Goal: Task Accomplishment & Management: Complete application form

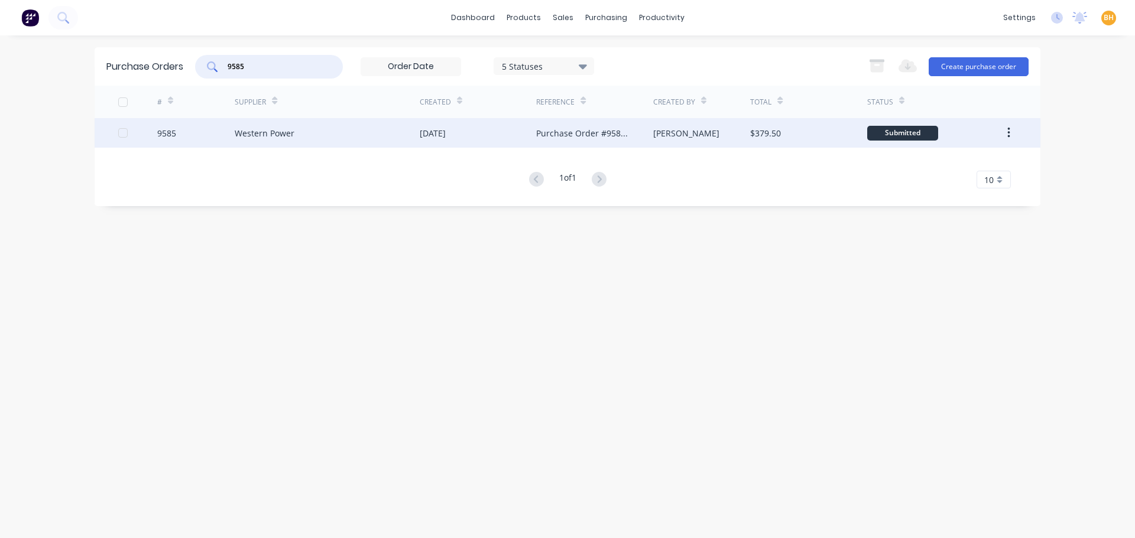
type input "9585"
click at [268, 138] on div "Western Power" at bounding box center [265, 133] width 60 height 12
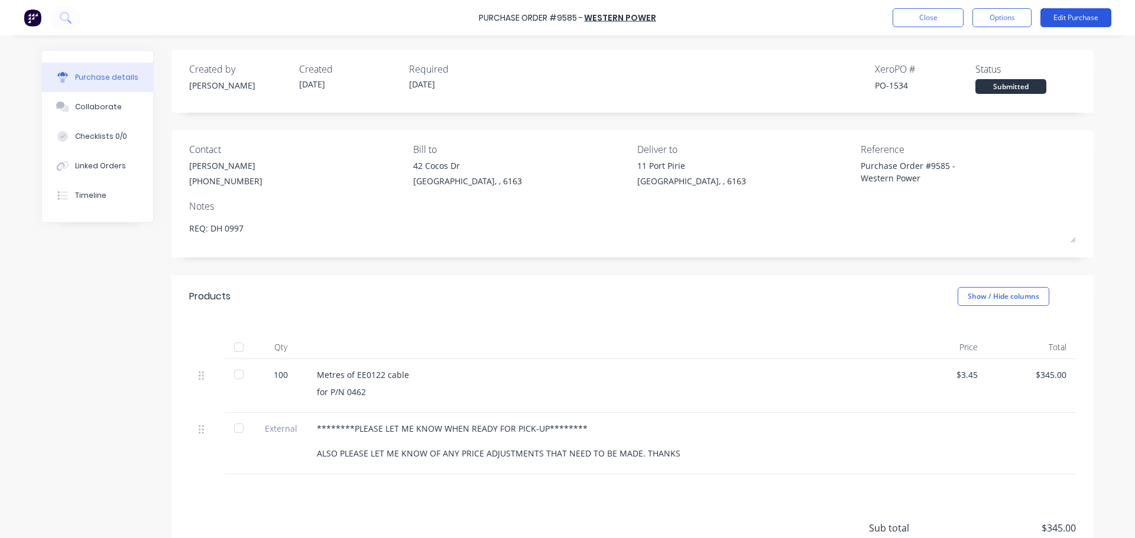
click at [1065, 15] on button "Edit Purchase" at bounding box center [1075, 17] width 71 height 19
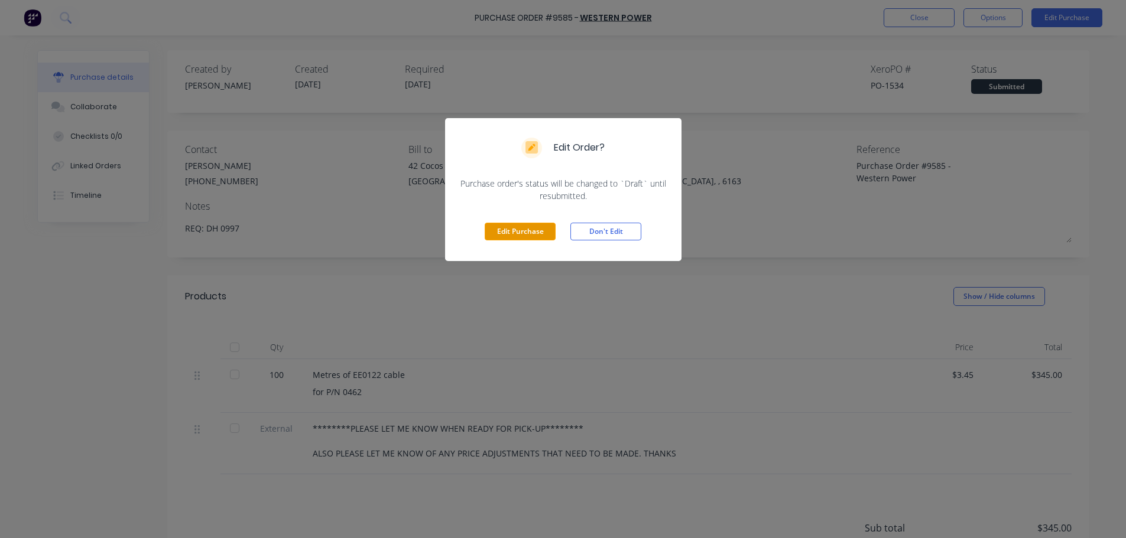
click at [536, 226] on button "Edit Purchase" at bounding box center [520, 232] width 71 height 18
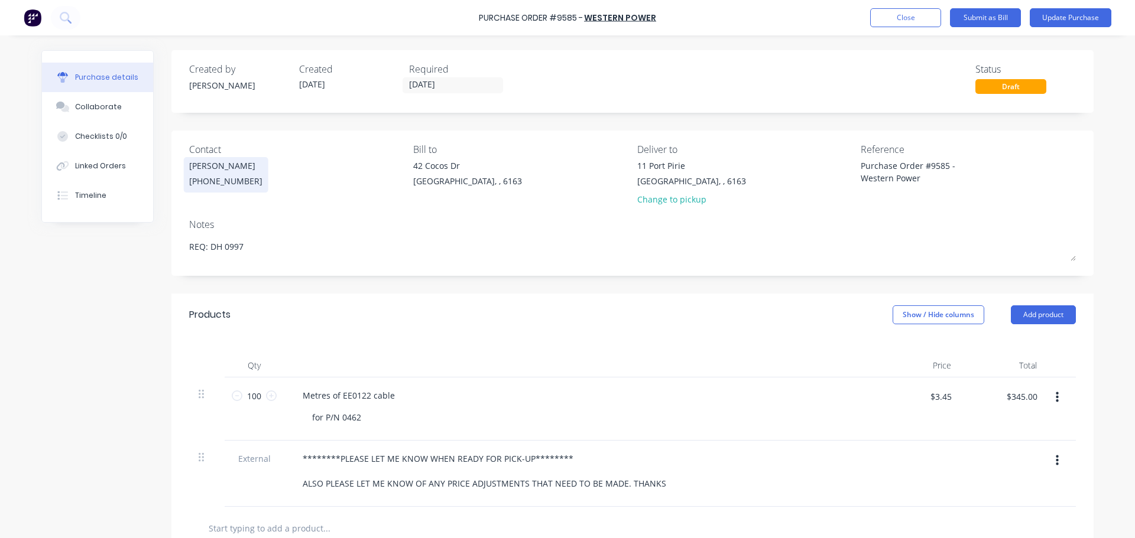
click at [227, 169] on div "[PERSON_NAME]" at bounding box center [225, 166] width 73 height 12
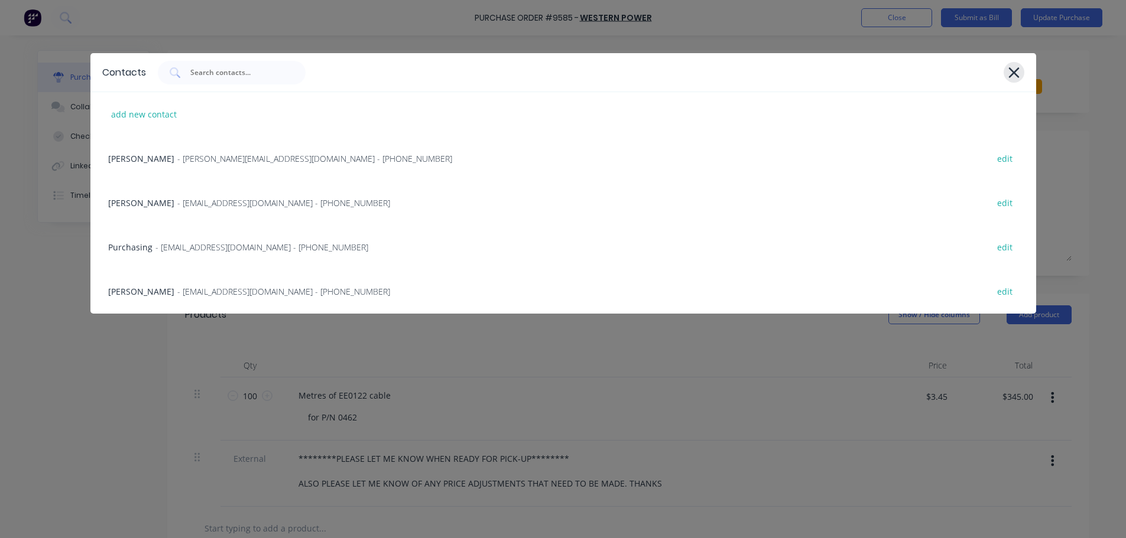
click at [1015, 72] on icon at bounding box center [1013, 72] width 11 height 11
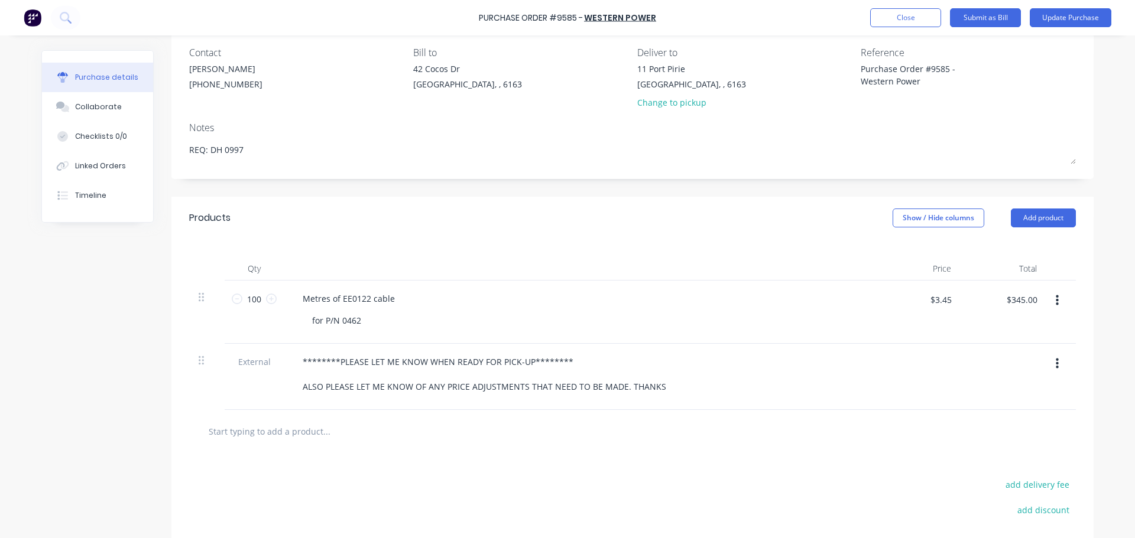
scroll to position [118, 0]
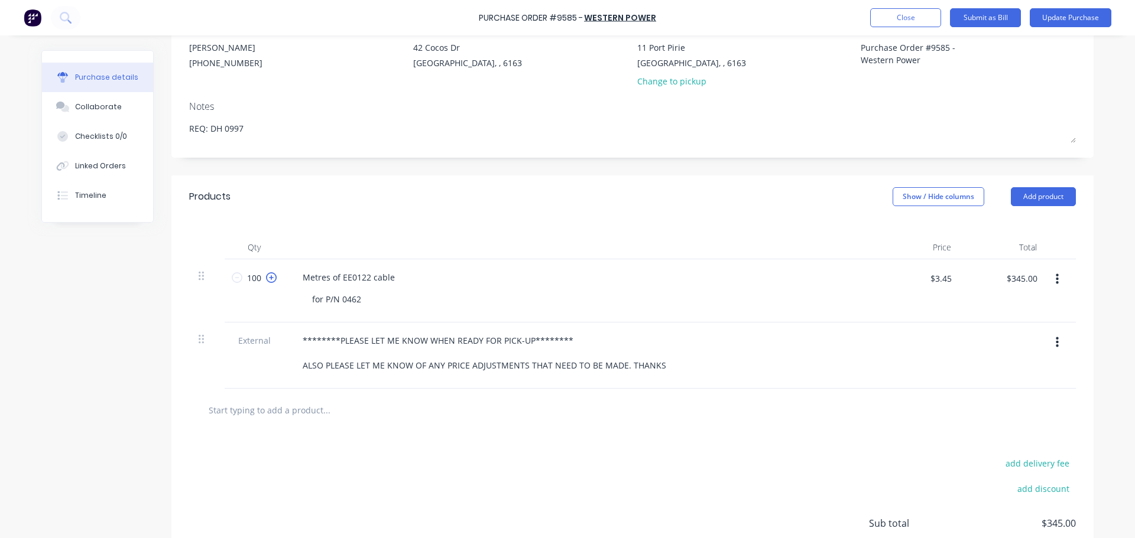
click at [266, 279] on icon at bounding box center [271, 277] width 11 height 11
type input "101"
type input "$348.45"
click at [258, 281] on input "101" at bounding box center [254, 278] width 24 height 18
type input "4"
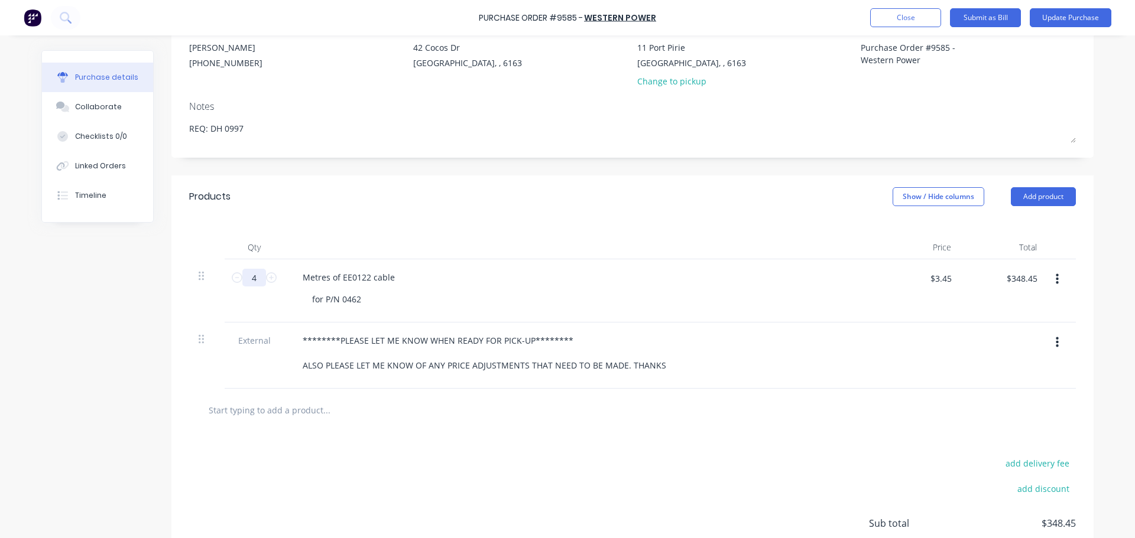
type input "$13.80"
type input "40"
type input "$138.00"
type input "400"
type input "$1,380.00"
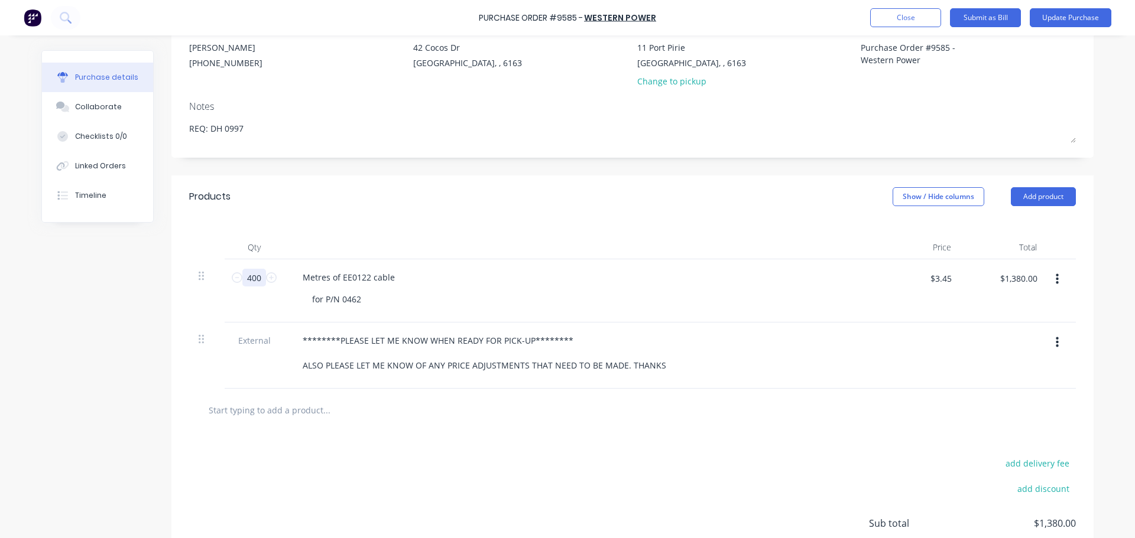
type input "400"
click at [438, 447] on div "add delivery fee add discount Sub total $1,380.00 Tax $138.00 Total $1,518.00" at bounding box center [632, 529] width 922 height 194
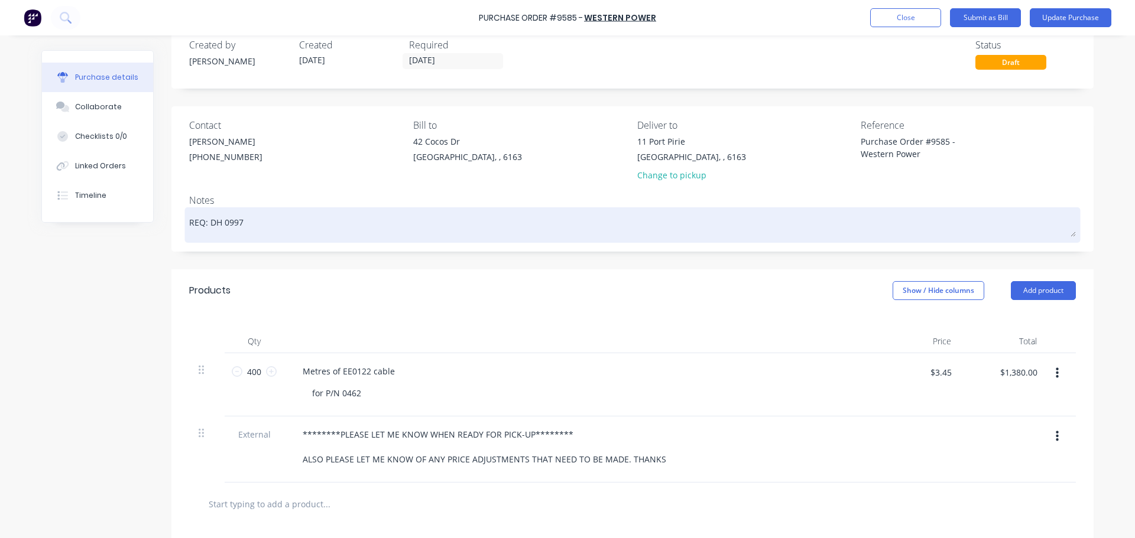
scroll to position [0, 0]
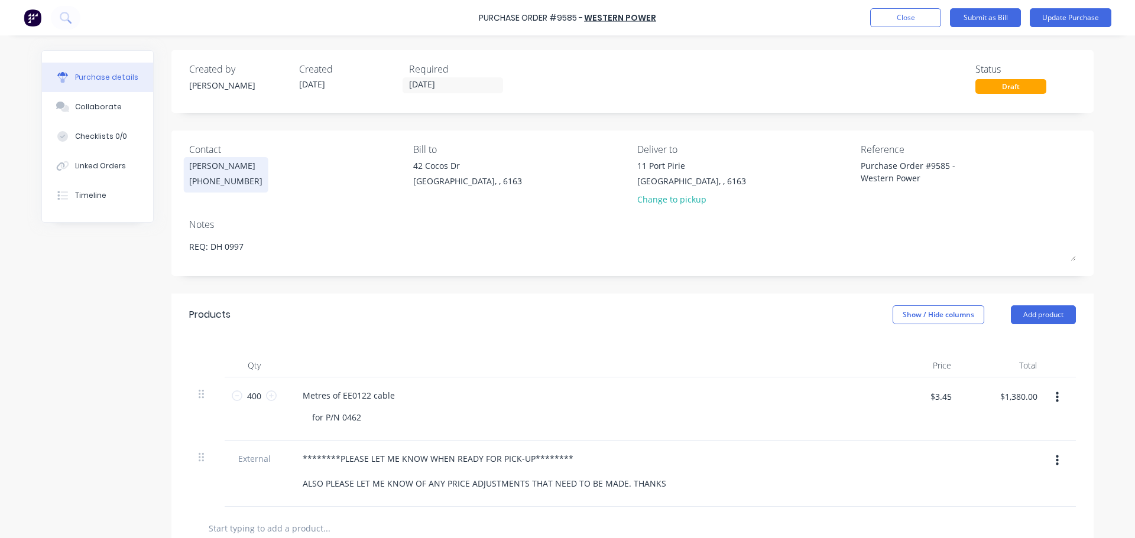
click at [228, 184] on div "[PHONE_NUMBER]" at bounding box center [225, 181] width 73 height 12
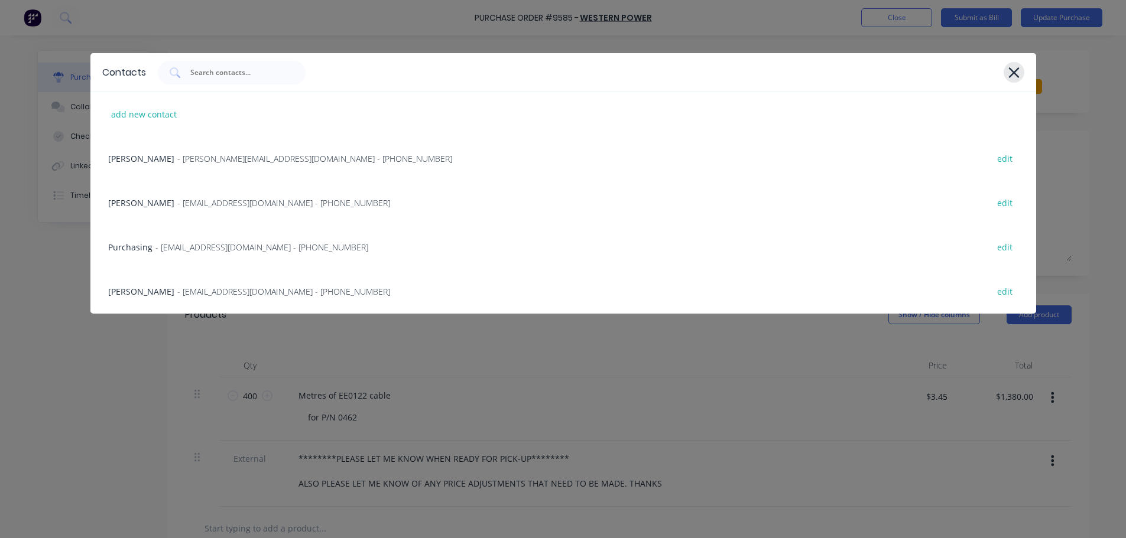
click at [1015, 64] on icon at bounding box center [1014, 72] width 12 height 17
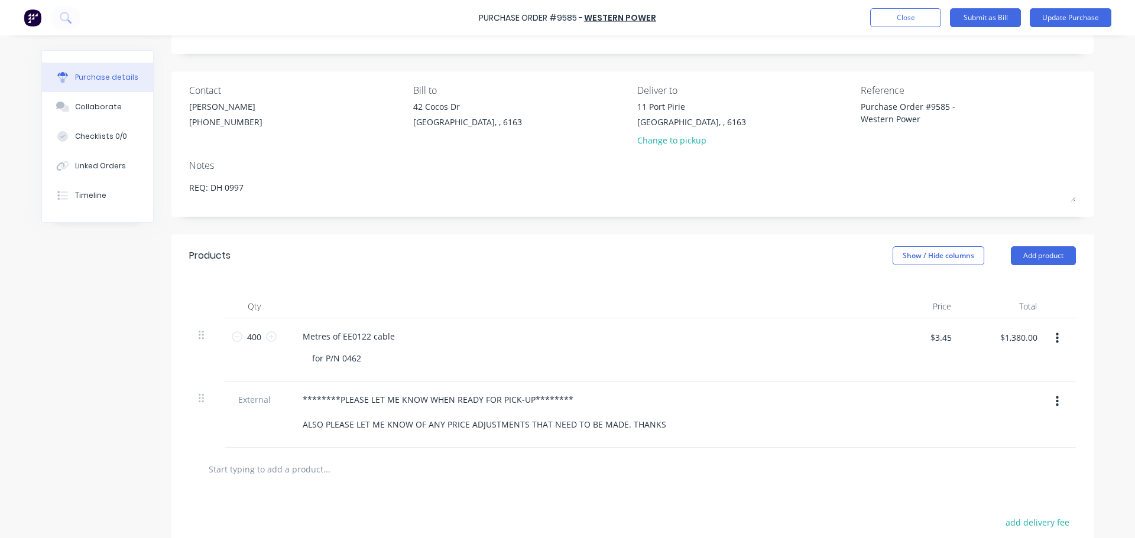
scroll to position [118, 0]
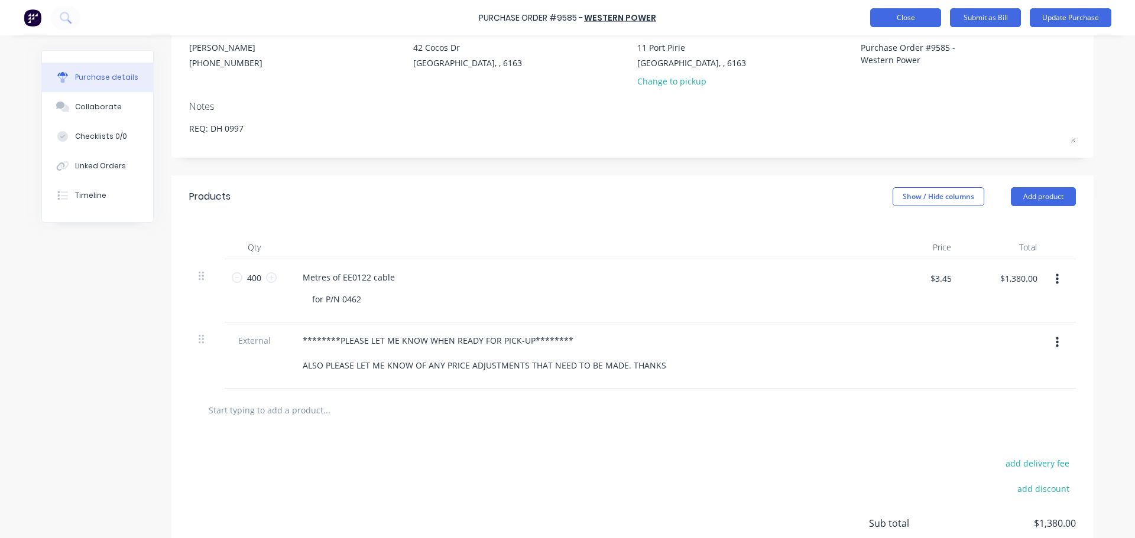
click at [910, 20] on button "Close" at bounding box center [905, 17] width 71 height 19
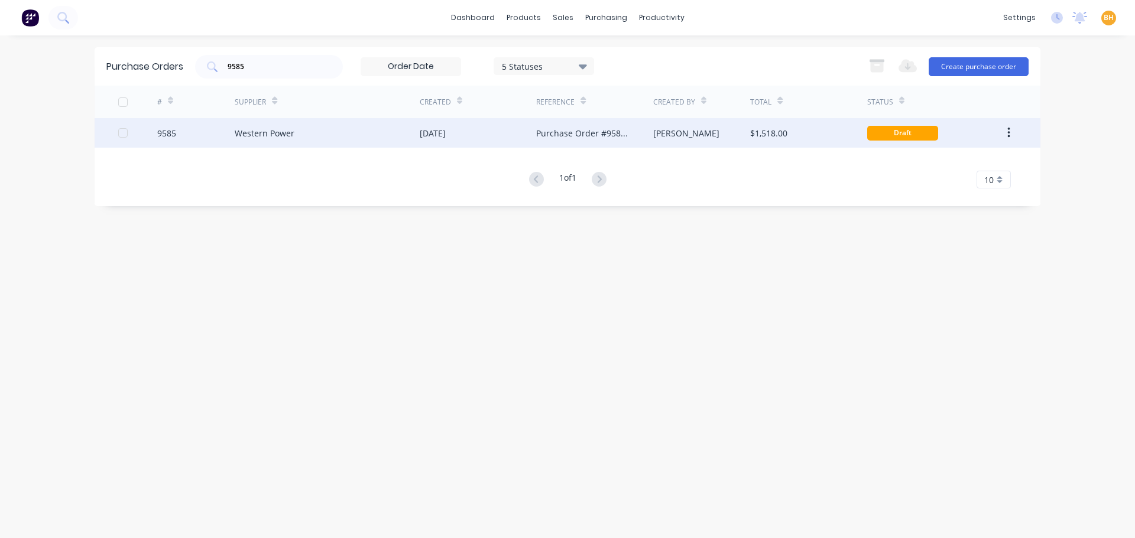
click at [267, 132] on div "Western Power" at bounding box center [265, 133] width 60 height 12
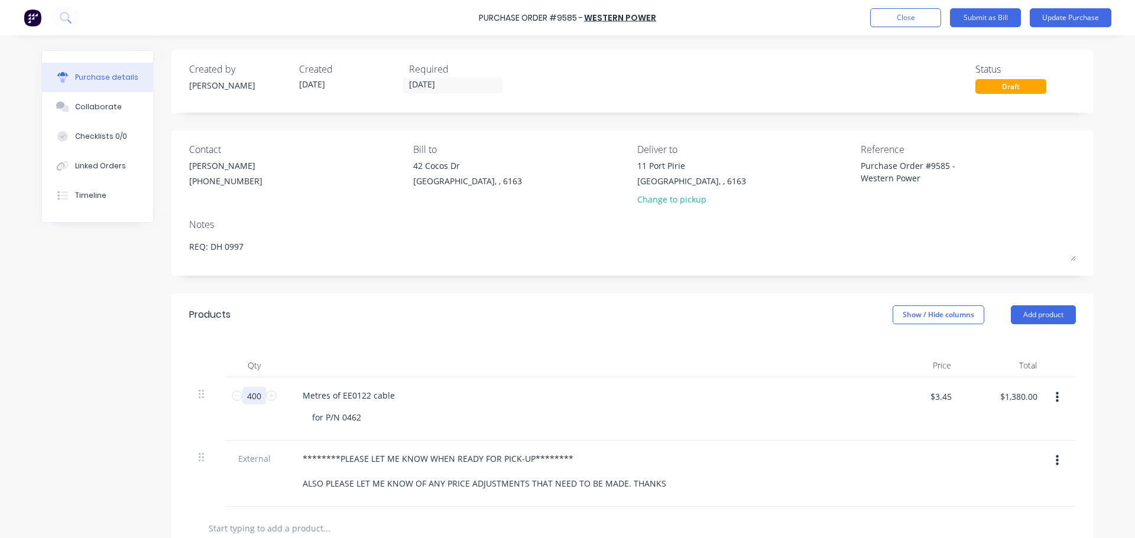
click at [257, 400] on input "400" at bounding box center [254, 396] width 24 height 18
type input "1"
type input "$3.45"
type input "10"
type input "$34.50"
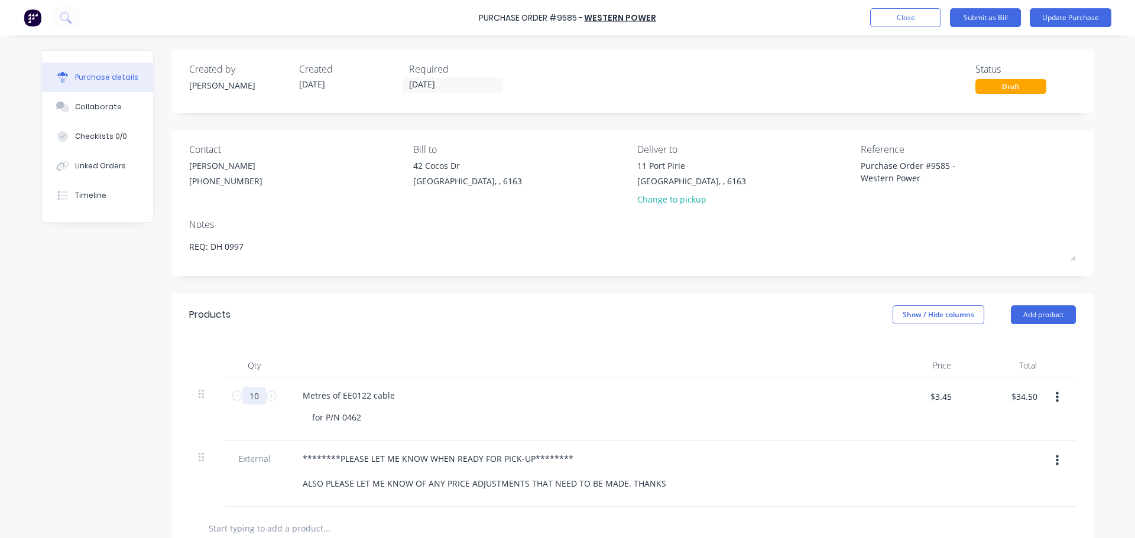
type input "100"
type input "$345.00"
type input "10"
type input "$34.50"
type input "1"
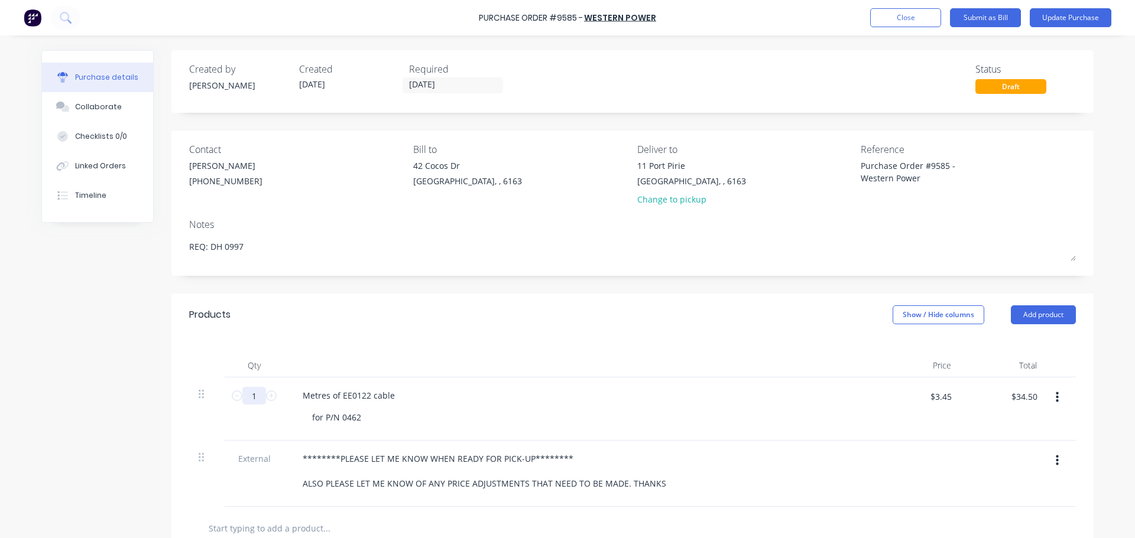
type input "$3.45"
type input "4"
type input "$13.80"
type input "40"
type input "$138.00"
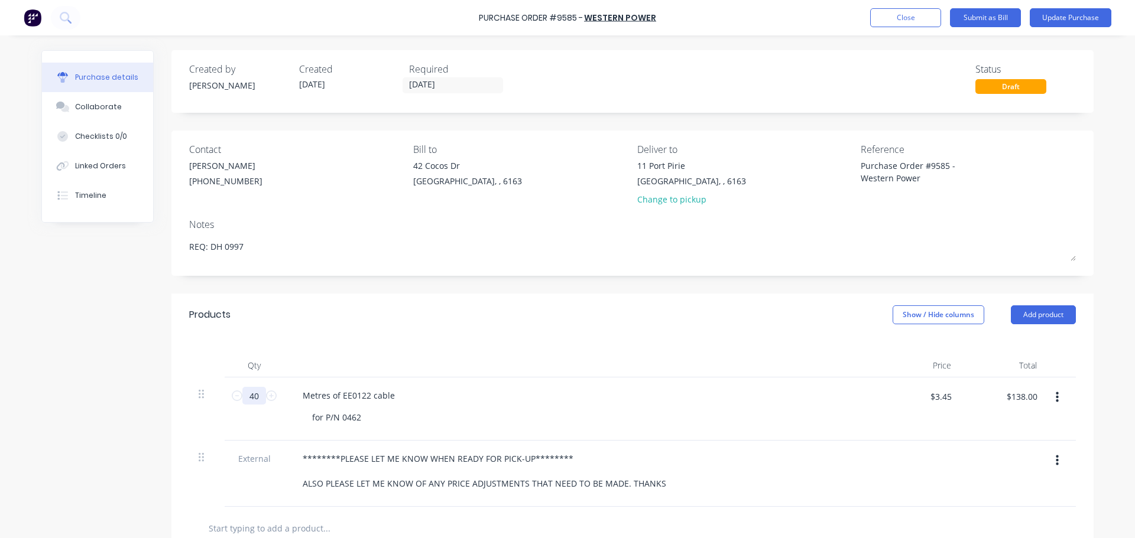
type input "400"
type input "$1,380.00"
click at [493, 388] on div "Metres of EE0122 cable" at bounding box center [579, 395] width 572 height 17
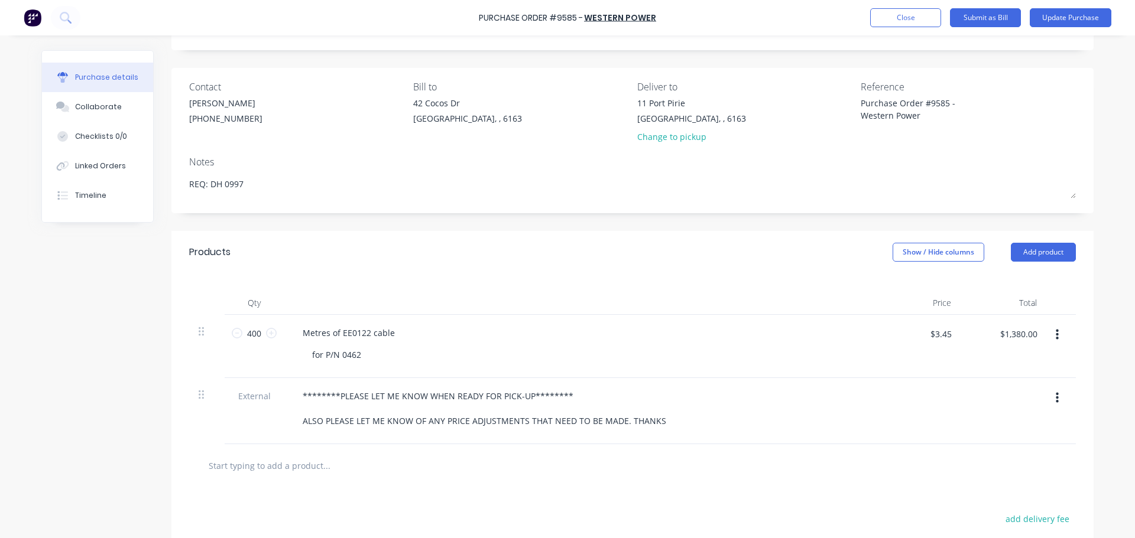
scroll to position [177, 0]
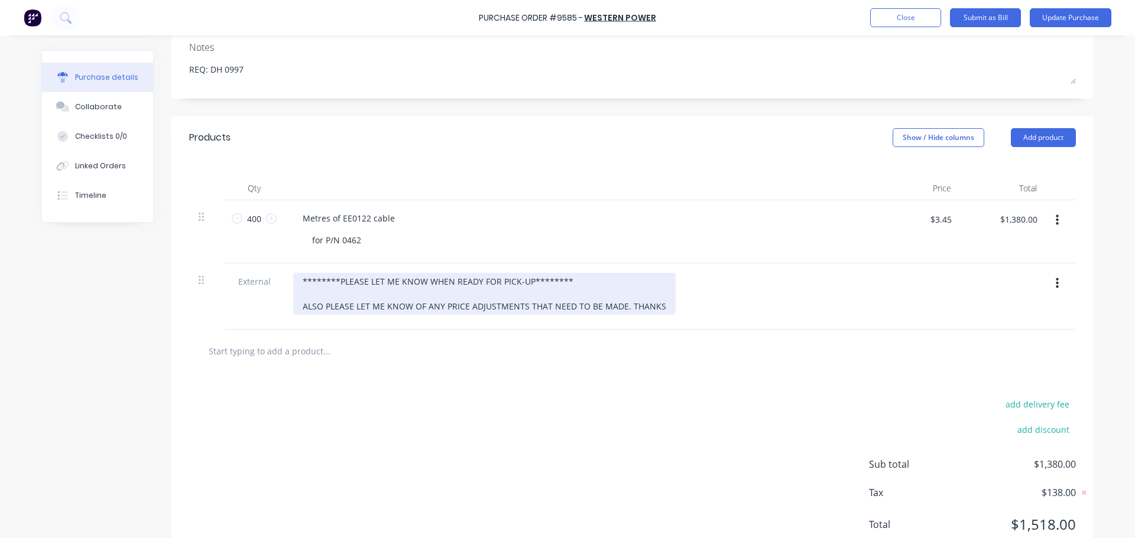
click at [294, 279] on div "********PLEASE LET ME KNOW WHEN READY FOR PICK-UP******** ALSO PLEASE LET ME KN…" at bounding box center [484, 294] width 382 height 42
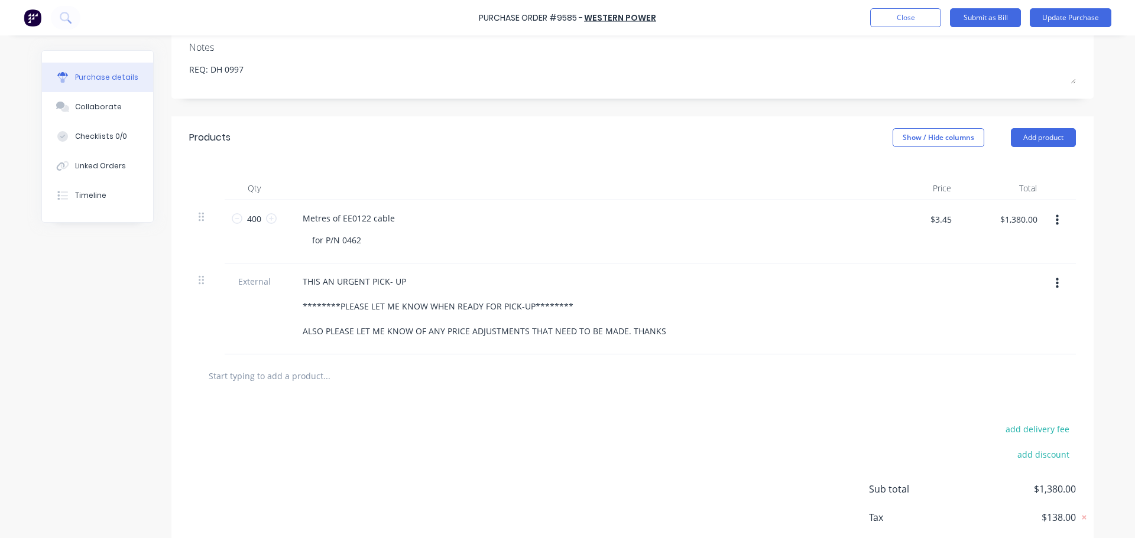
drag, startPoint x: 315, startPoint y: 294, endPoint x: 506, endPoint y: 181, distance: 222.1
click at [506, 181] on div at bounding box center [579, 189] width 591 height 24
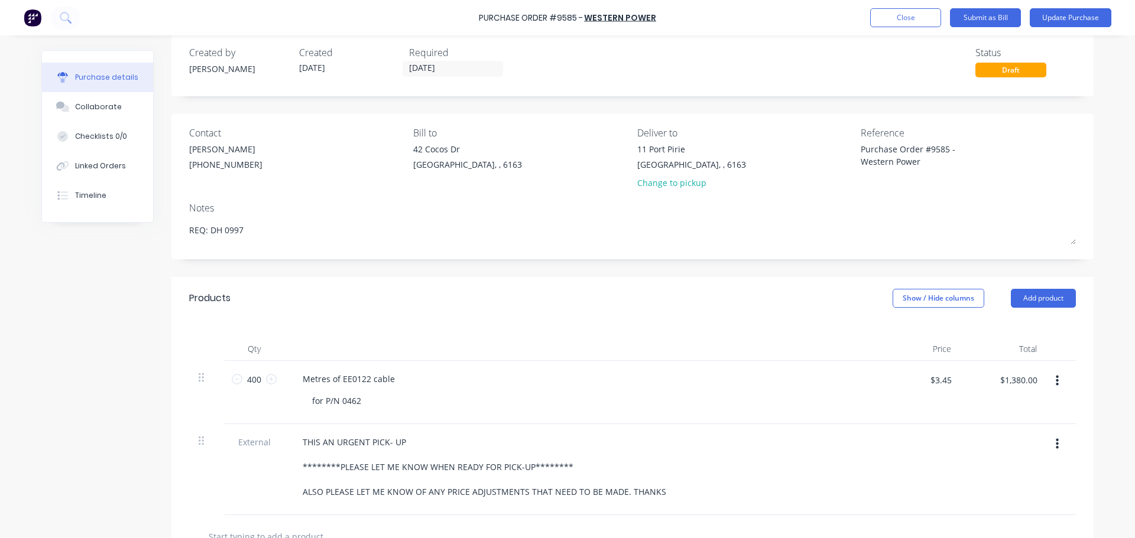
scroll to position [0, 0]
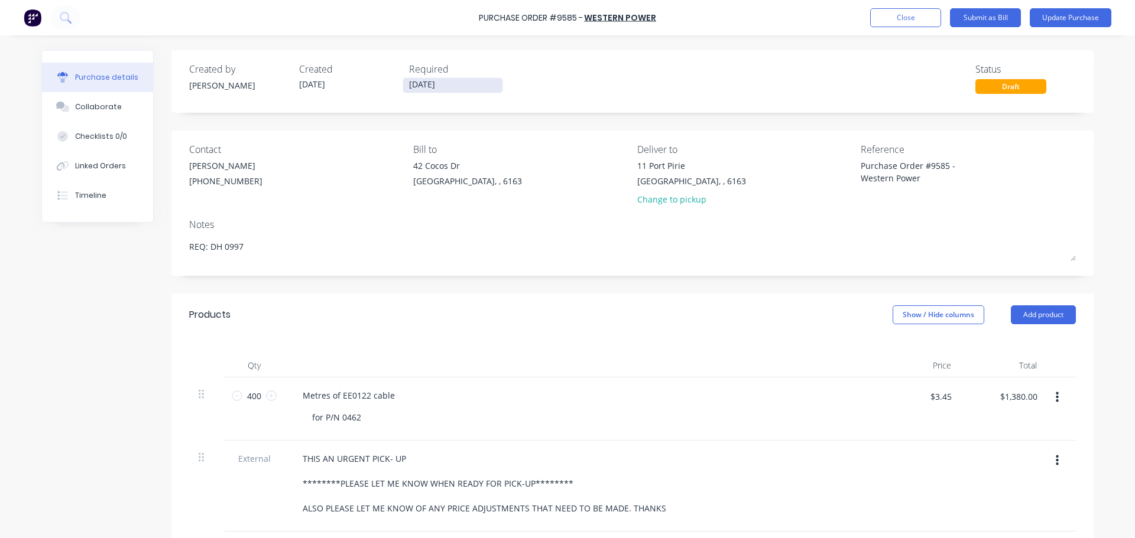
click at [417, 89] on input "[DATE]" at bounding box center [452, 85] width 99 height 15
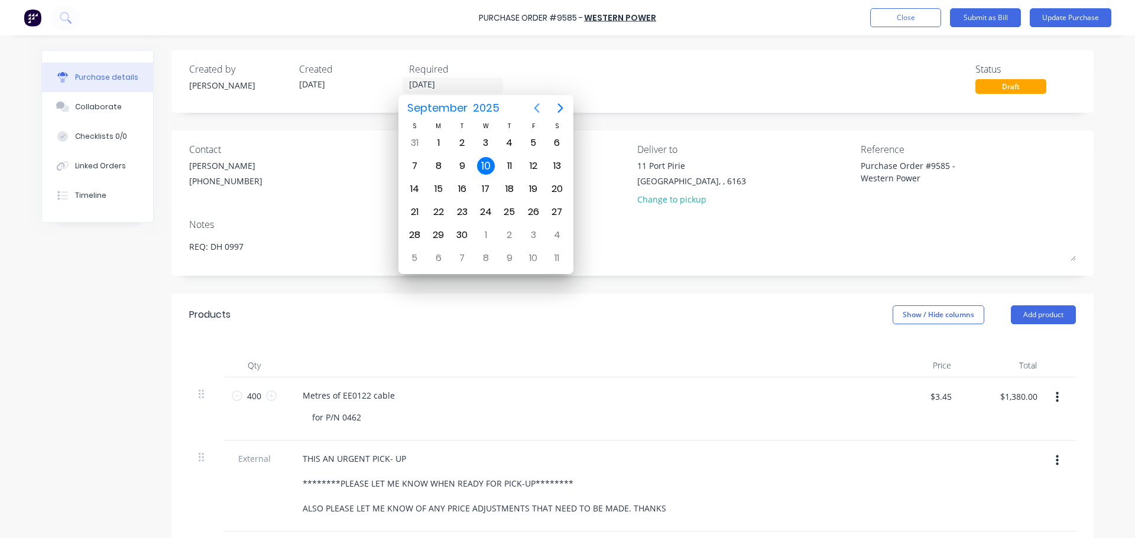
click at [541, 111] on icon "Previous page" at bounding box center [537, 108] width 14 height 14
click at [460, 227] on div "26" at bounding box center [462, 235] width 18 height 18
type input "[DATE]"
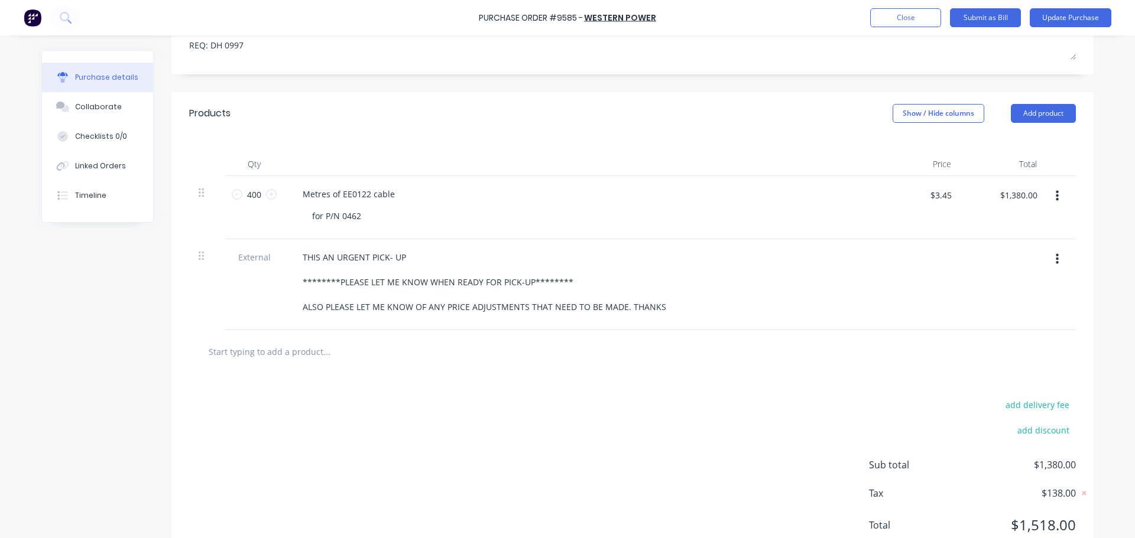
scroll to position [236, 0]
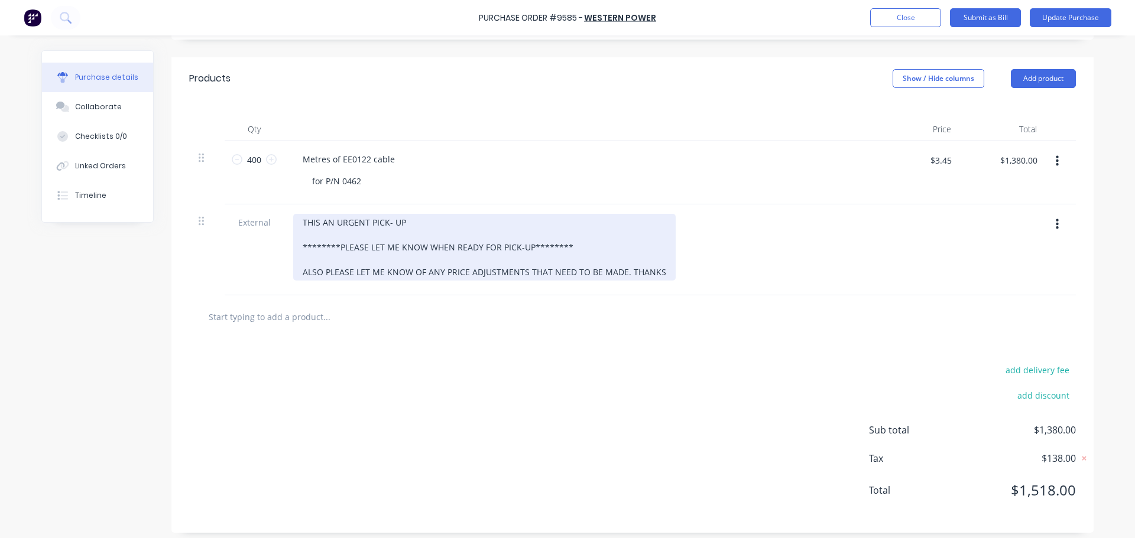
click at [416, 222] on div "THIS AN URGENT PICK- UP ********PLEASE LET ME KNOW WHEN READY FOR PICK-UP******…" at bounding box center [484, 247] width 382 height 67
click at [388, 226] on div "THIS AN URGENT PICK- UP ********PLEASE LET ME KNOW WHEN READY FOR PICK-UP******…" at bounding box center [484, 247] width 382 height 67
click at [408, 222] on div "THIS AN URGENT PICK-UP ********PLEASE LET ME KNOW WHEN READY FOR PICK-UP*******…" at bounding box center [484, 247] width 382 height 67
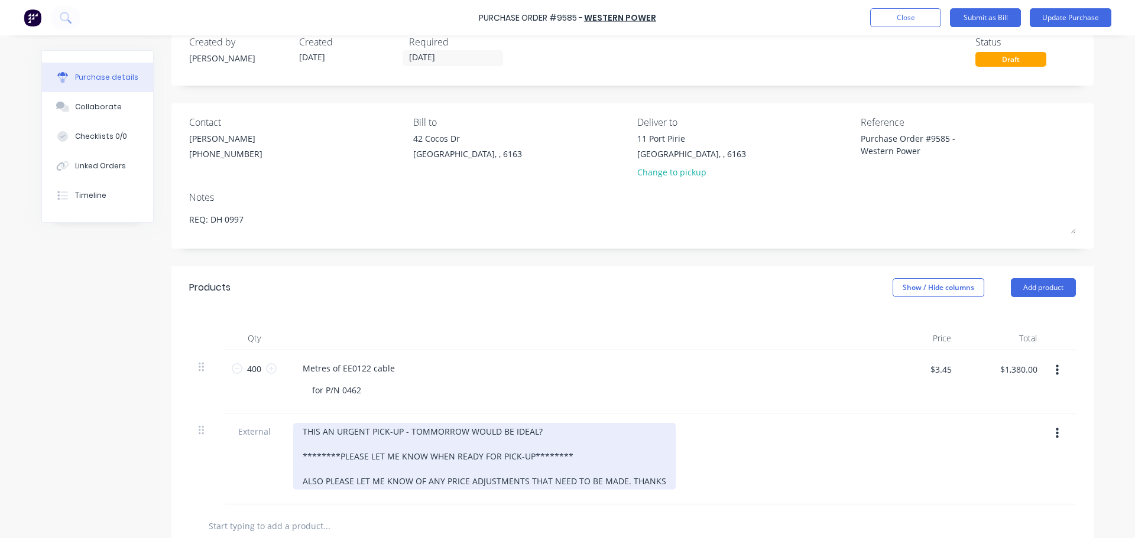
scroll to position [7, 0]
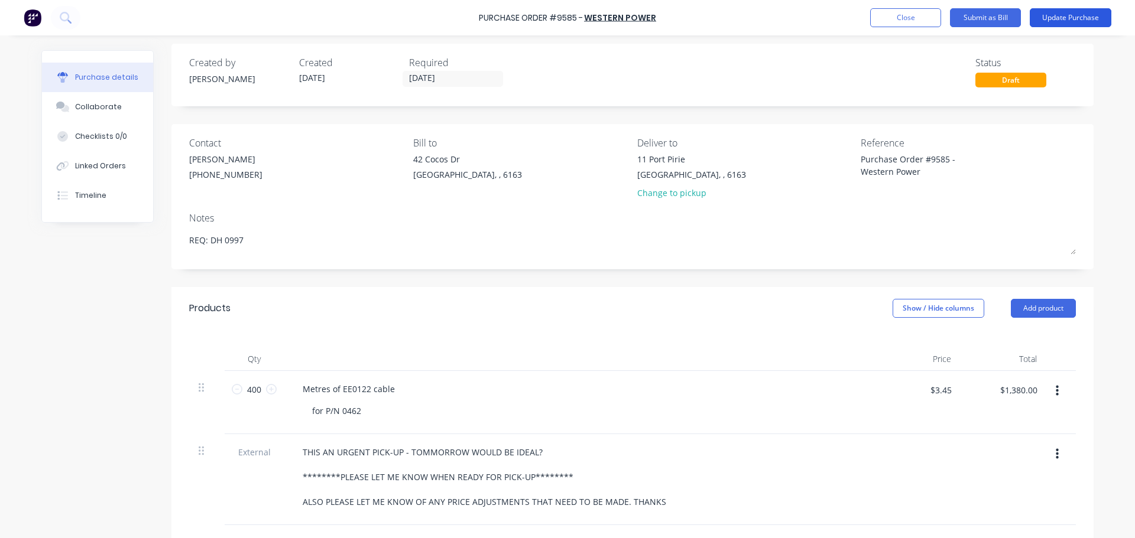
click at [1076, 15] on button "Update Purchase" at bounding box center [1071, 17] width 82 height 19
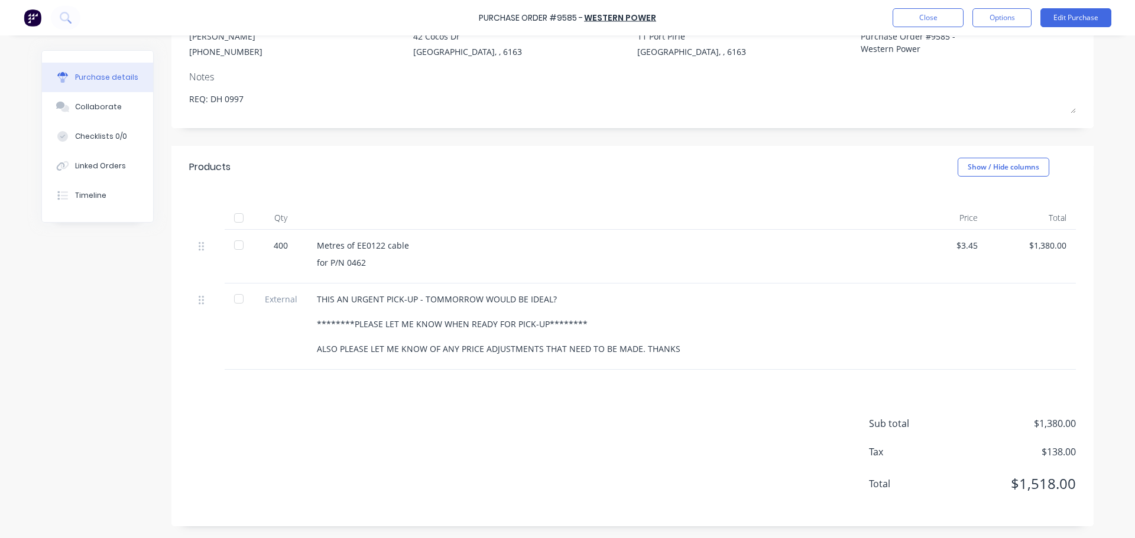
scroll to position [0, 0]
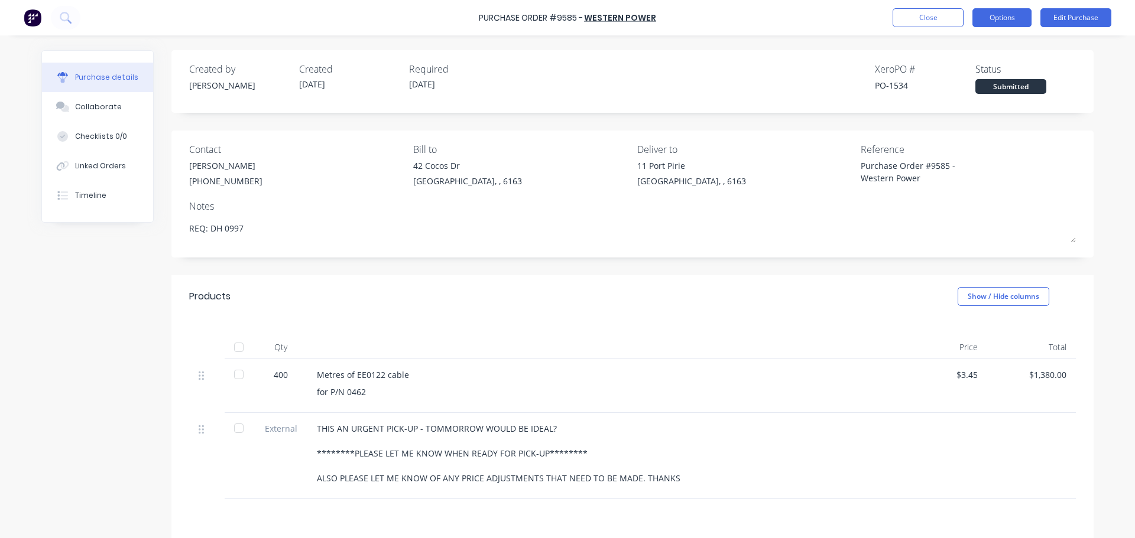
click at [994, 18] on button "Options" at bounding box center [1001, 17] width 59 height 19
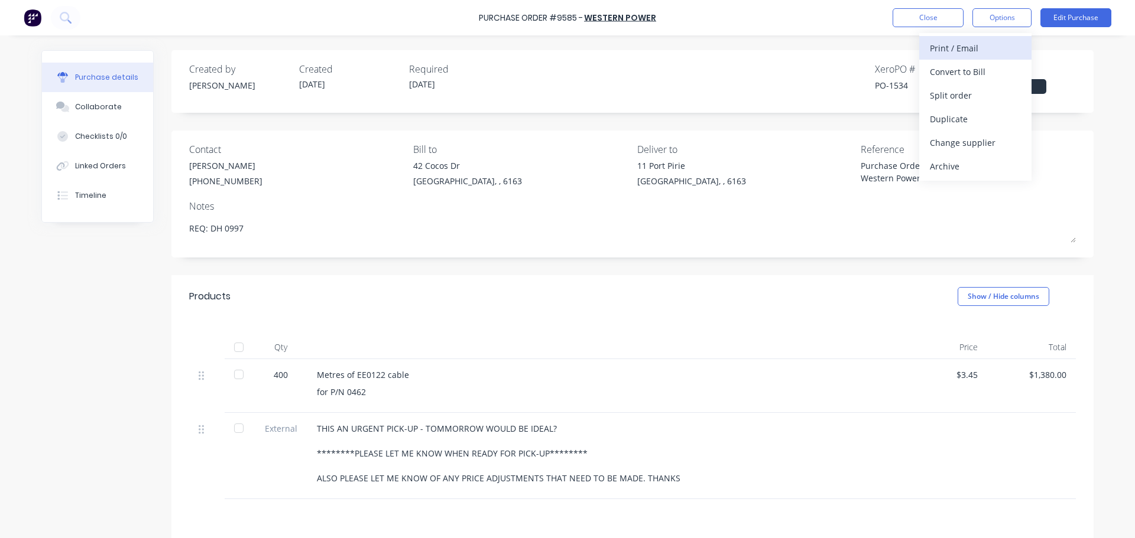
click at [951, 53] on div "Print / Email" at bounding box center [975, 48] width 91 height 17
click at [946, 70] on div "With pricing" at bounding box center [975, 71] width 91 height 17
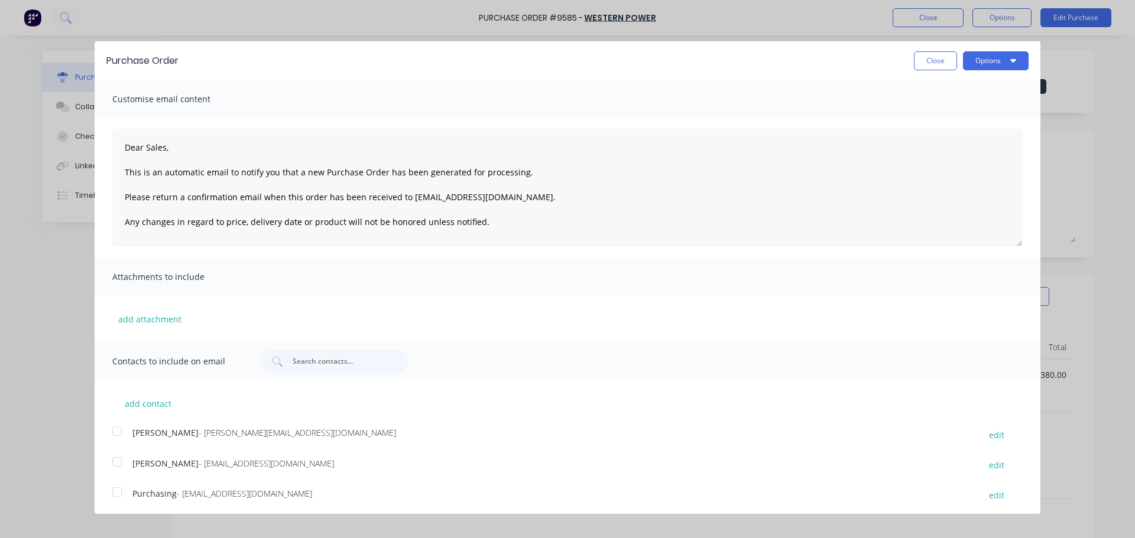
scroll to position [34, 0]
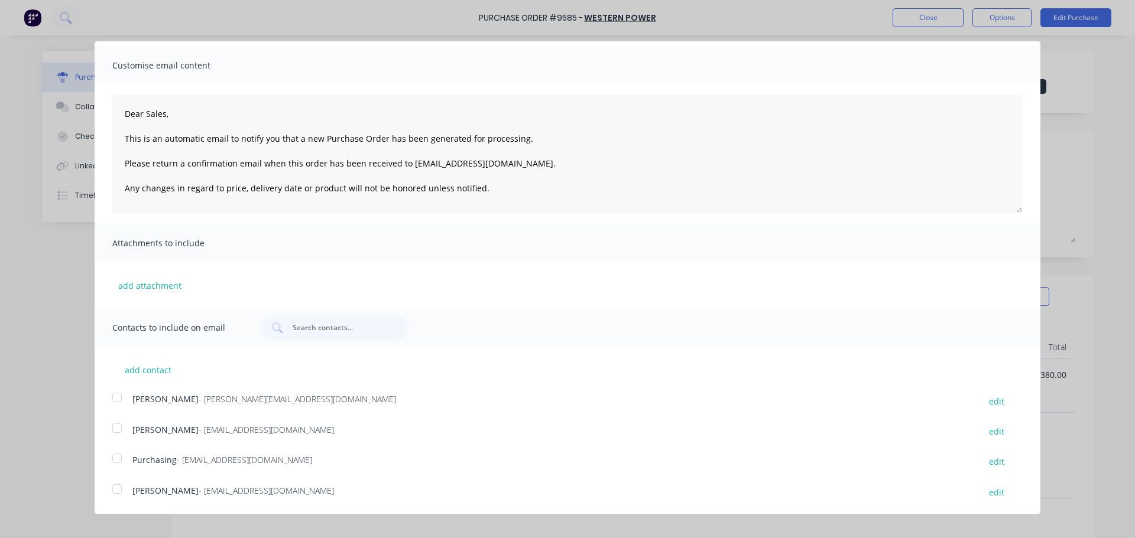
click at [116, 489] on div at bounding box center [117, 490] width 24 height 24
drag, startPoint x: 114, startPoint y: 459, endPoint x: 126, endPoint y: 460, distance: 11.8
click at [115, 459] on div at bounding box center [117, 459] width 24 height 24
click at [476, 394] on div "Brandon Klein - [EMAIL_ADDRESS][DOMAIN_NAME]" at bounding box center [549, 401] width 835 height 16
click at [115, 400] on div at bounding box center [117, 398] width 24 height 24
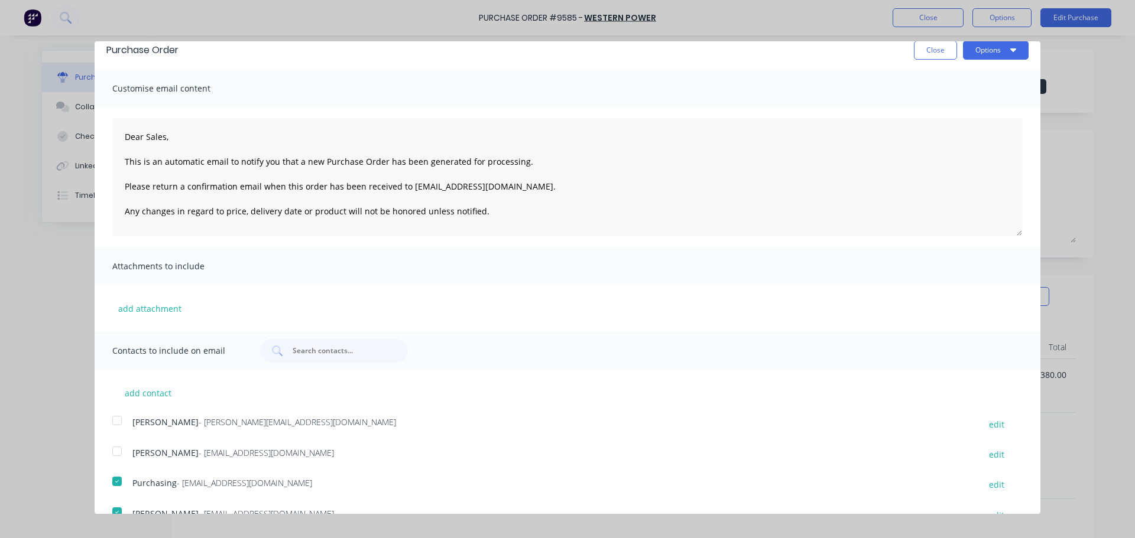
scroll to position [0, 0]
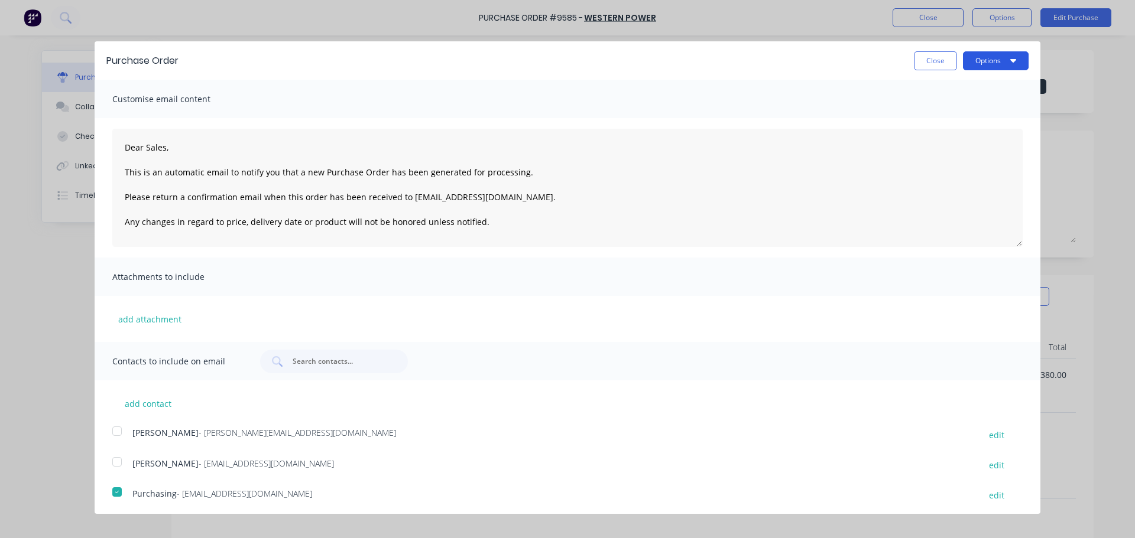
click at [1008, 56] on button "Options" at bounding box center [996, 60] width 66 height 19
click at [949, 113] on div "Email" at bounding box center [972, 114] width 91 height 17
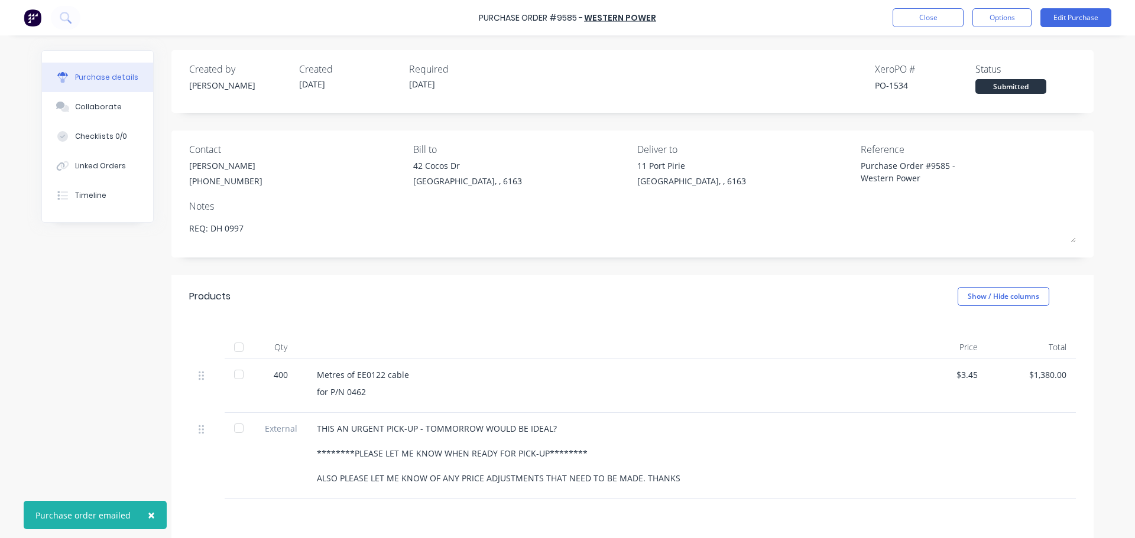
click at [139, 517] on button "×" at bounding box center [151, 515] width 31 height 28
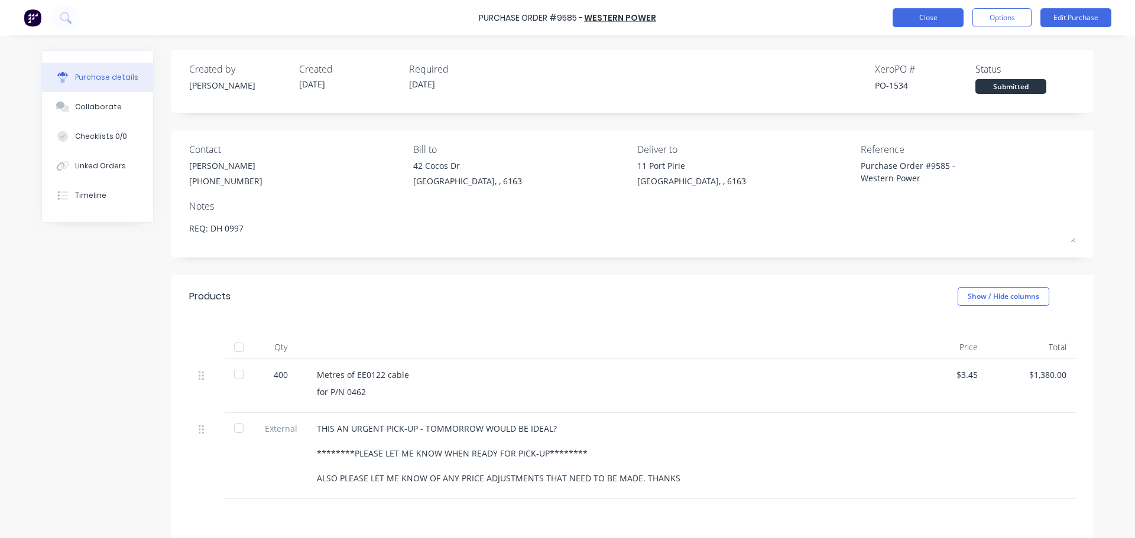
click at [943, 13] on button "Close" at bounding box center [928, 17] width 71 height 19
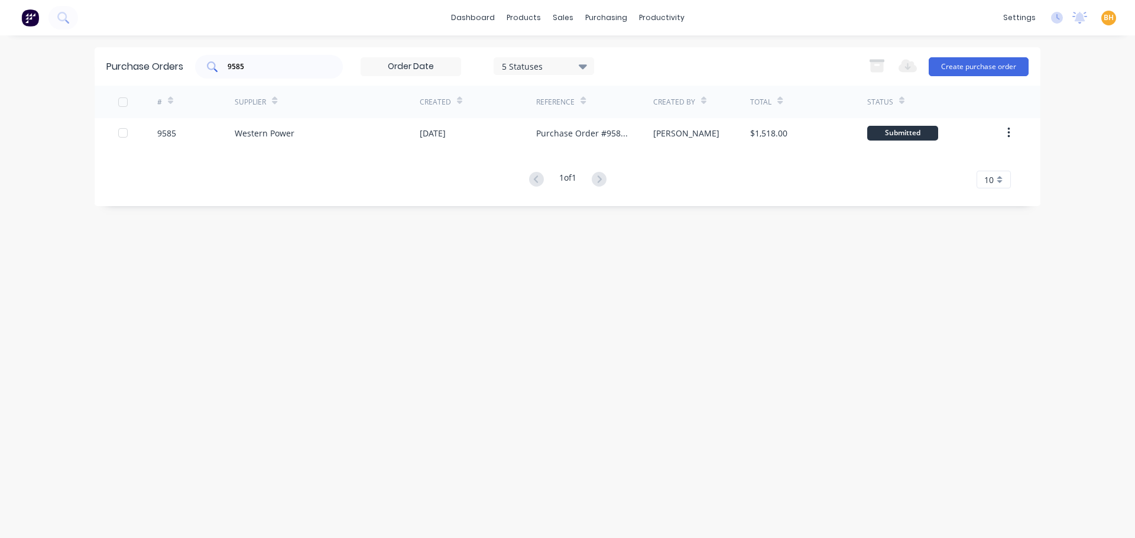
click at [256, 67] on input "9585" at bounding box center [275, 67] width 98 height 12
type input "9"
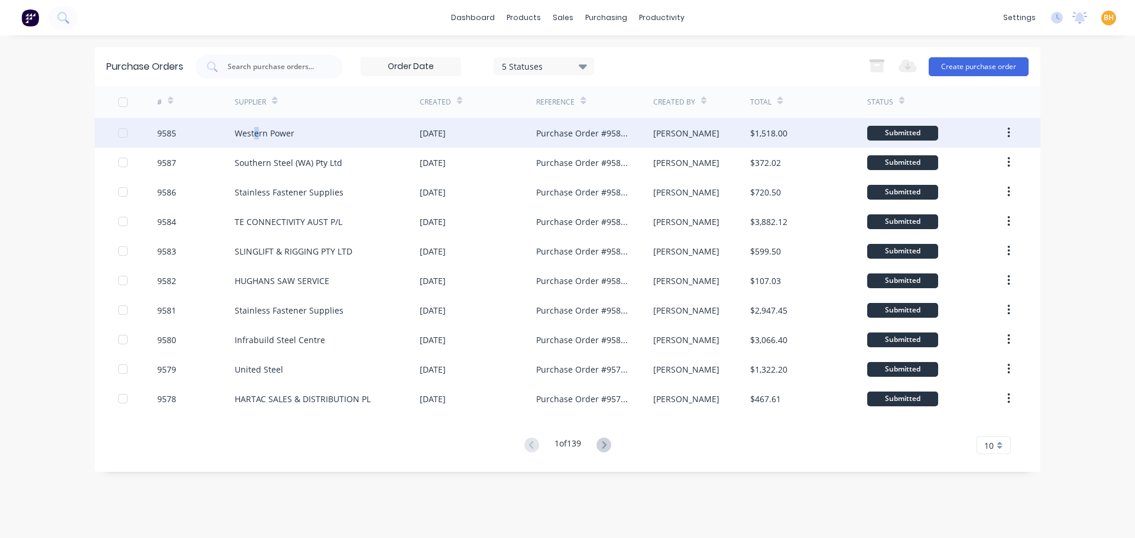
click at [259, 137] on div "Western Power" at bounding box center [265, 133] width 60 height 12
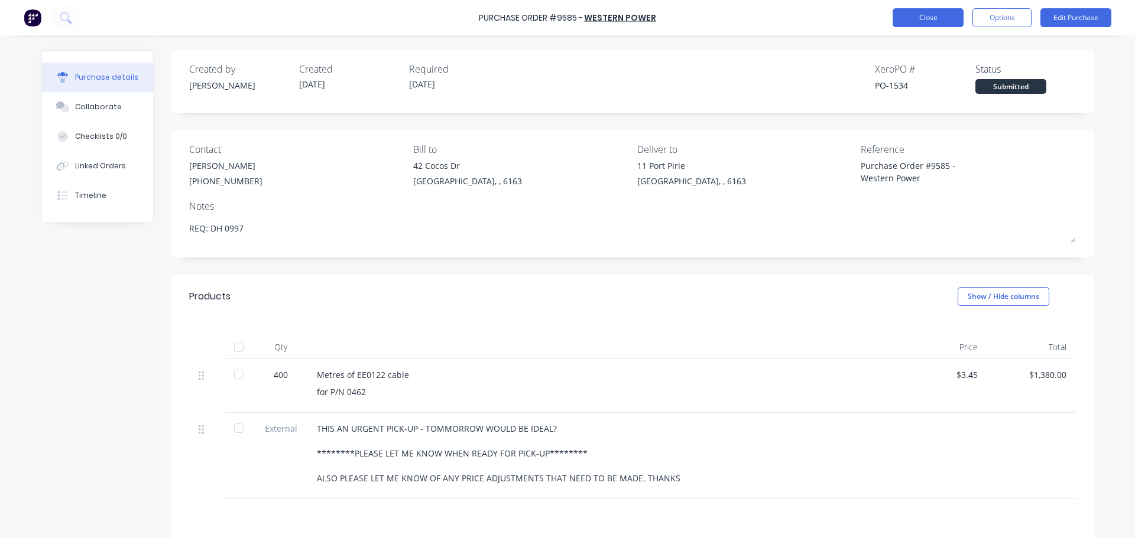
click at [937, 9] on button "Close" at bounding box center [928, 17] width 71 height 19
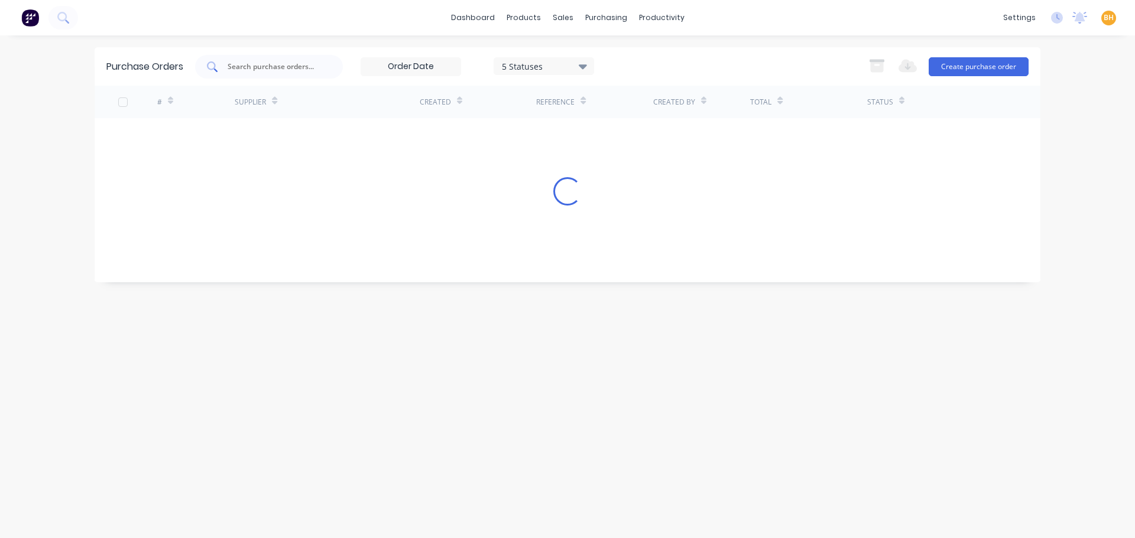
click at [303, 64] on input "text" at bounding box center [275, 67] width 98 height 12
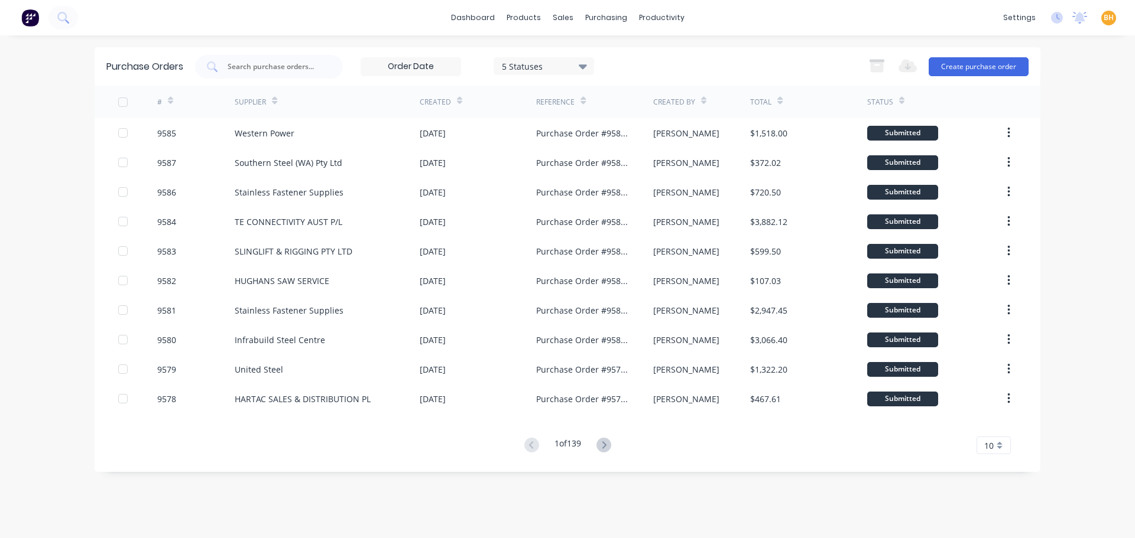
click at [1102, 111] on div "dashboard products sales purchasing productivity dashboard products Product Cat…" at bounding box center [567, 269] width 1135 height 538
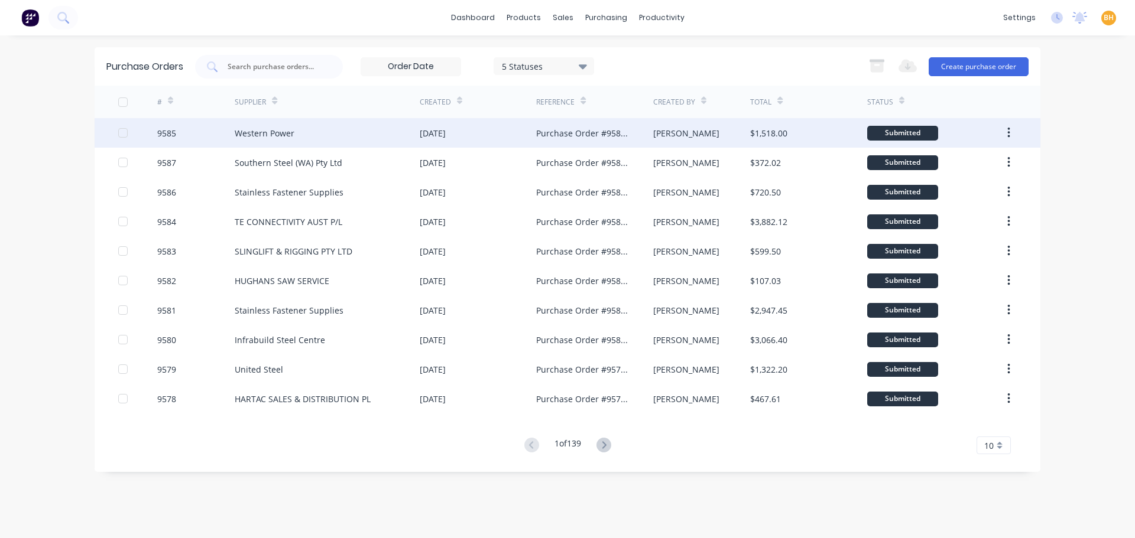
click at [229, 142] on div "9585" at bounding box center [196, 133] width 78 height 30
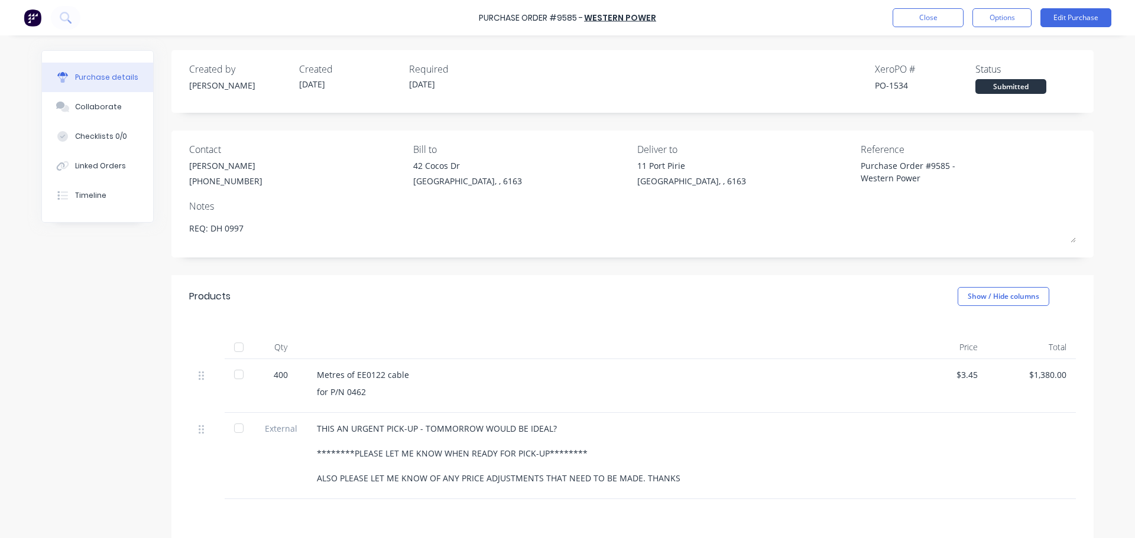
click at [275, 268] on div "Created by [PERSON_NAME] Created [DATE] Required [DATE] Xero PO # PO-1534 Statu…" at bounding box center [632, 353] width 922 height 606
click at [902, 23] on button "Close" at bounding box center [928, 17] width 71 height 19
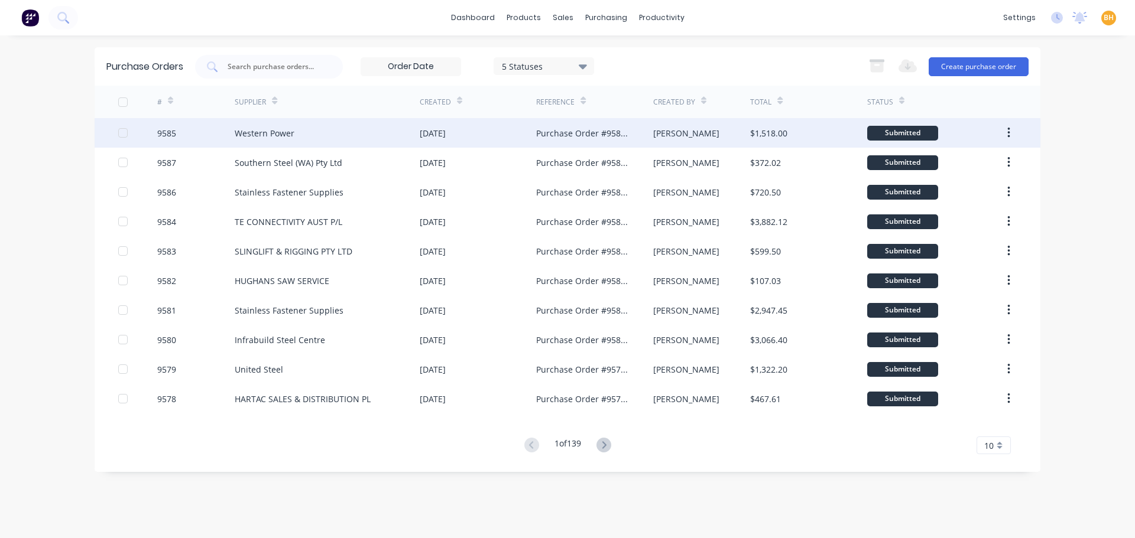
click at [287, 129] on div "Western Power" at bounding box center [265, 133] width 60 height 12
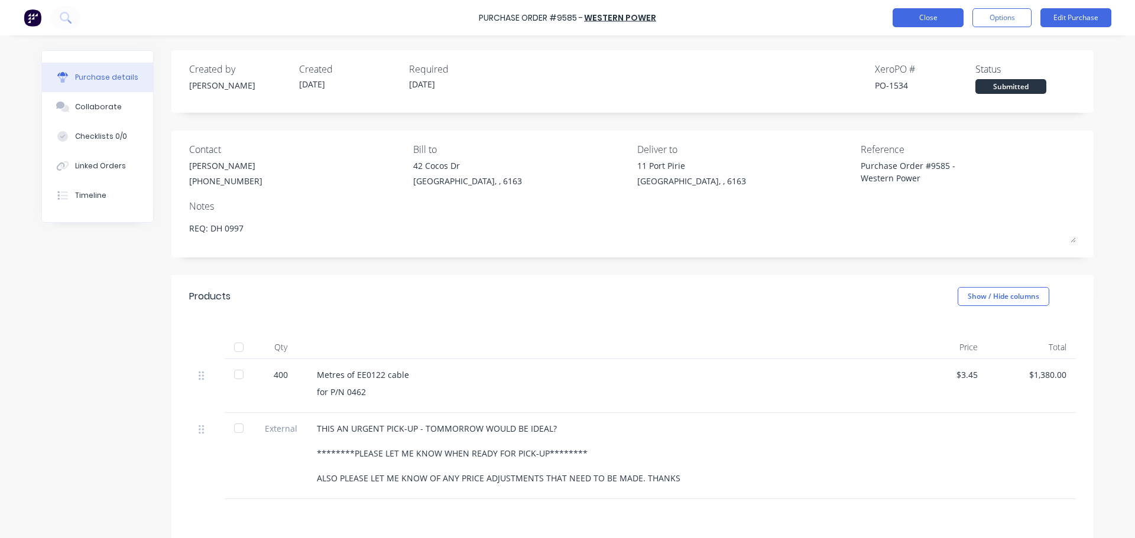
click at [898, 12] on button "Close" at bounding box center [928, 17] width 71 height 19
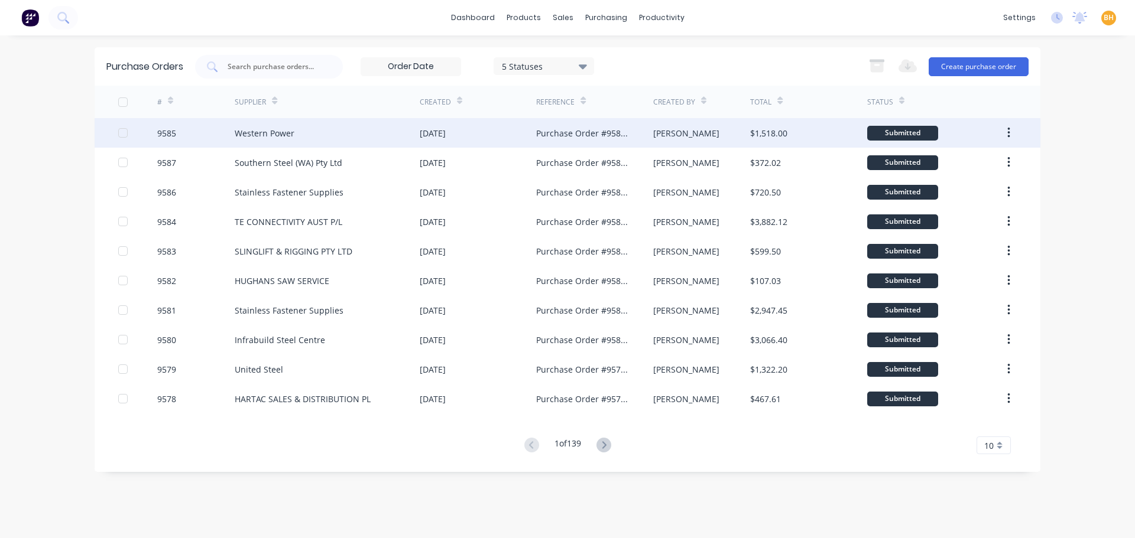
click at [473, 137] on div "[DATE]" at bounding box center [478, 133] width 116 height 30
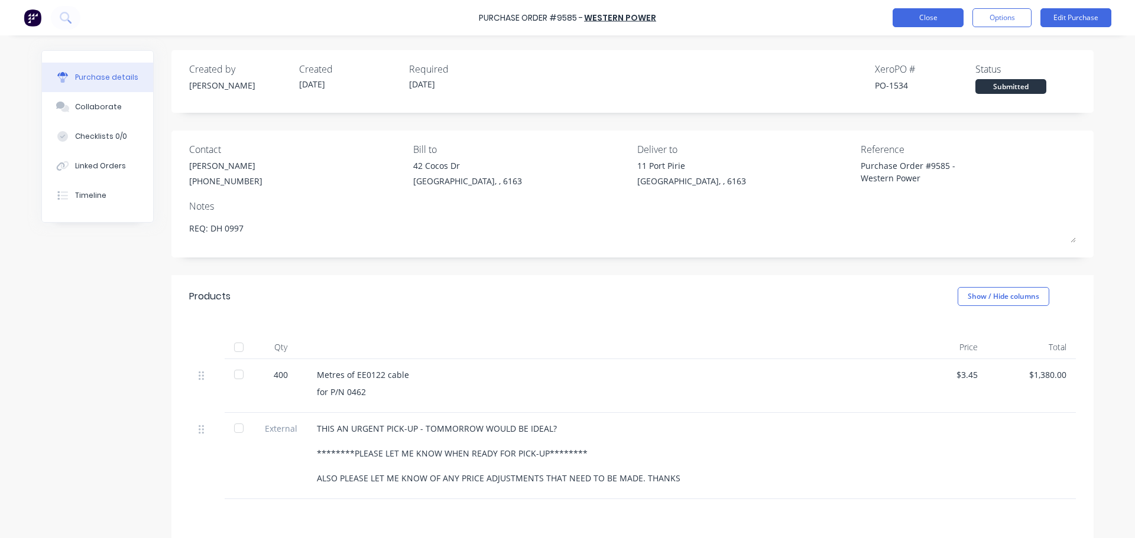
click at [911, 22] on button "Close" at bounding box center [928, 17] width 71 height 19
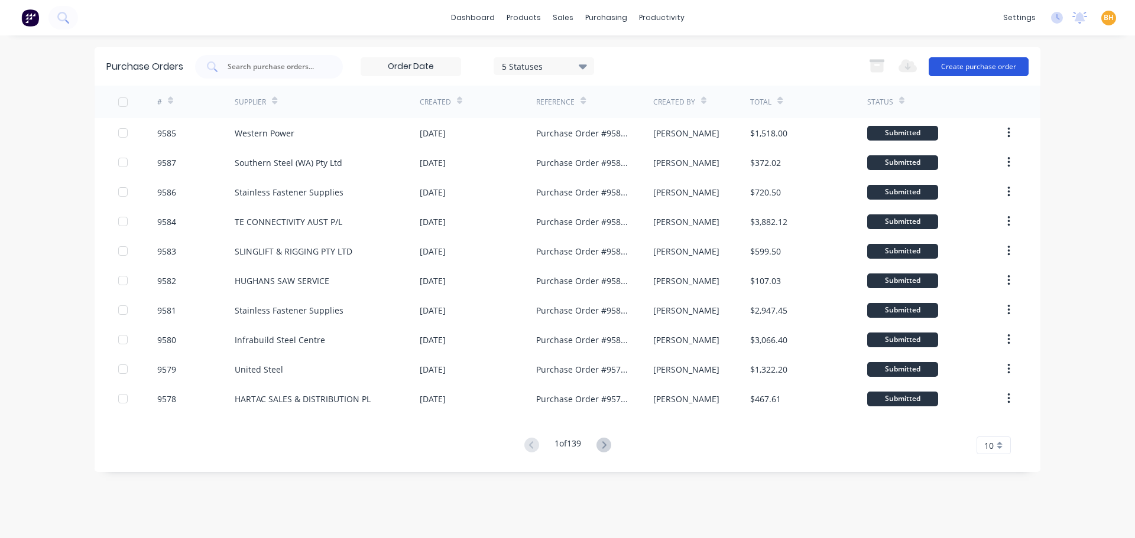
click at [1000, 67] on button "Create purchase order" at bounding box center [979, 66] width 100 height 19
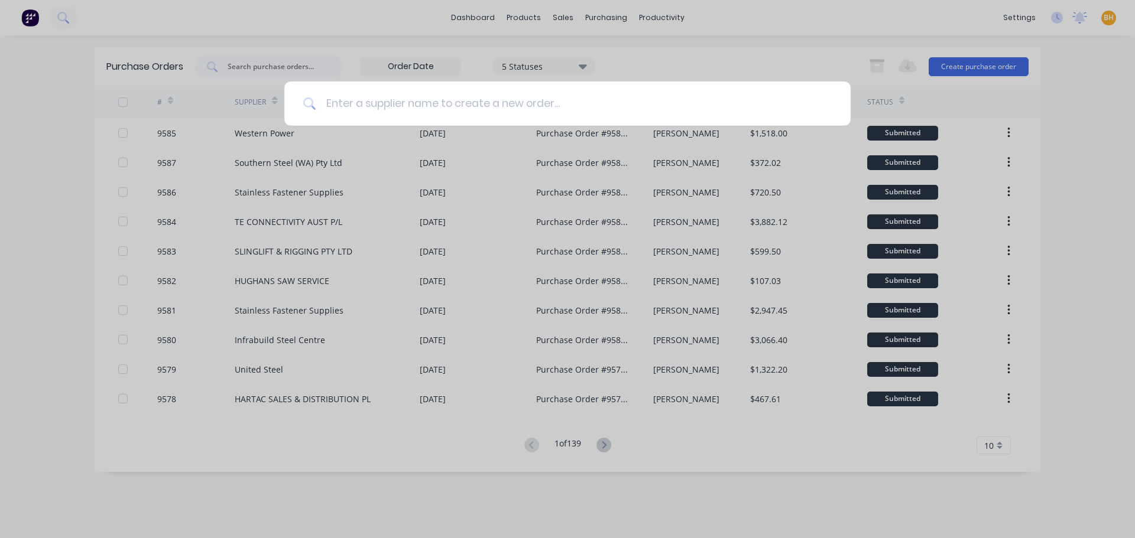
click at [335, 102] on input at bounding box center [573, 104] width 515 height 44
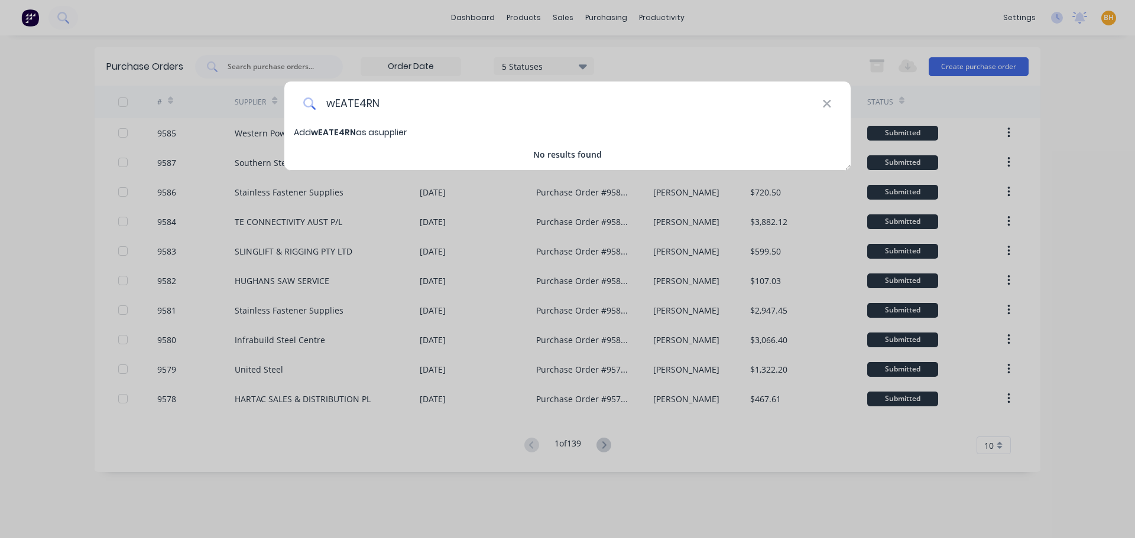
click at [385, 106] on input "wEATE4RN" at bounding box center [569, 104] width 506 height 44
type input "w"
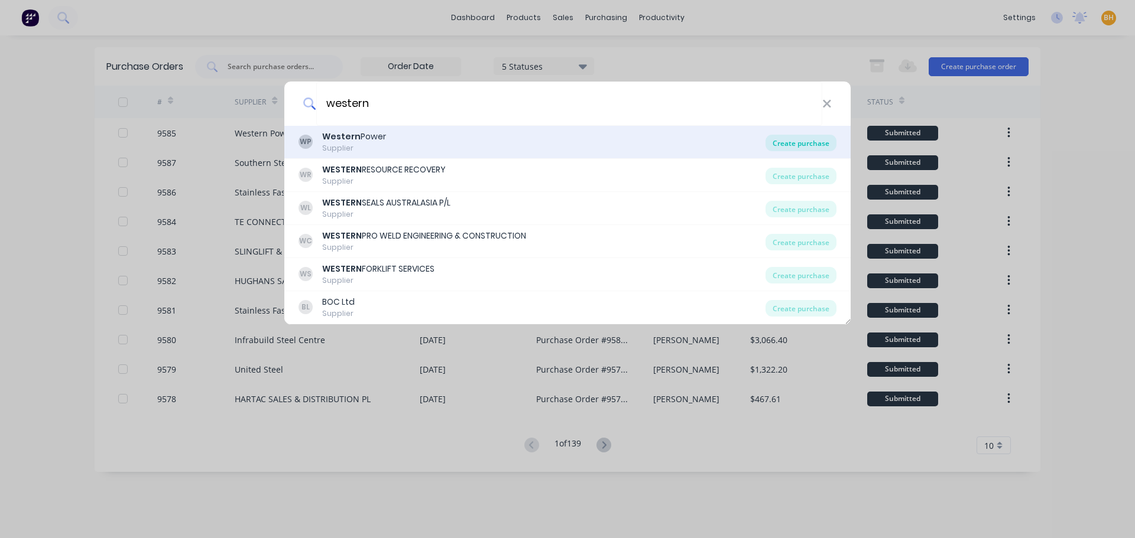
type input "western"
click at [799, 145] on div "Create purchase" at bounding box center [800, 143] width 71 height 17
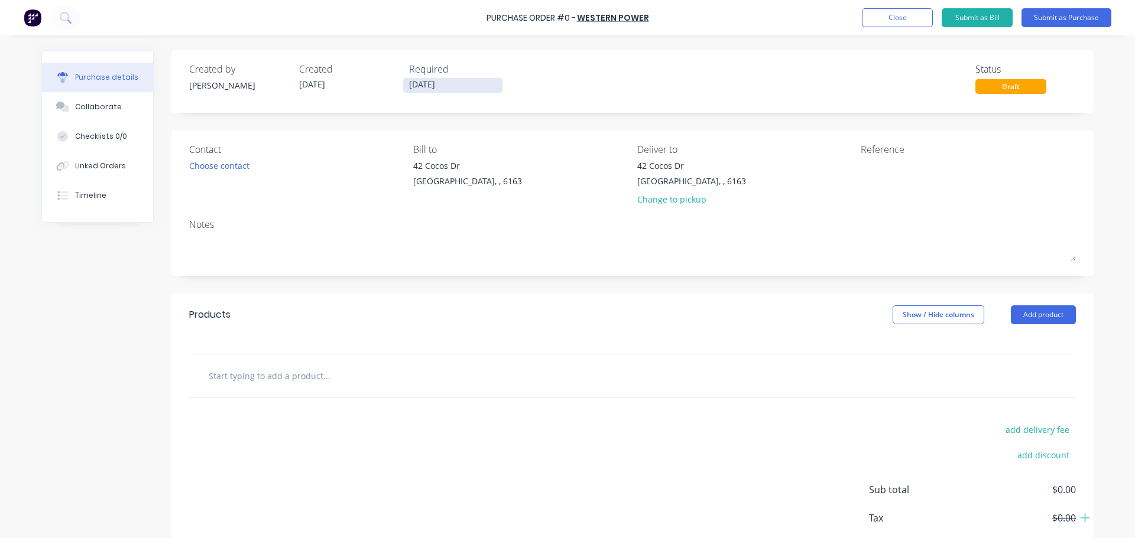
click at [411, 83] on input "[DATE]" at bounding box center [452, 85] width 99 height 15
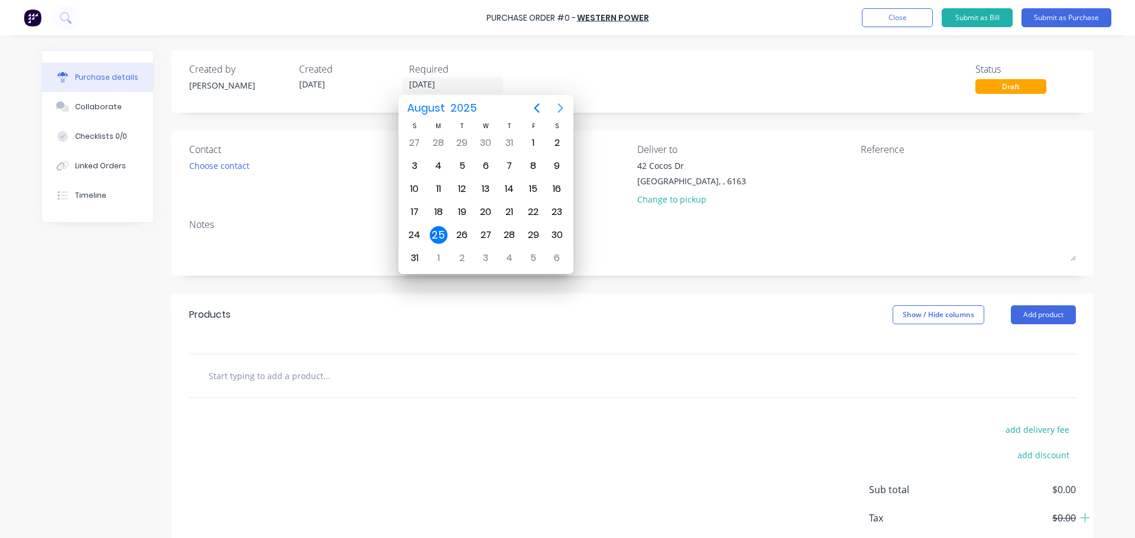
click at [563, 112] on icon "Next page" at bounding box center [560, 108] width 14 height 14
click at [513, 145] on div "4" at bounding box center [510, 143] width 18 height 18
type input "[DATE]"
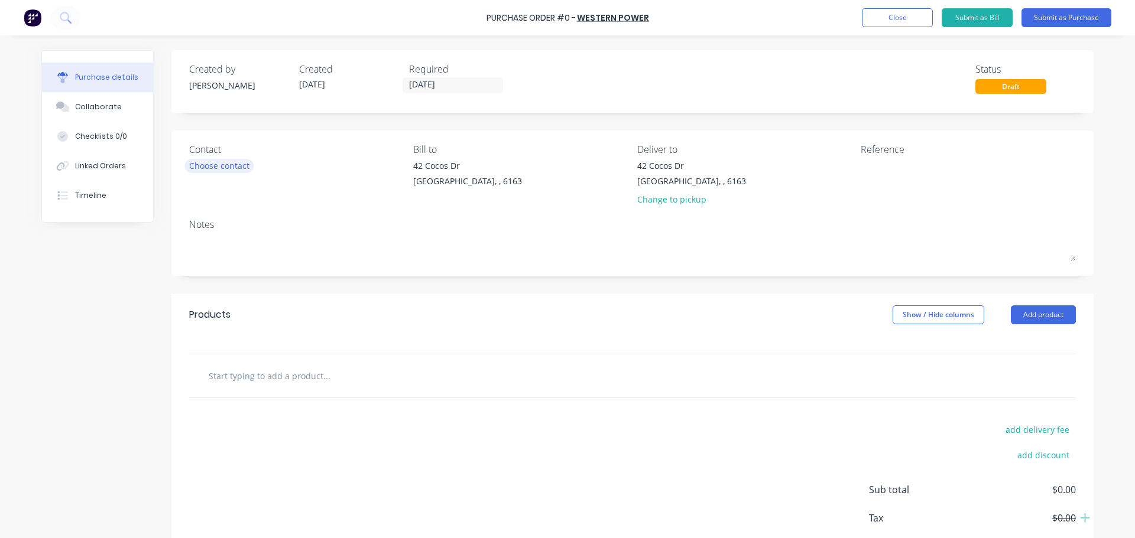
click at [232, 170] on div "Choose contact" at bounding box center [219, 166] width 60 height 12
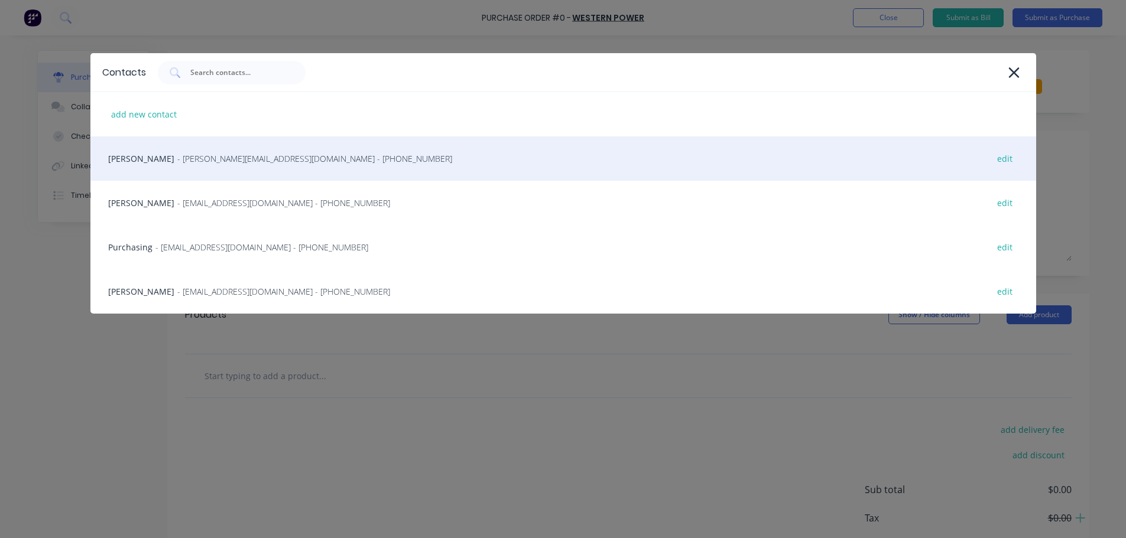
click at [229, 168] on div "Brandon Klein - [EMAIL_ADDRESS][DOMAIN_NAME] - [PHONE_NUMBER] edit" at bounding box center [563, 159] width 946 height 44
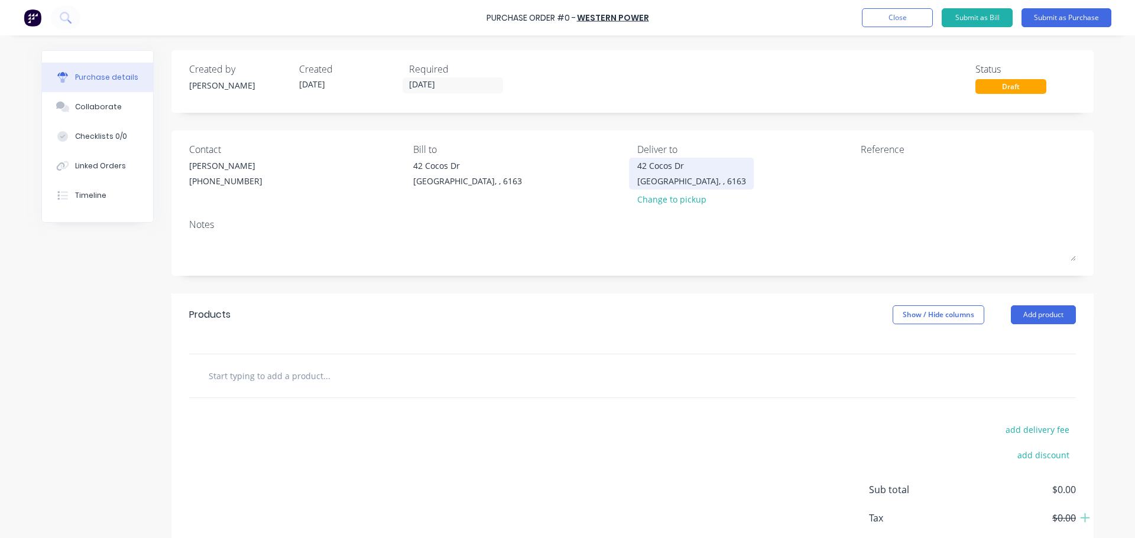
click at [658, 169] on div "42 Cocos Dr" at bounding box center [691, 166] width 109 height 12
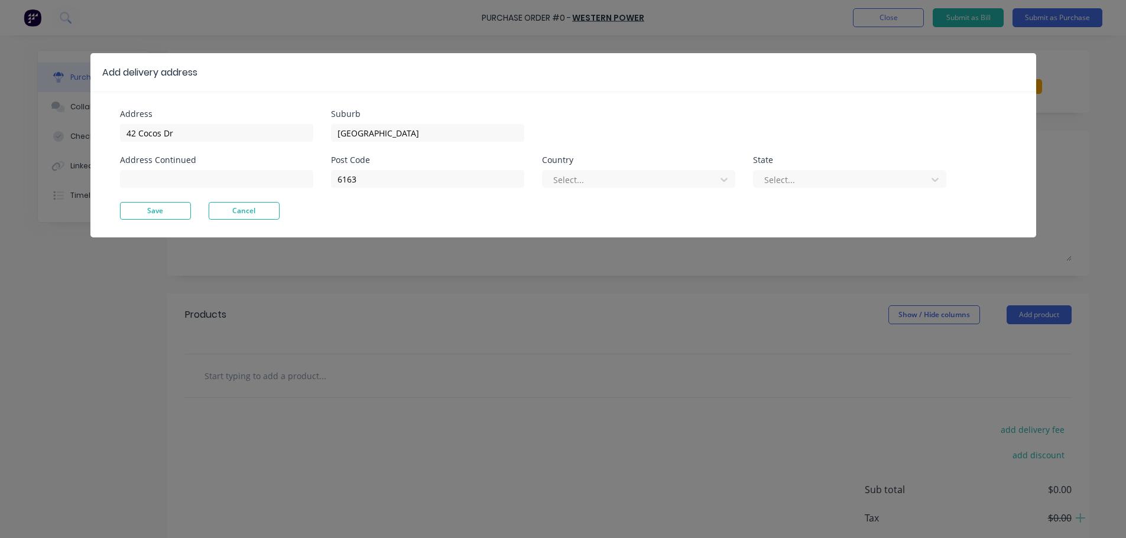
click at [152, 213] on button "Save" at bounding box center [155, 211] width 71 height 18
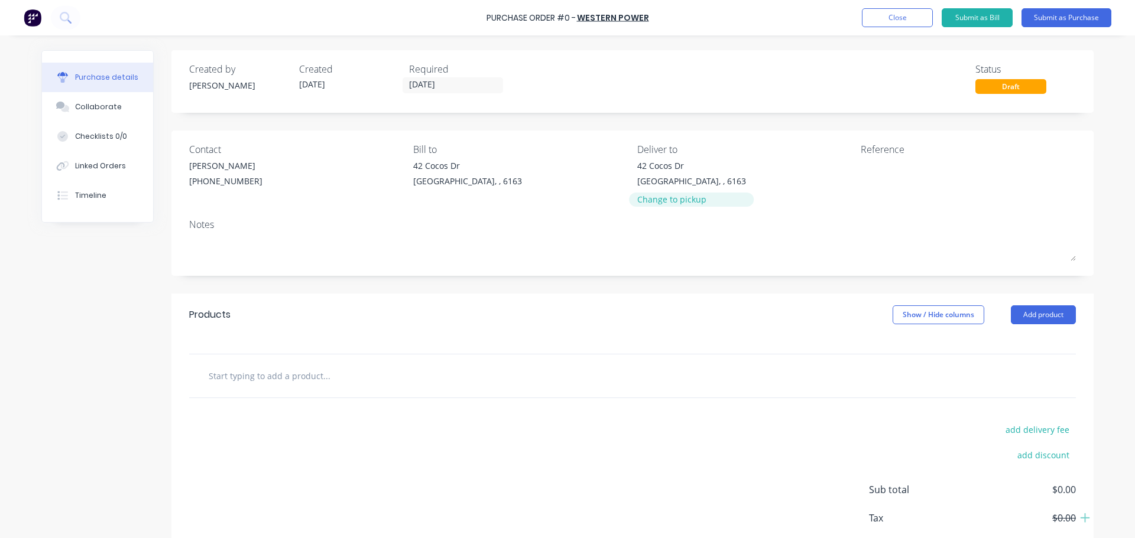
click at [671, 202] on div "Change to pickup" at bounding box center [691, 199] width 109 height 12
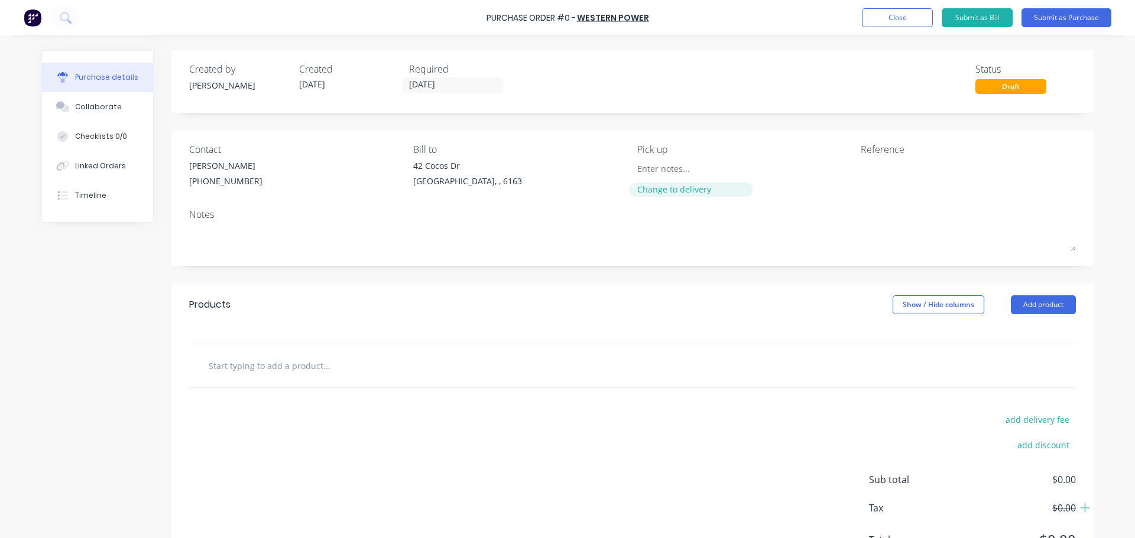
click at [667, 195] on div "Change to delivery" at bounding box center [691, 189] width 108 height 12
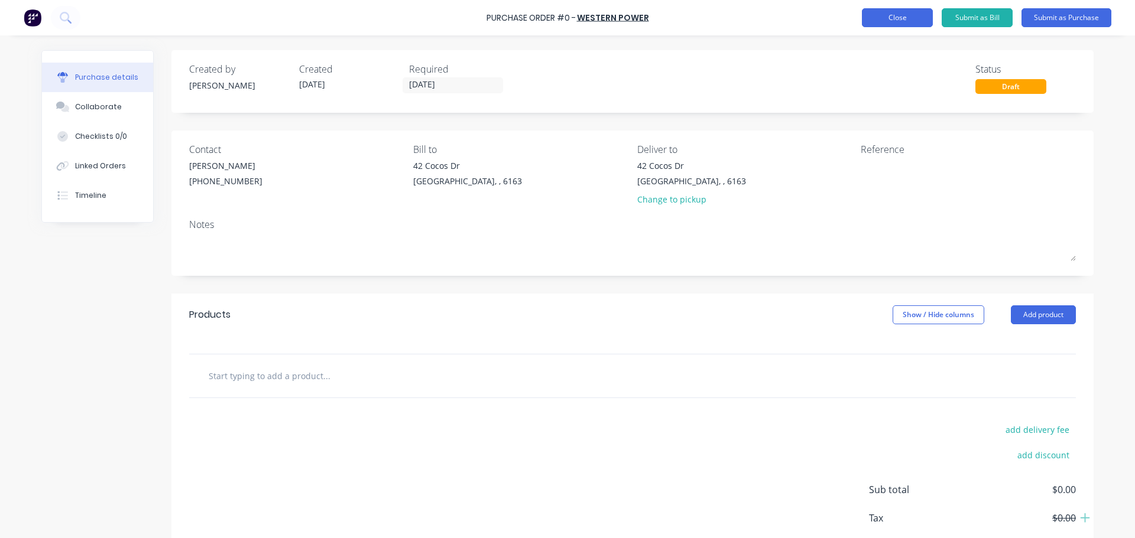
click at [904, 12] on button "Close" at bounding box center [897, 17] width 71 height 19
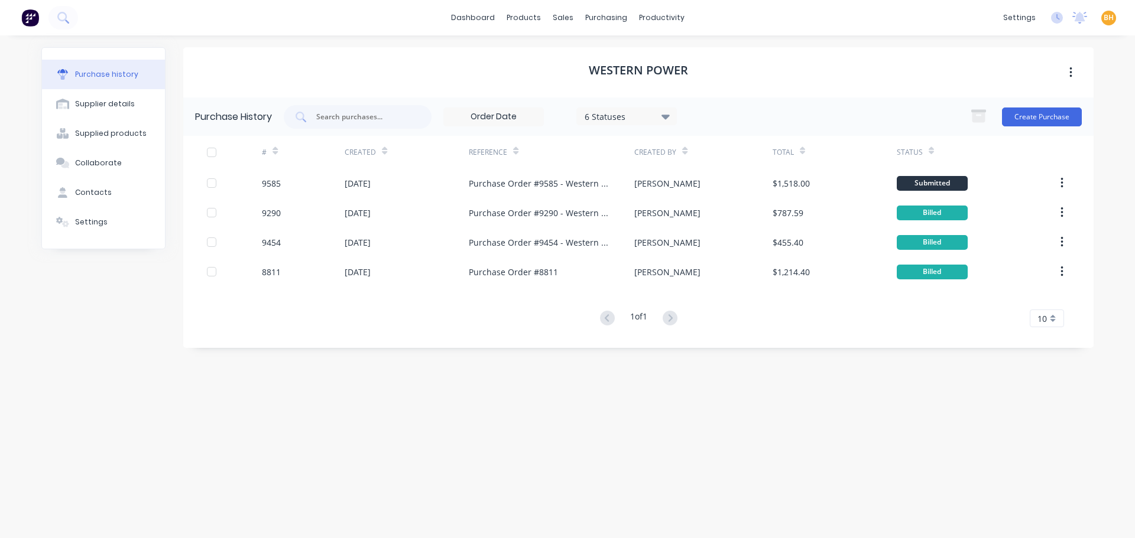
click at [437, 81] on div "Western Power" at bounding box center [638, 72] width 910 height 50
click at [566, 12] on div "sales" at bounding box center [563, 18] width 33 height 18
click at [594, 54] on div "Sales Orders" at bounding box center [607, 56] width 48 height 11
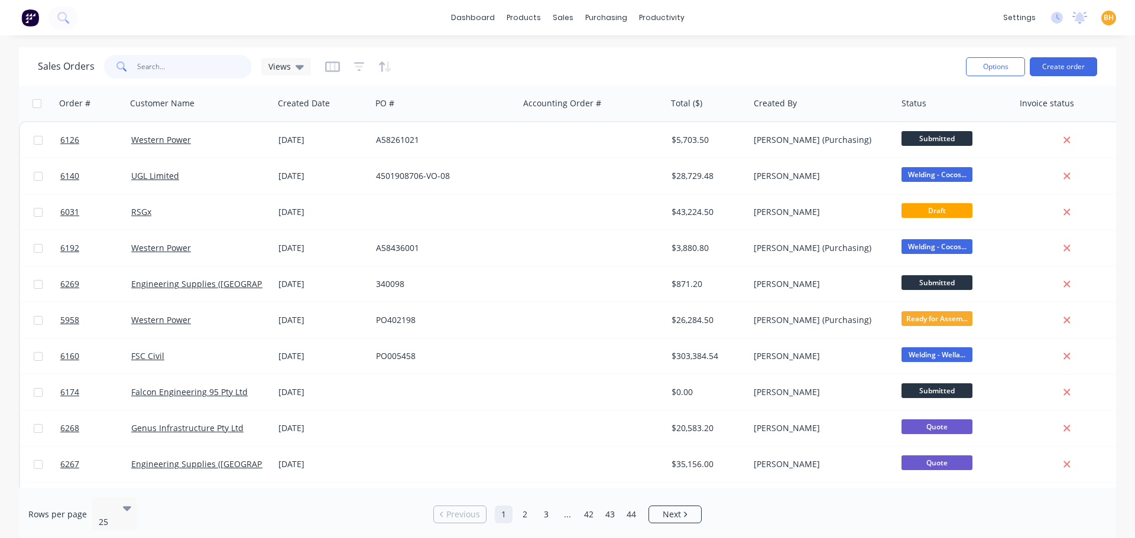
click at [193, 63] on input "text" at bounding box center [194, 67] width 115 height 24
click at [1076, 68] on button "Create order" at bounding box center [1063, 66] width 67 height 19
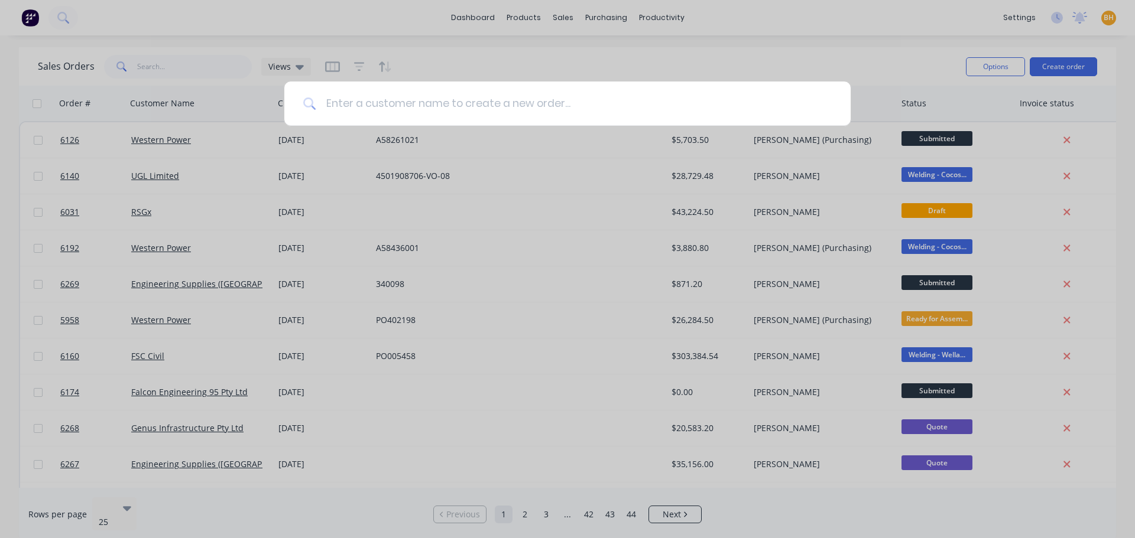
click at [378, 110] on input at bounding box center [573, 104] width 515 height 44
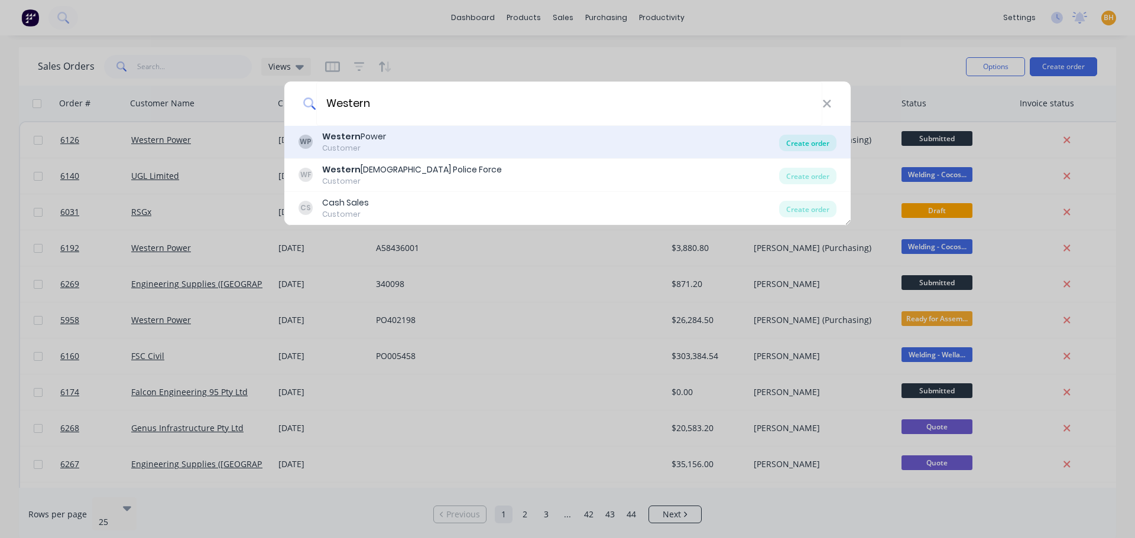
type input "Western"
click at [795, 146] on div "Create order" at bounding box center [807, 143] width 57 height 17
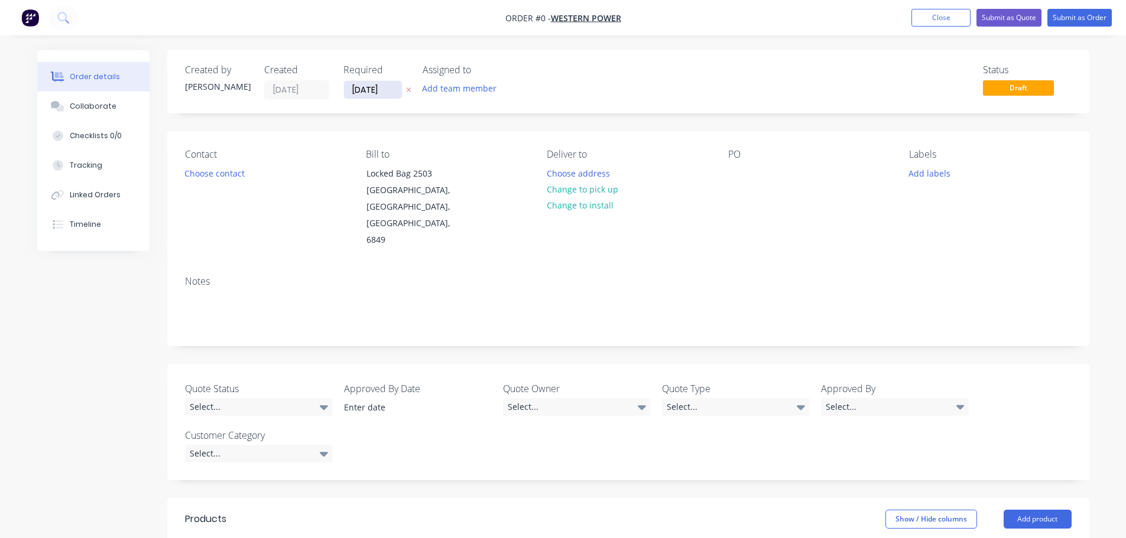
click at [364, 95] on input "[DATE]" at bounding box center [373, 90] width 58 height 18
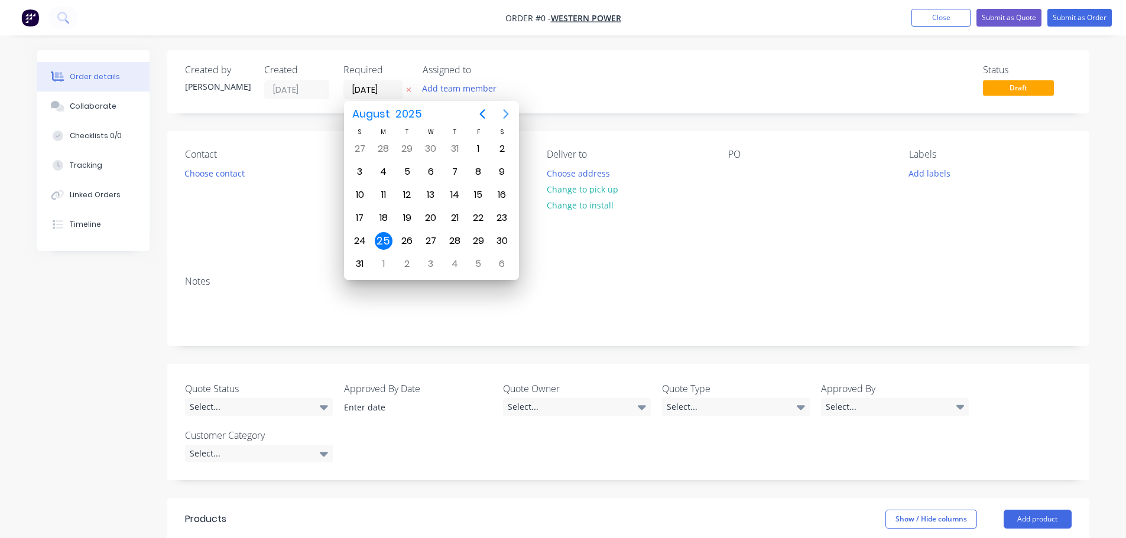
click at [509, 114] on icon "Next page" at bounding box center [506, 114] width 14 height 14
click at [453, 152] on div "4" at bounding box center [455, 149] width 18 height 18
type input "[DATE]"
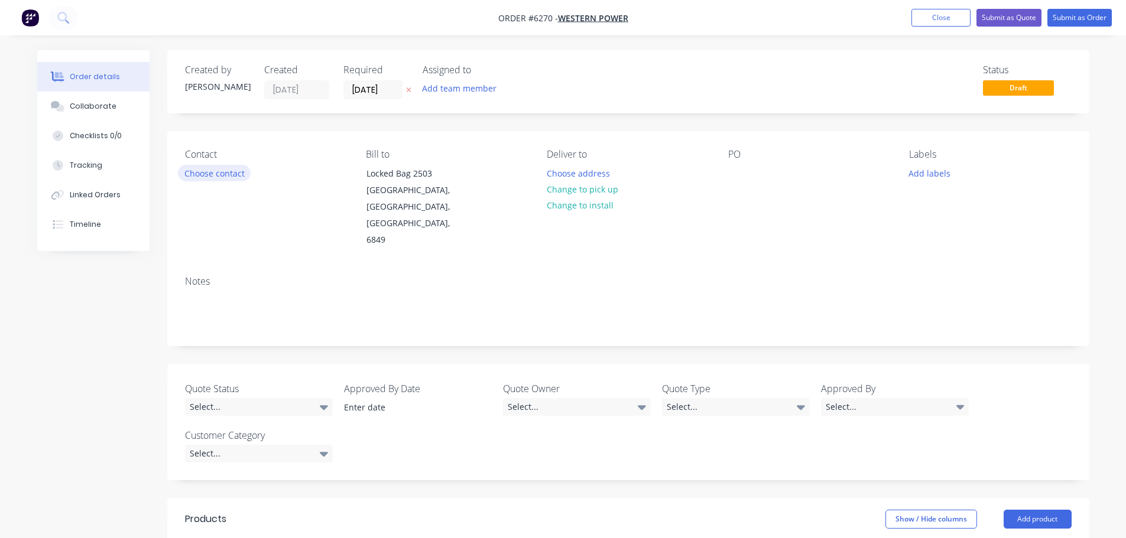
click at [226, 168] on button "Choose contact" at bounding box center [214, 173] width 73 height 16
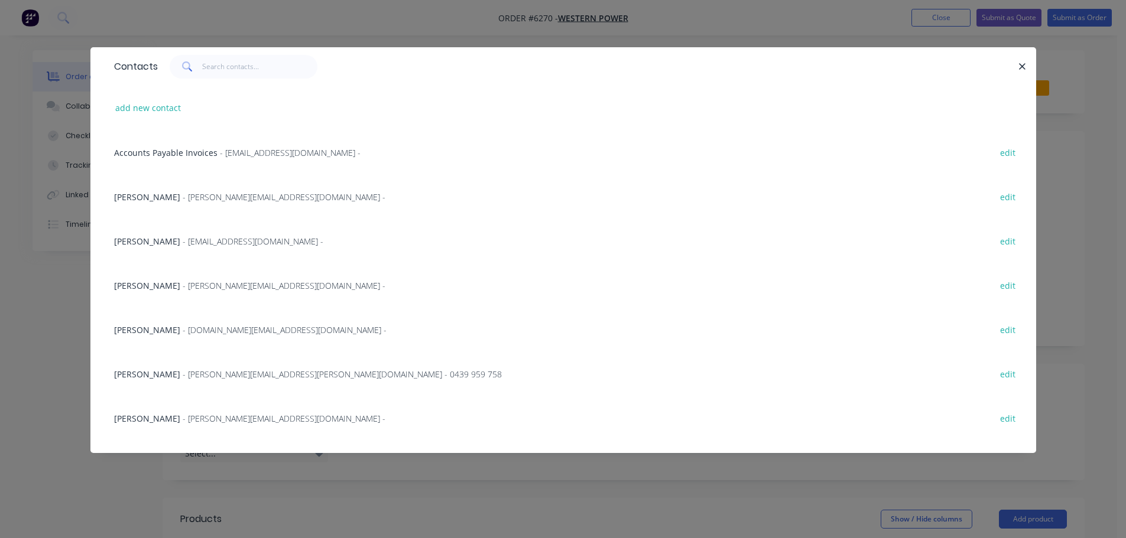
click at [217, 244] on span "- [EMAIL_ADDRESS][DOMAIN_NAME] -" at bounding box center [253, 241] width 141 height 11
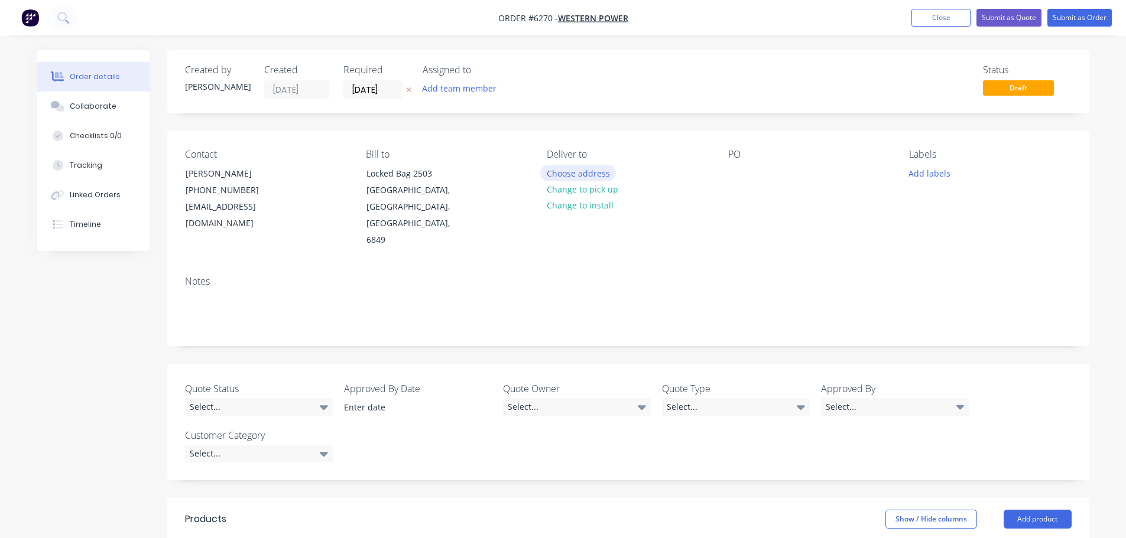
click at [580, 173] on button "Choose address" at bounding box center [578, 173] width 76 height 16
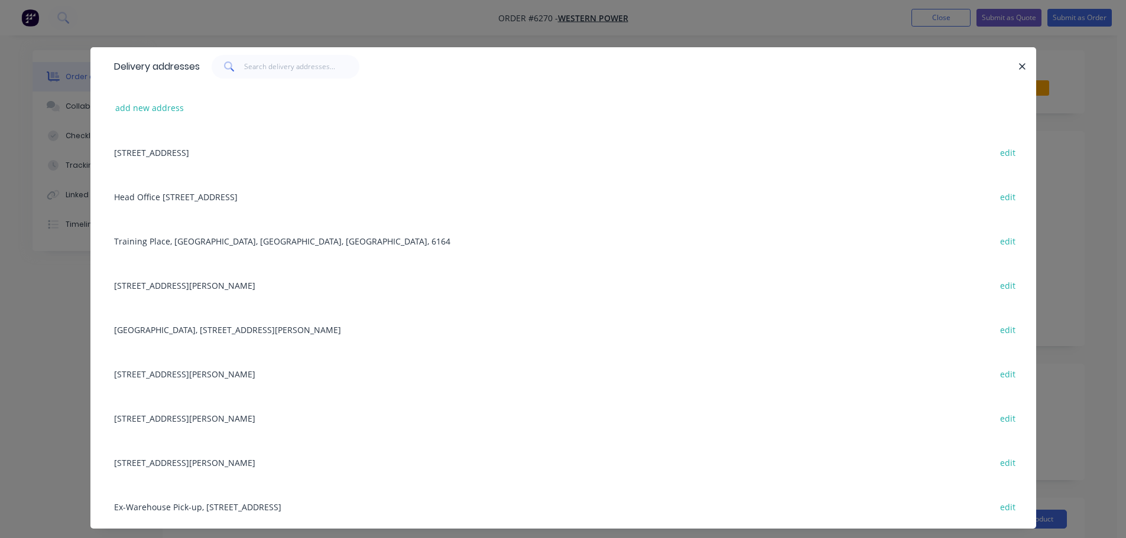
click at [242, 242] on div "Training Place, [GEOGRAPHIC_DATA], [GEOGRAPHIC_DATA], [GEOGRAPHIC_DATA], 6164 e…" at bounding box center [563, 241] width 910 height 44
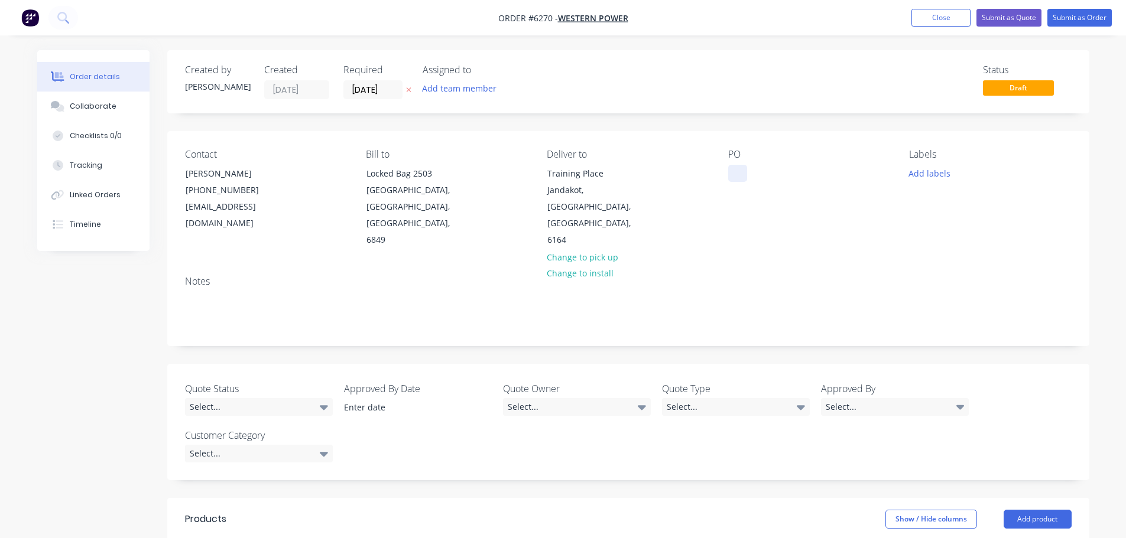
click at [734, 173] on div at bounding box center [737, 173] width 19 height 17
click at [933, 173] on button "Add labels" at bounding box center [930, 173] width 54 height 16
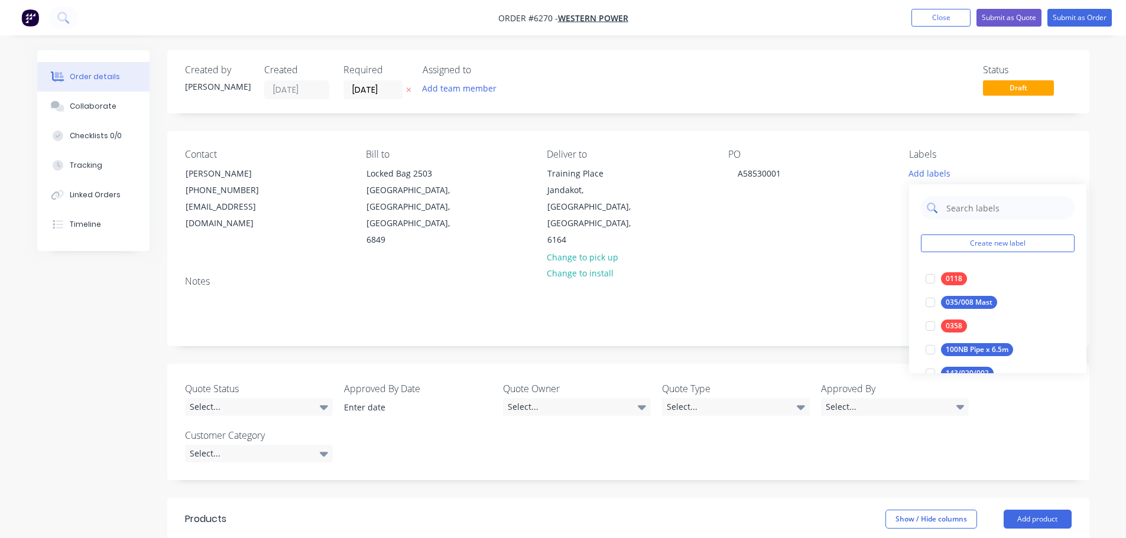
click at [963, 205] on input "text" at bounding box center [1007, 208] width 124 height 24
type input "0462"
click at [926, 281] on div at bounding box center [931, 279] width 24 height 24
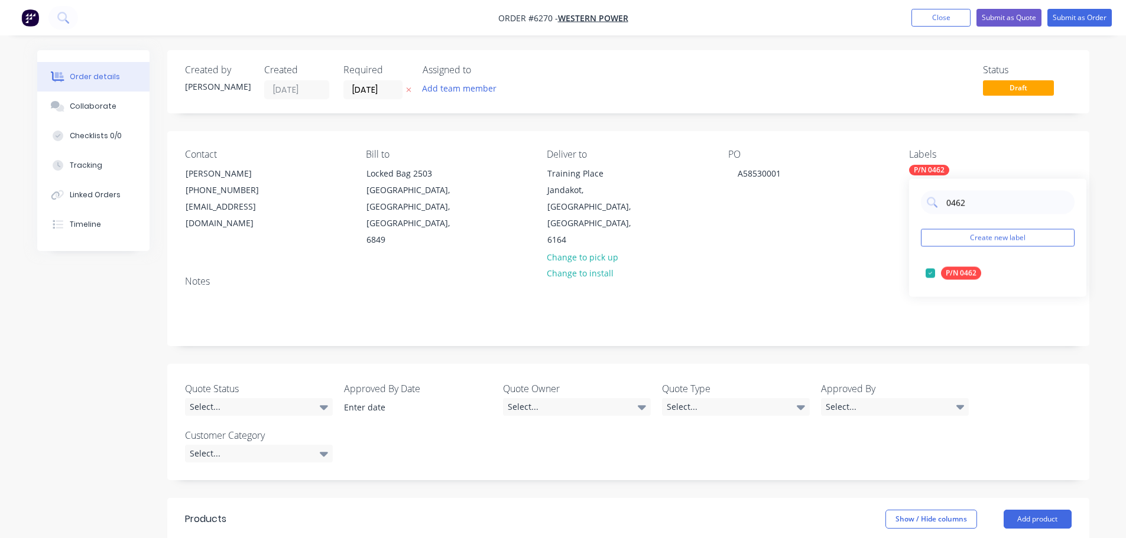
click at [863, 267] on div "Notes" at bounding box center [628, 306] width 922 height 79
click at [92, 137] on div "Checklists 0/0" at bounding box center [96, 136] width 52 height 11
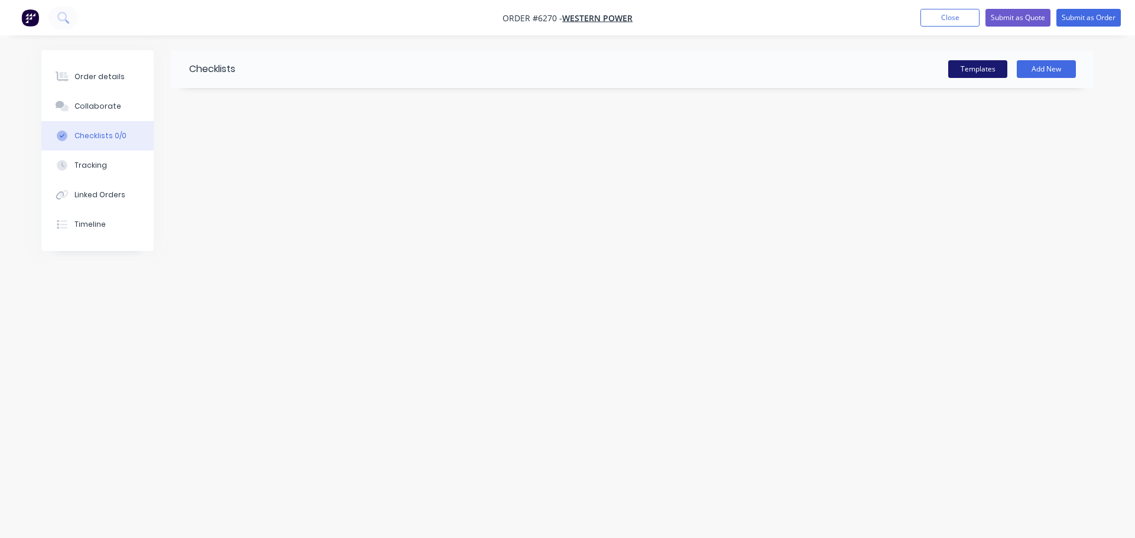
click at [989, 62] on button "Templates" at bounding box center [977, 69] width 59 height 18
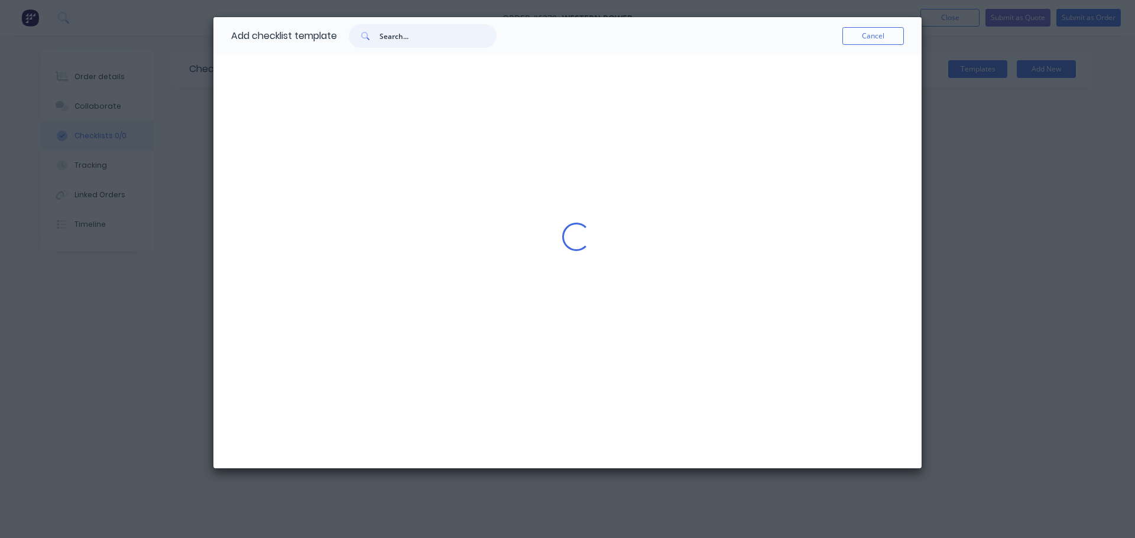
click at [395, 31] on input "text" at bounding box center [437, 36] width 117 height 24
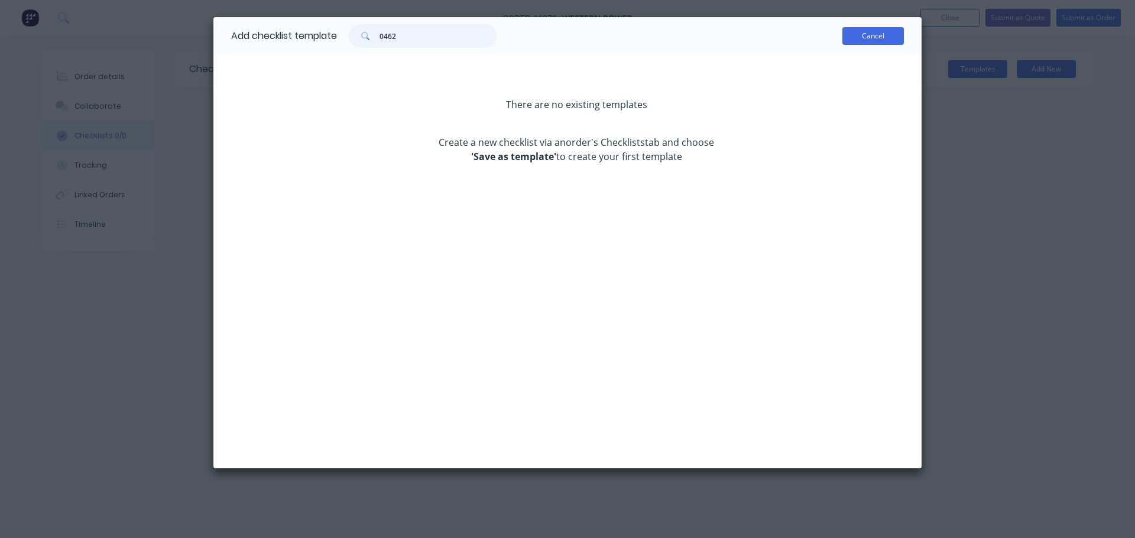
type input "0462"
click at [859, 35] on button "Cancel" at bounding box center [872, 36] width 61 height 18
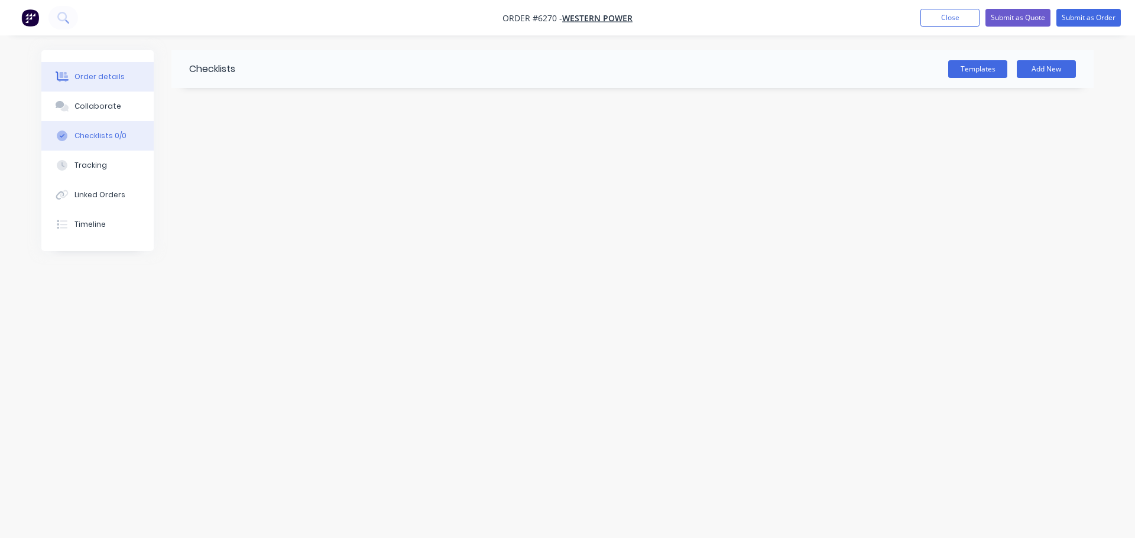
click at [96, 77] on div "Order details" at bounding box center [99, 77] width 50 height 11
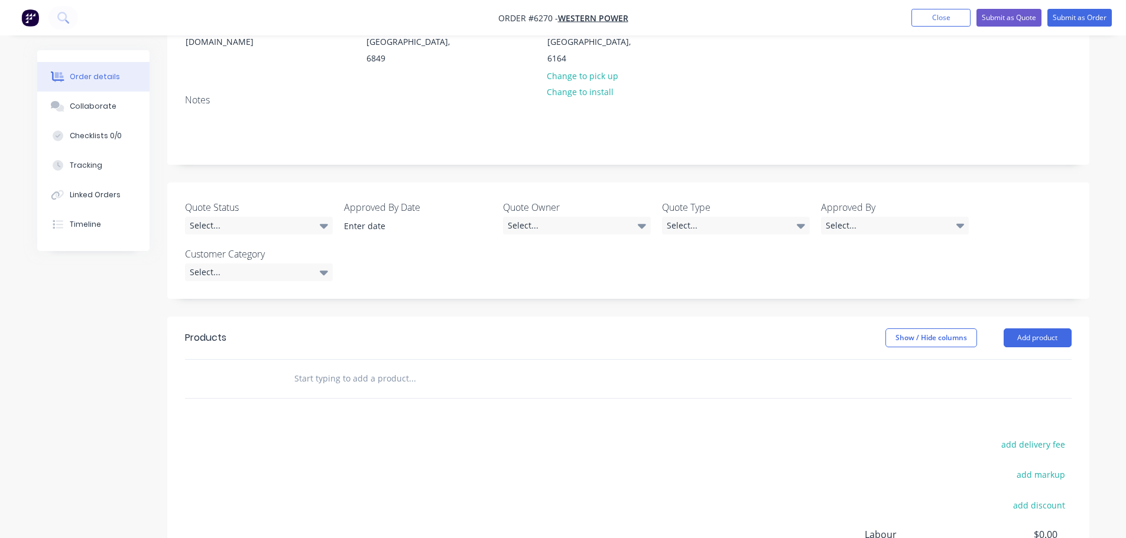
scroll to position [236, 0]
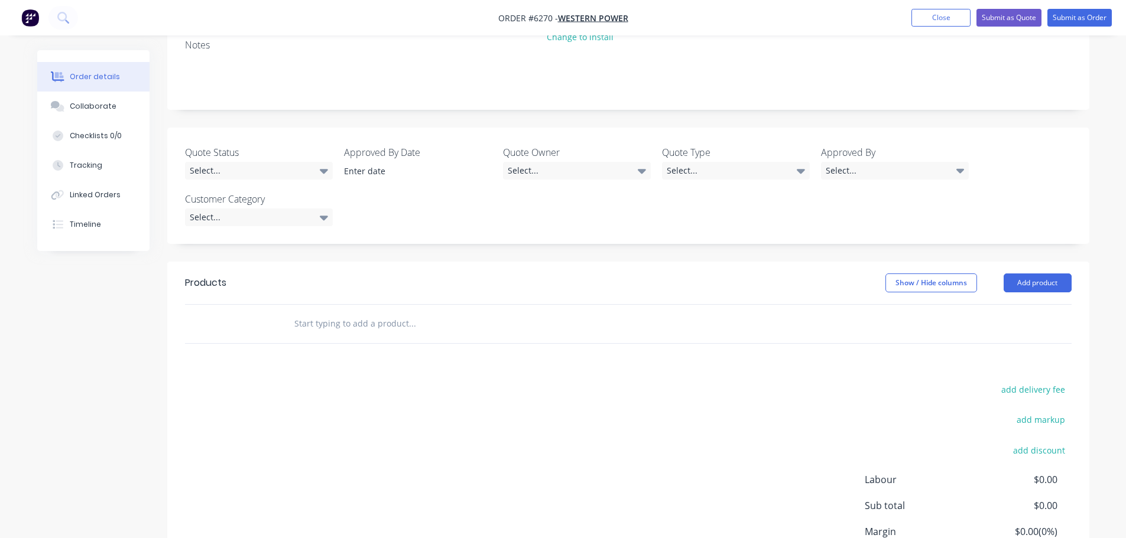
click at [312, 312] on input "text" at bounding box center [412, 324] width 236 height 24
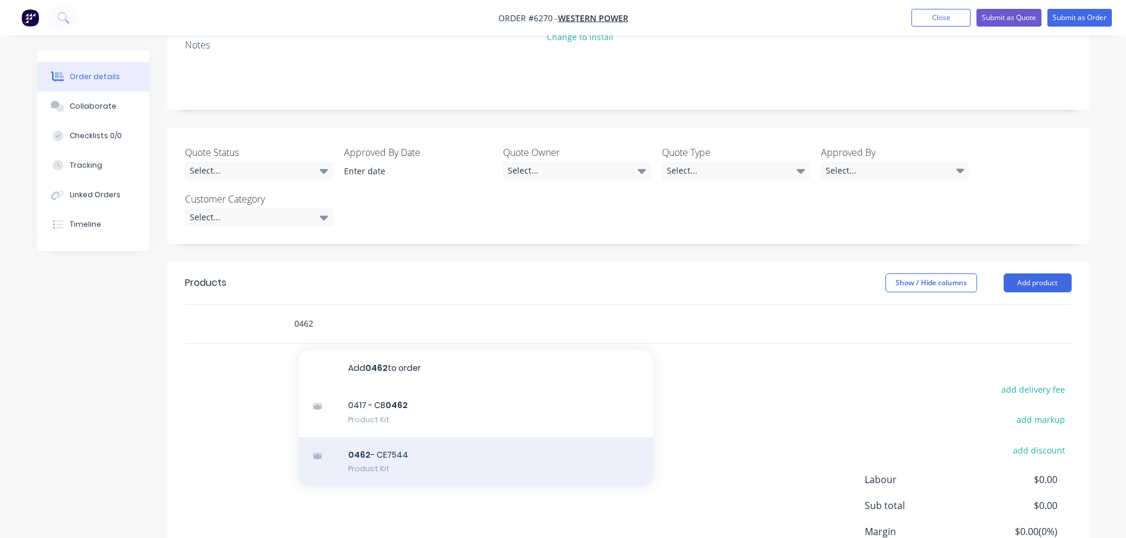
type input "0462"
click at [414, 437] on div "[DATE] - CE7544 Product Kit" at bounding box center [475, 462] width 355 height 50
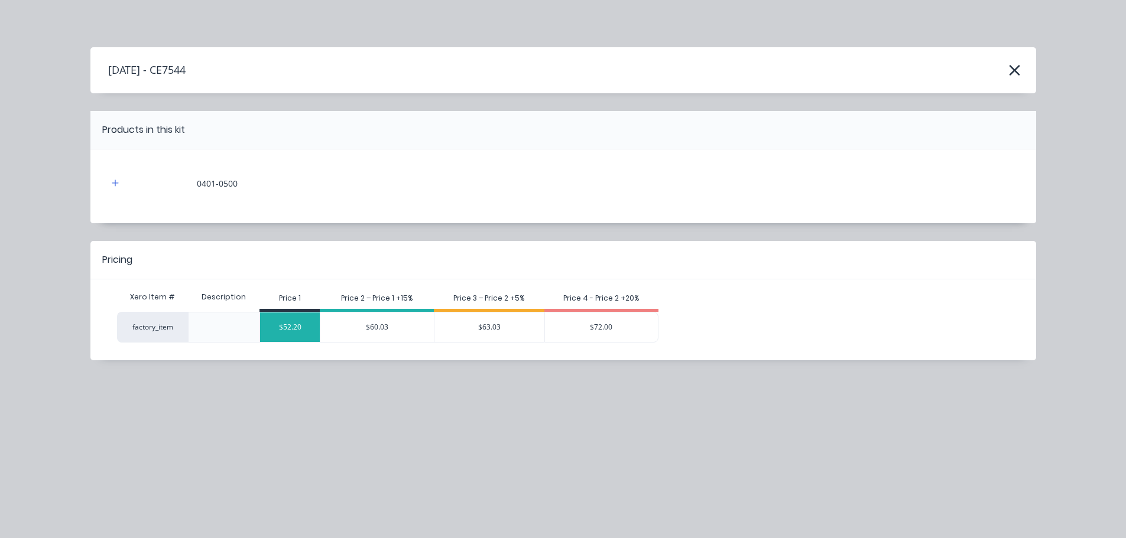
click at [300, 325] on div "$52.20" at bounding box center [290, 328] width 60 height 30
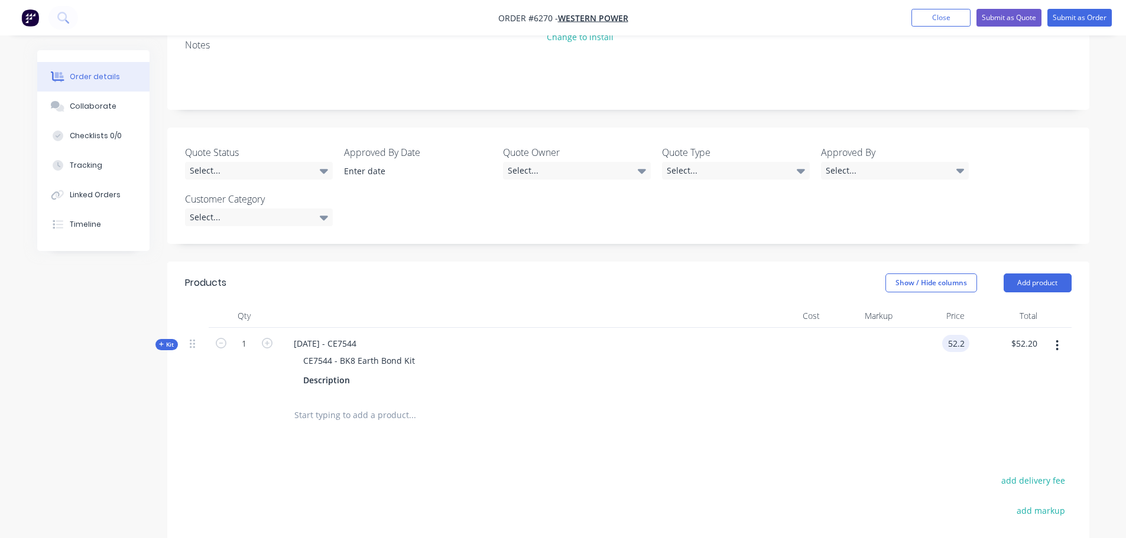
click at [959, 335] on input "52.2" at bounding box center [958, 343] width 22 height 17
type input "$51.85"
click at [256, 335] on input "1" at bounding box center [244, 344] width 31 height 18
type input "200"
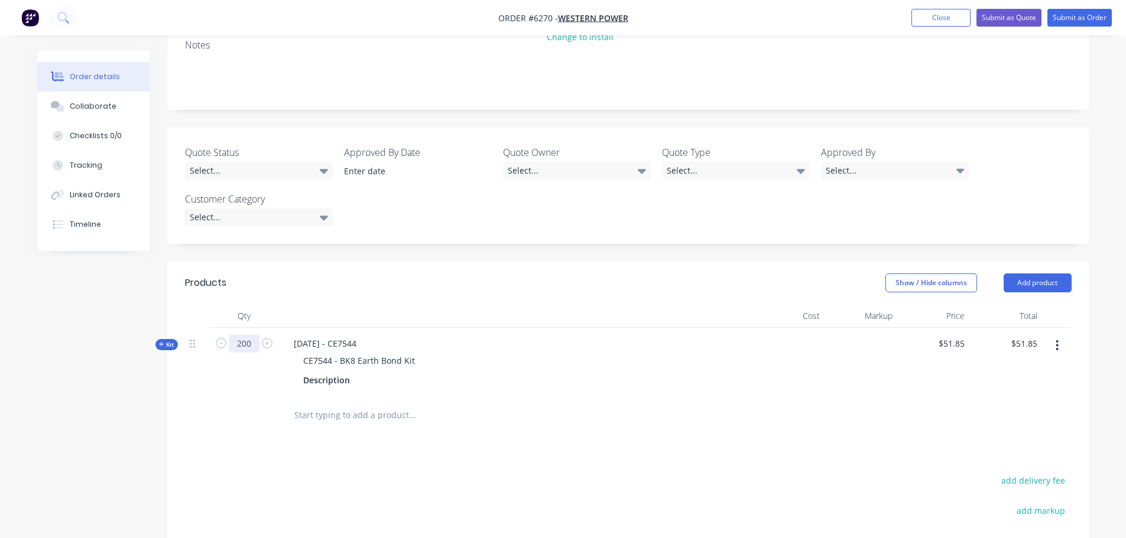
type input "$10,370.00"
click at [604, 372] on div "Description" at bounding box center [515, 380] width 435 height 17
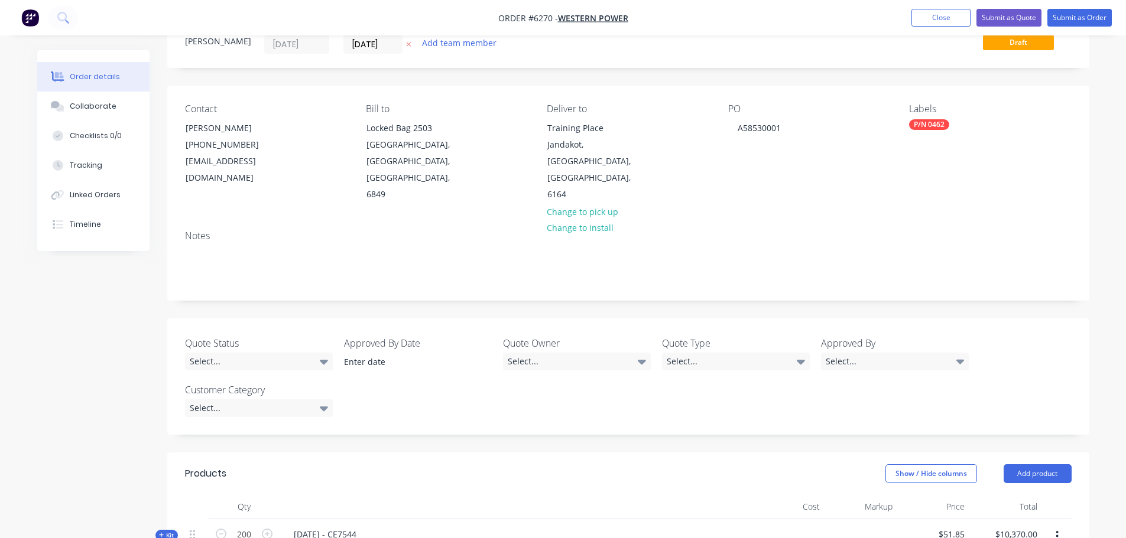
scroll to position [0, 0]
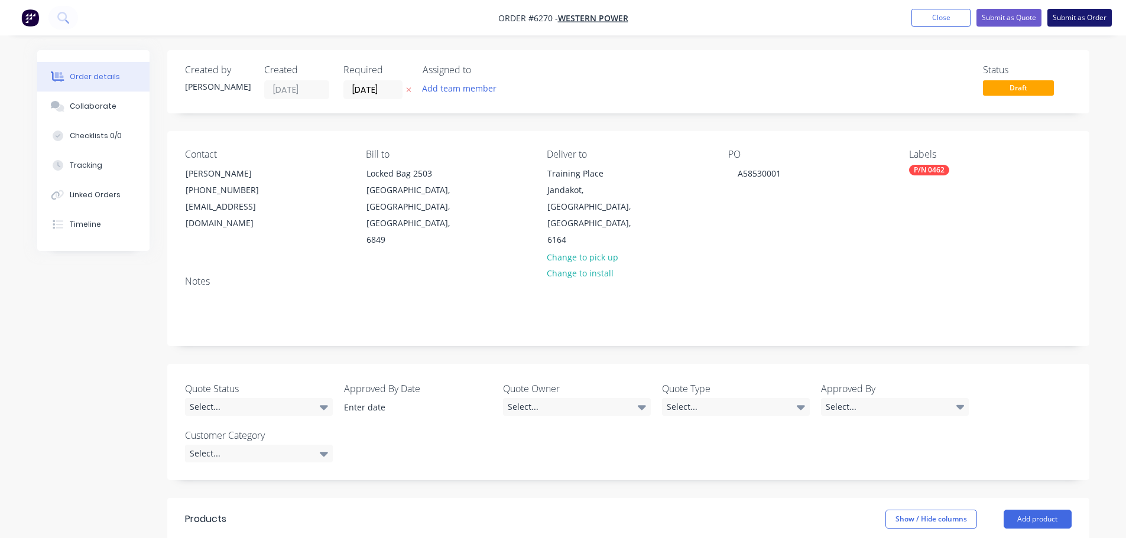
click at [1080, 20] on button "Submit as Order" at bounding box center [1079, 18] width 64 height 18
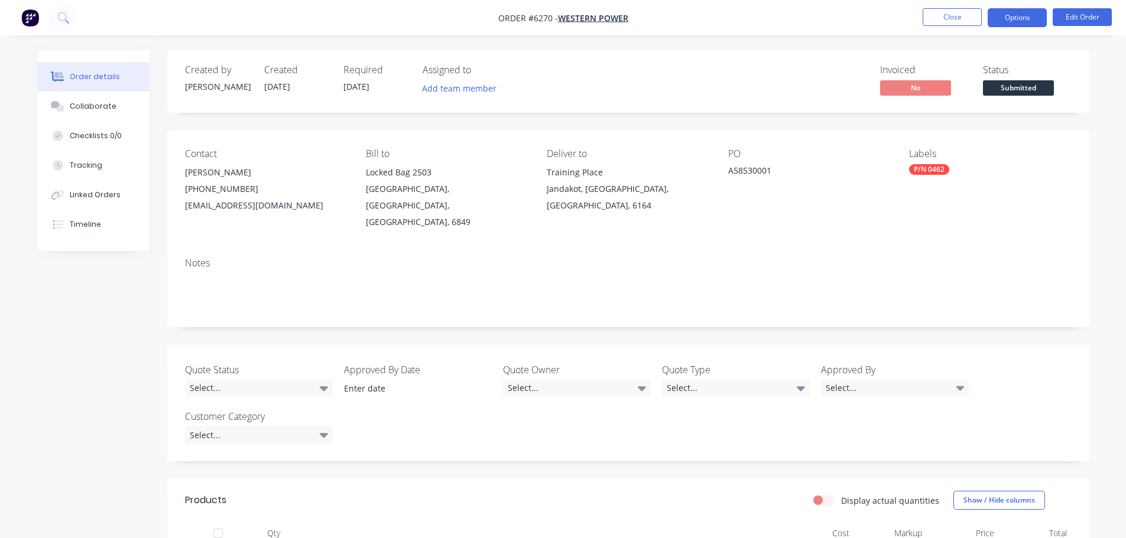
click at [1008, 14] on button "Options" at bounding box center [1017, 17] width 59 height 19
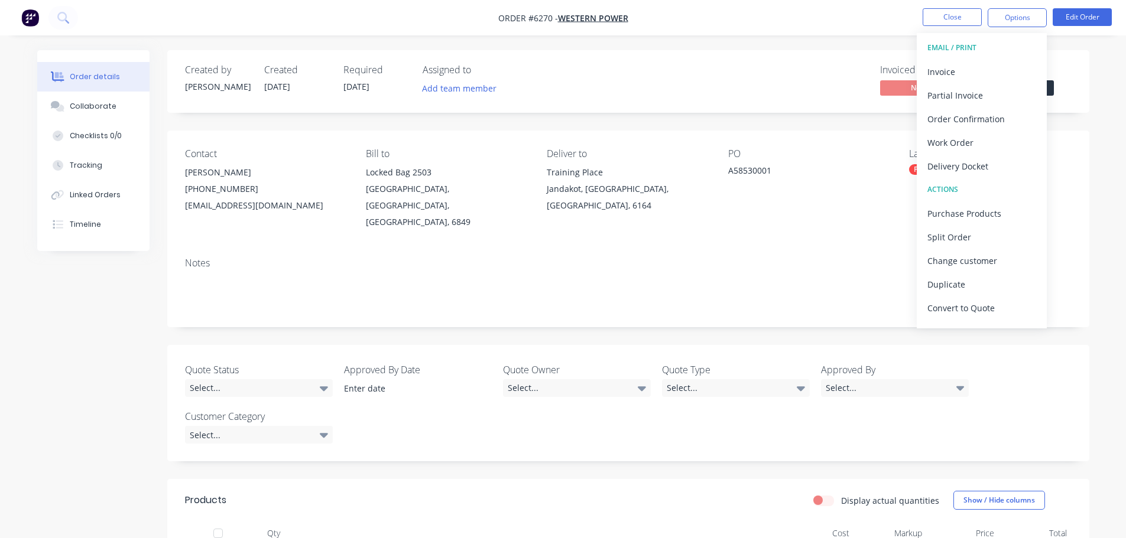
click at [799, 37] on div "Order details Collaborate Checklists 0/0 Tracking Linked Orders Timeline Order …" at bounding box center [563, 411] width 1126 height 822
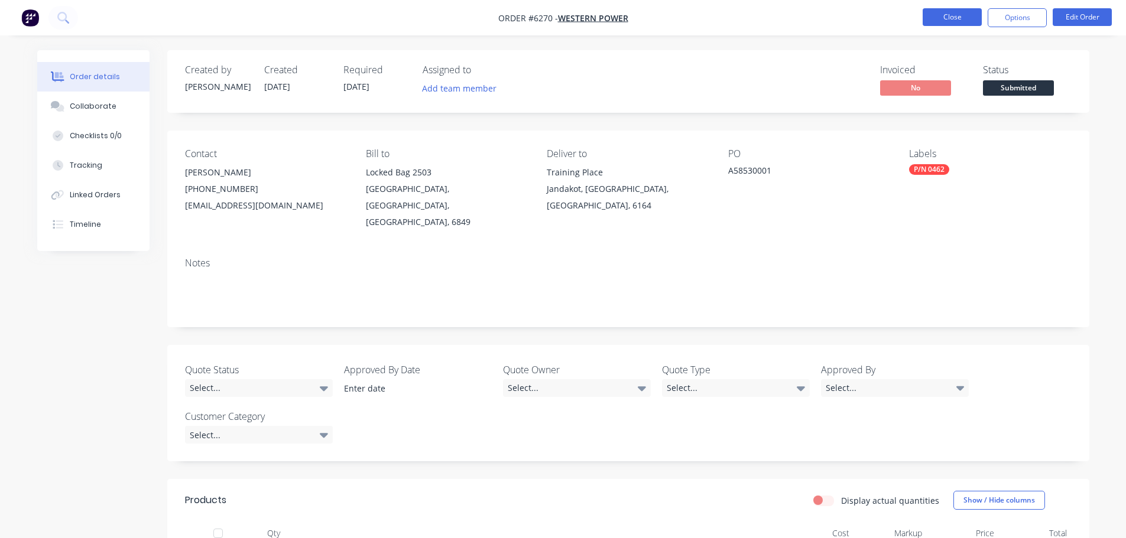
click at [963, 19] on button "Close" at bounding box center [952, 17] width 59 height 18
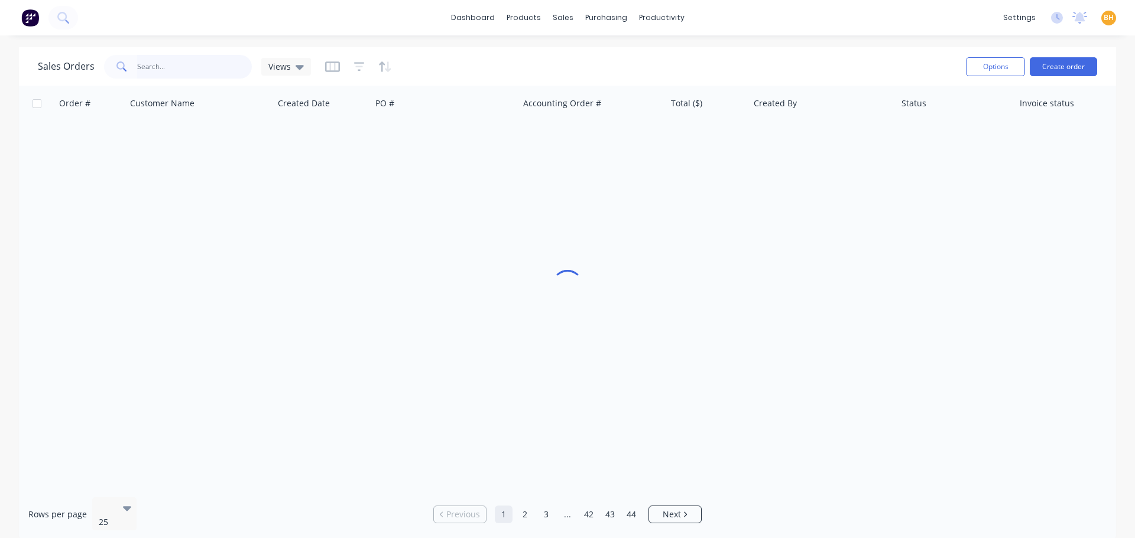
click at [141, 67] on input "text" at bounding box center [194, 67] width 115 height 24
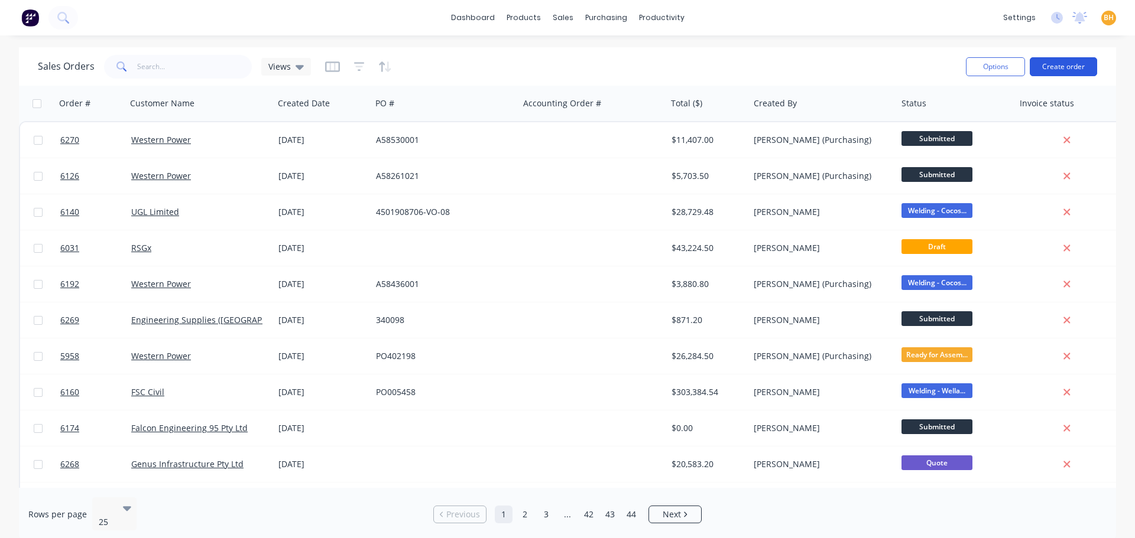
click at [1059, 66] on button "Create order" at bounding box center [1063, 66] width 67 height 19
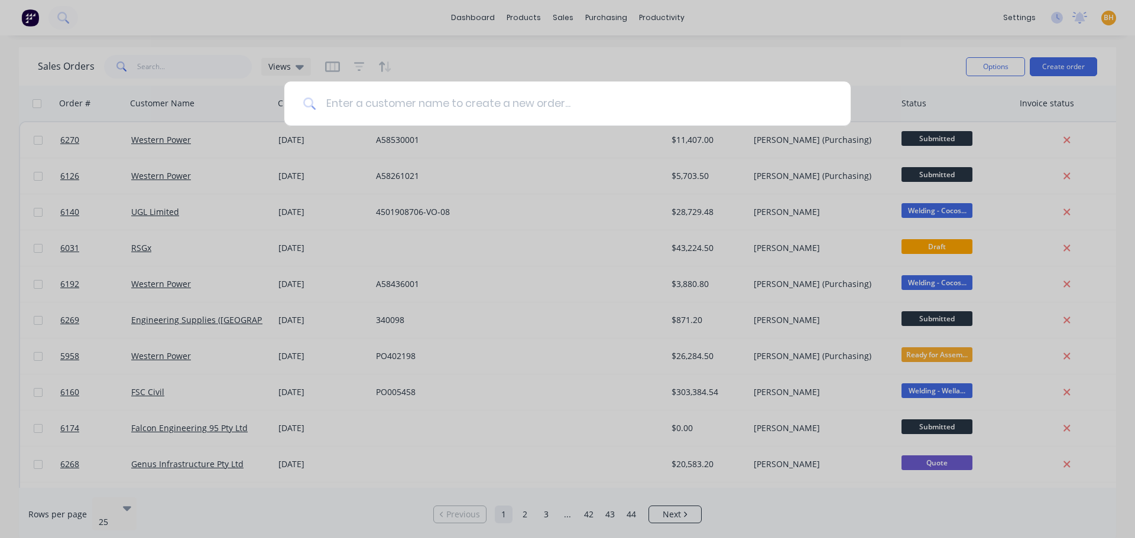
click at [399, 102] on input at bounding box center [573, 104] width 515 height 44
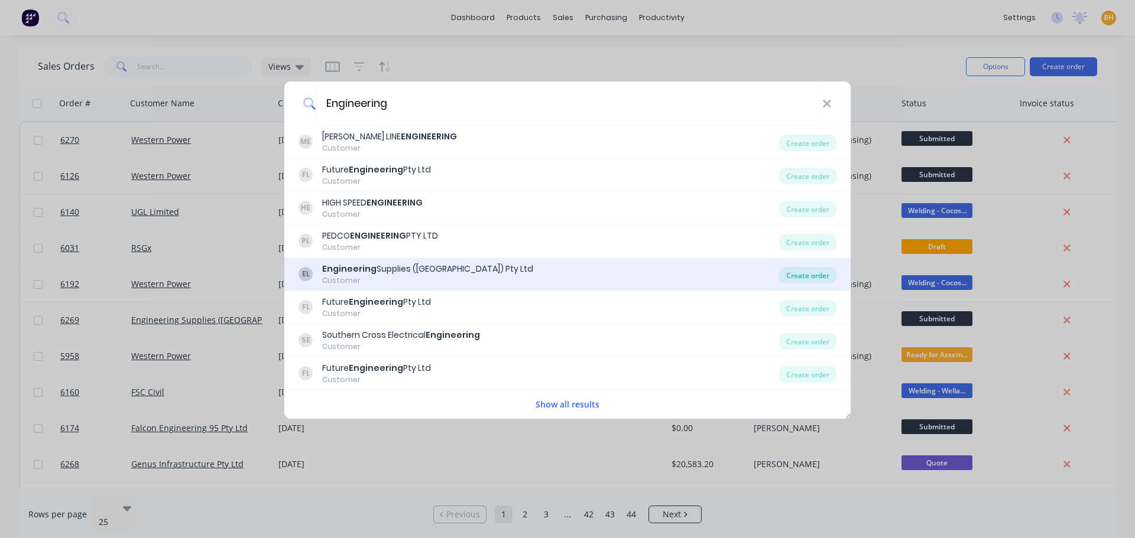
type input "Engineering"
click at [811, 273] on div "Create order" at bounding box center [807, 275] width 57 height 17
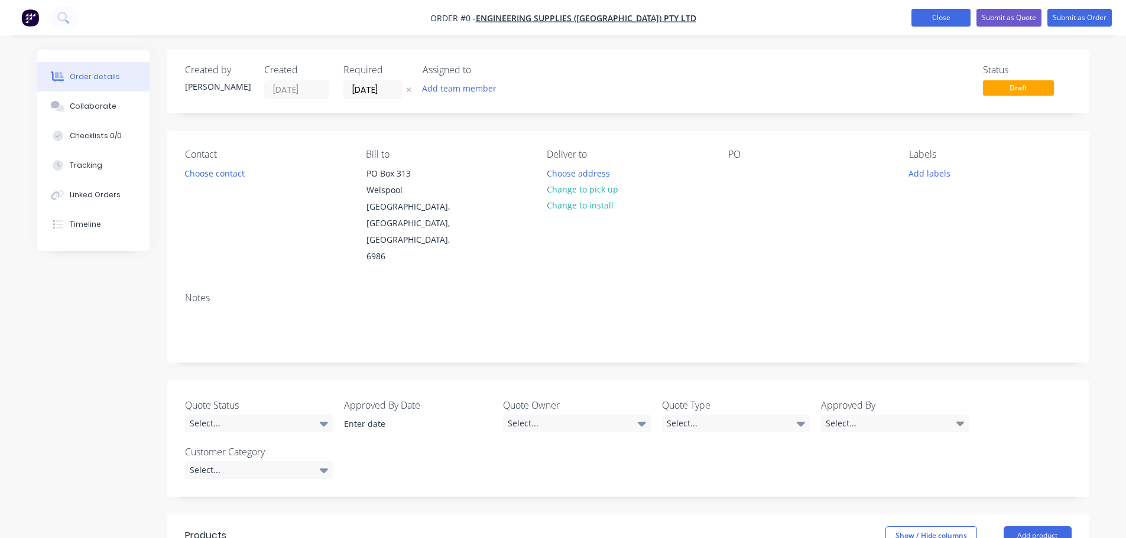
click at [933, 18] on button "Close" at bounding box center [940, 18] width 59 height 18
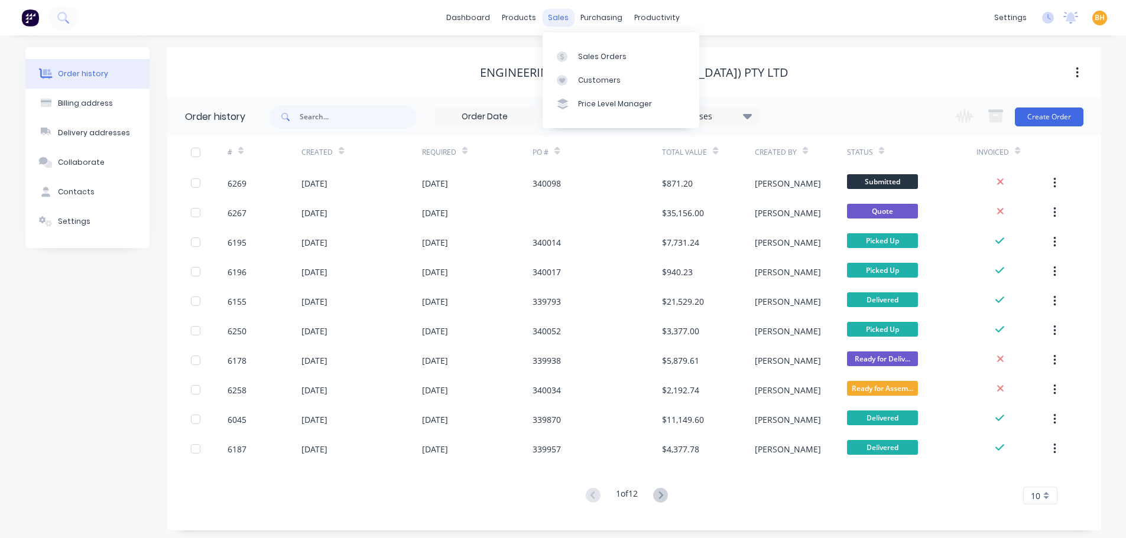
click at [558, 21] on div "sales" at bounding box center [558, 18] width 33 height 18
click at [580, 54] on div "Sales Orders" at bounding box center [602, 56] width 48 height 11
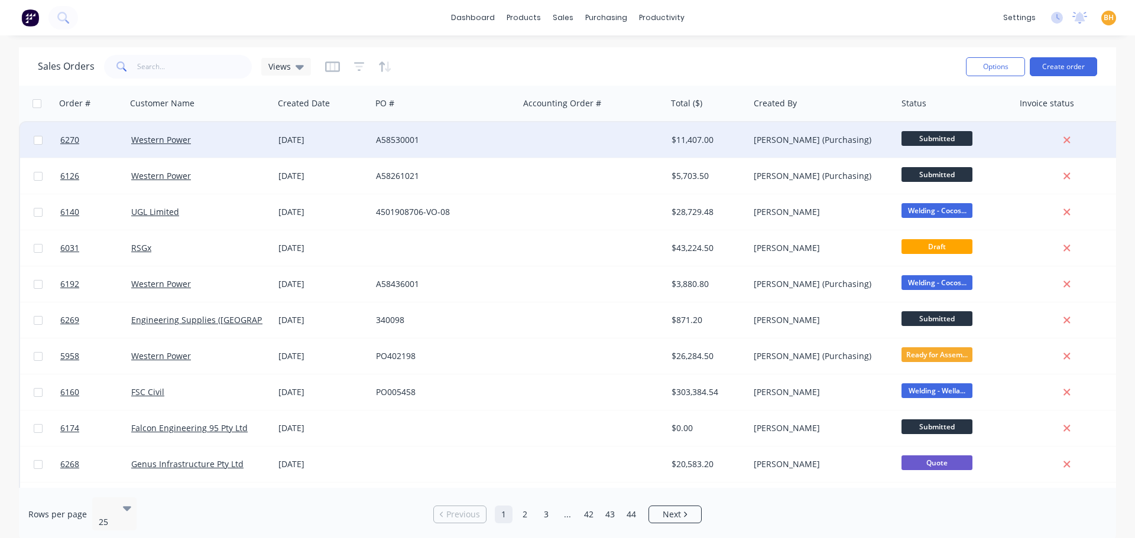
click at [293, 127] on div "[DATE]" at bounding box center [323, 139] width 98 height 35
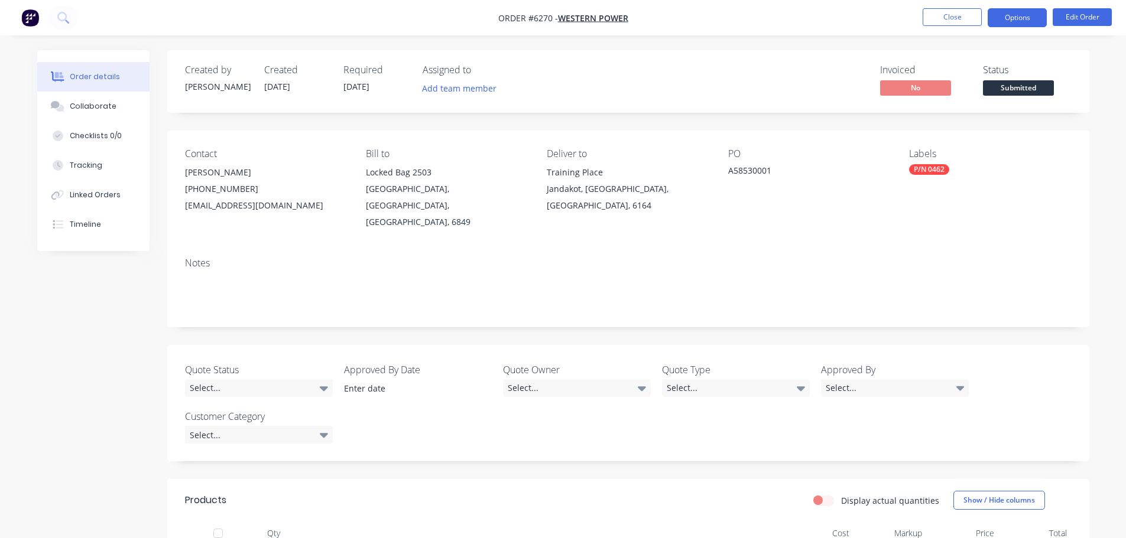
click at [1018, 21] on button "Options" at bounding box center [1017, 17] width 59 height 19
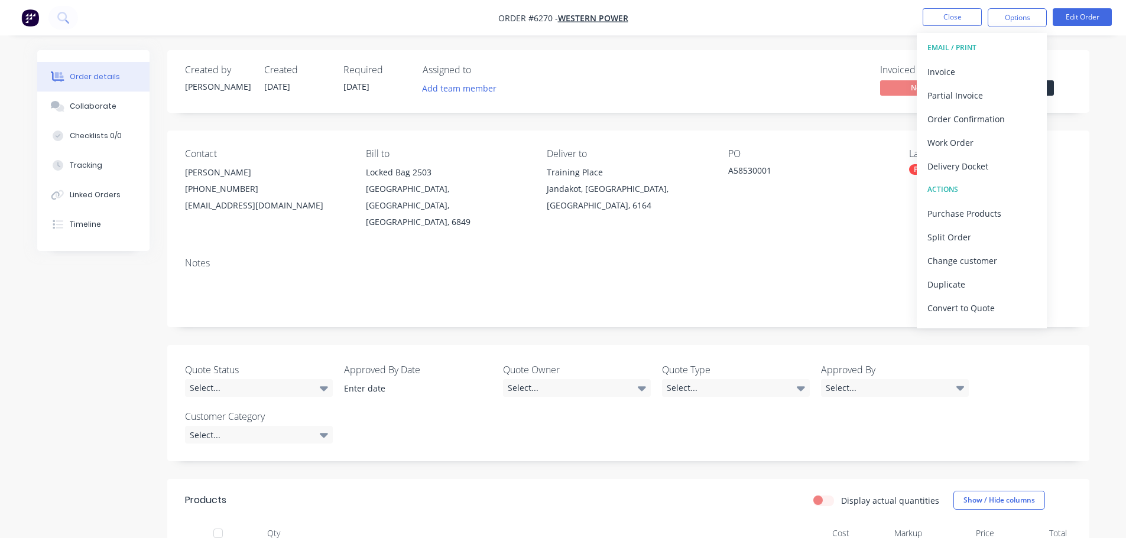
click at [838, 51] on div "Created by [PERSON_NAME] Created [DATE] Required [DATE] Assigned to Add team me…" at bounding box center [628, 81] width 922 height 63
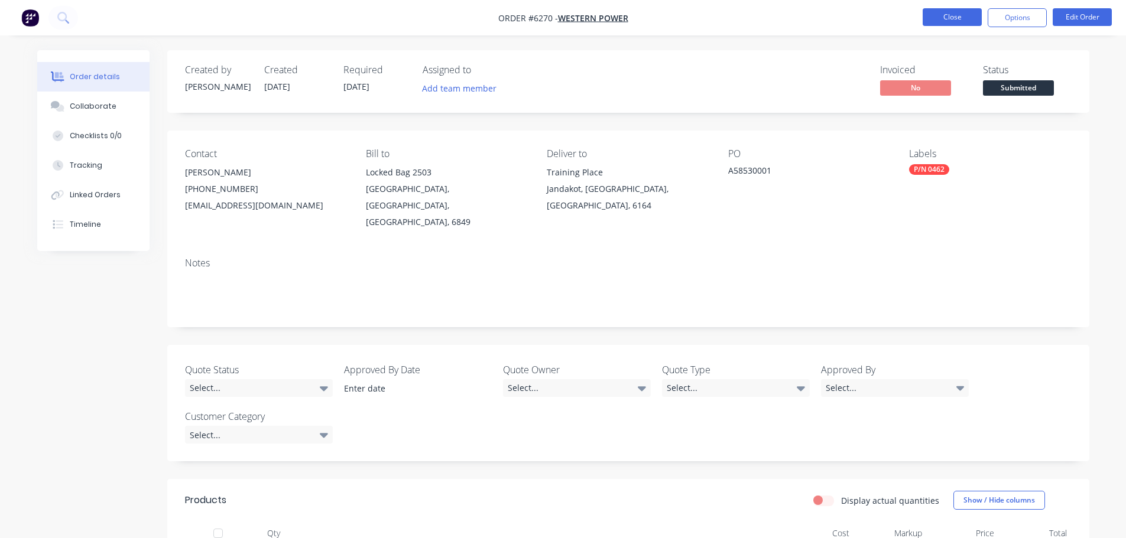
click at [957, 11] on button "Close" at bounding box center [952, 17] width 59 height 18
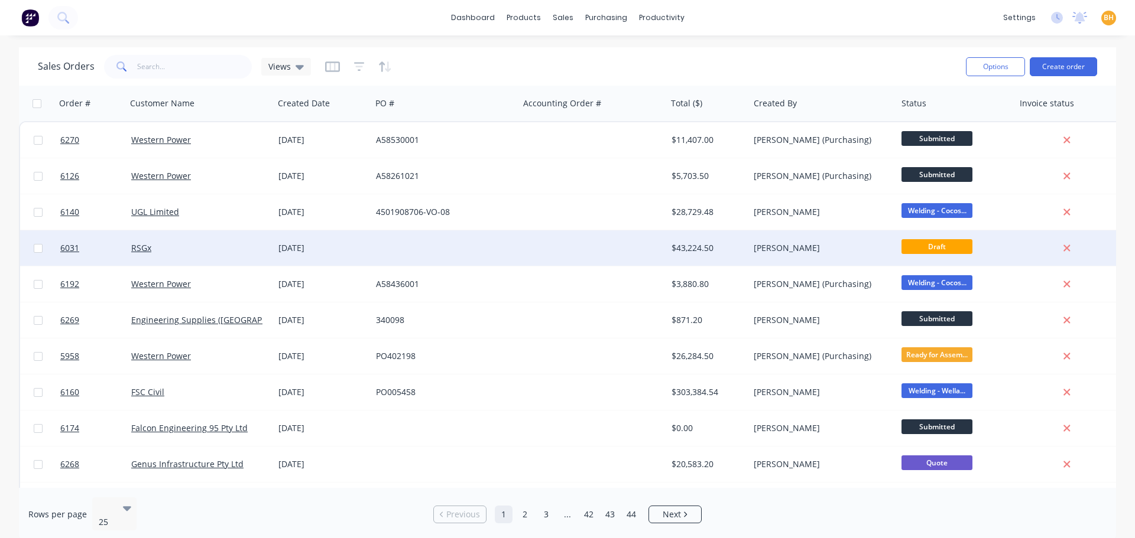
click at [554, 233] on div at bounding box center [593, 248] width 148 height 35
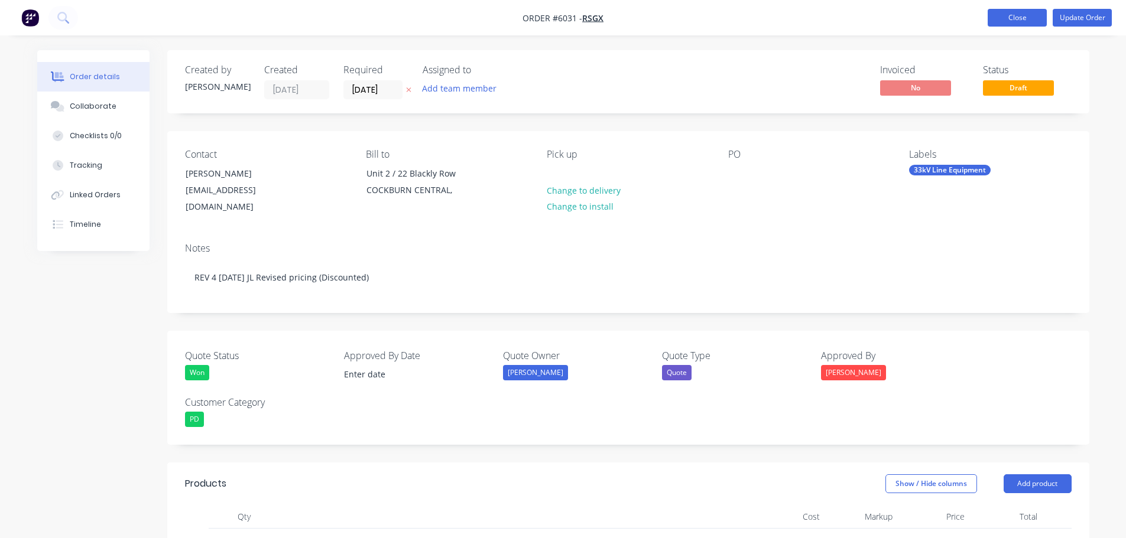
click at [995, 17] on button "Close" at bounding box center [1017, 18] width 59 height 18
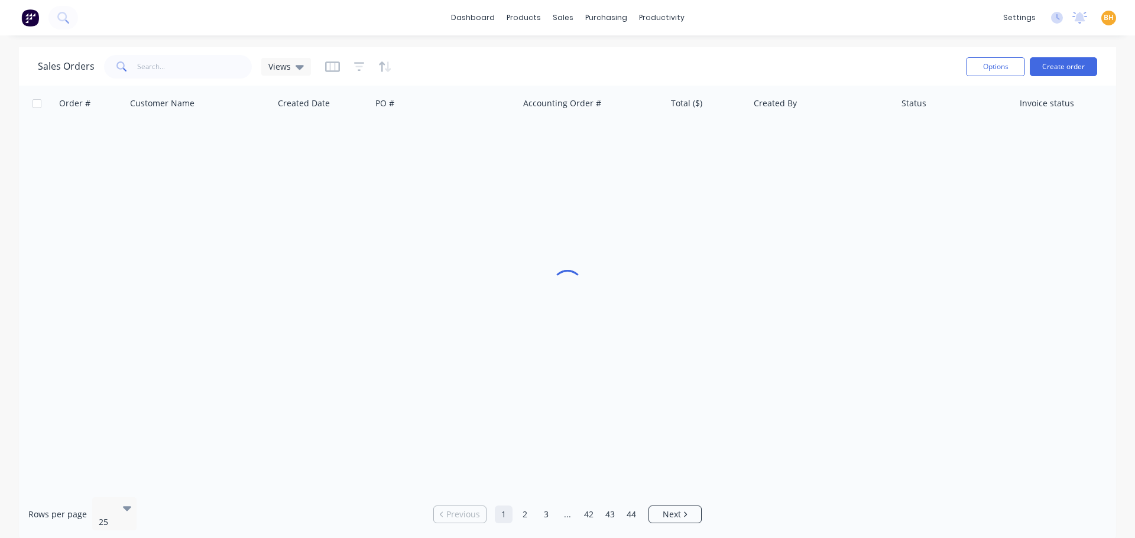
click at [583, 67] on div "Sales Orders Views" at bounding box center [497, 66] width 919 height 29
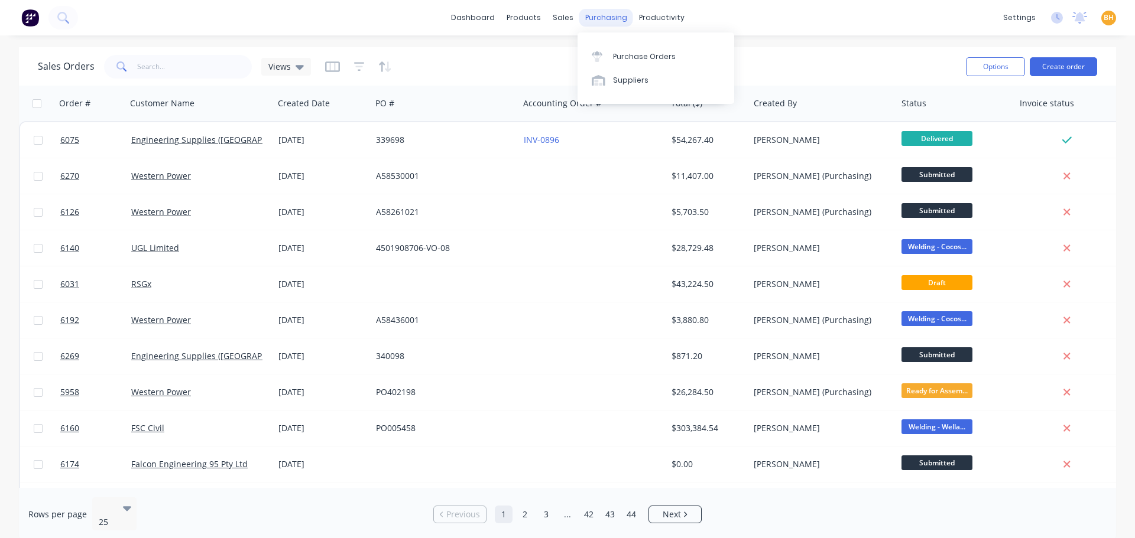
click at [604, 15] on div "purchasing" at bounding box center [606, 18] width 54 height 18
drag, startPoint x: 594, startPoint y: 16, endPoint x: 625, endPoint y: 48, distance: 45.1
click at [594, 15] on div "purchasing" at bounding box center [606, 18] width 54 height 18
click at [628, 48] on link "Purchase Orders" at bounding box center [655, 56] width 157 height 24
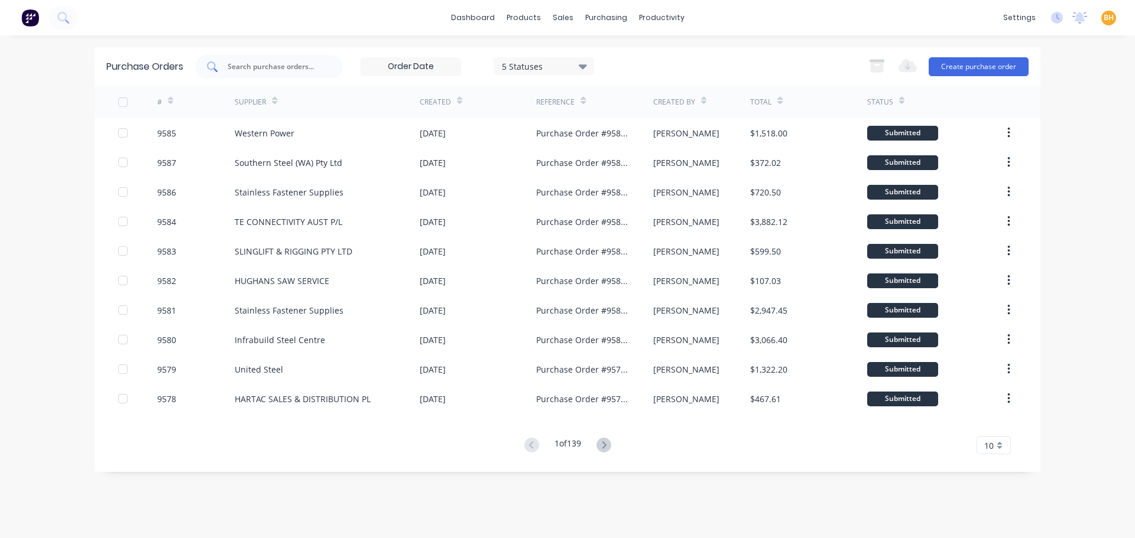
click at [257, 66] on input "text" at bounding box center [275, 67] width 98 height 12
click at [959, 66] on button "Create purchase order" at bounding box center [979, 66] width 100 height 19
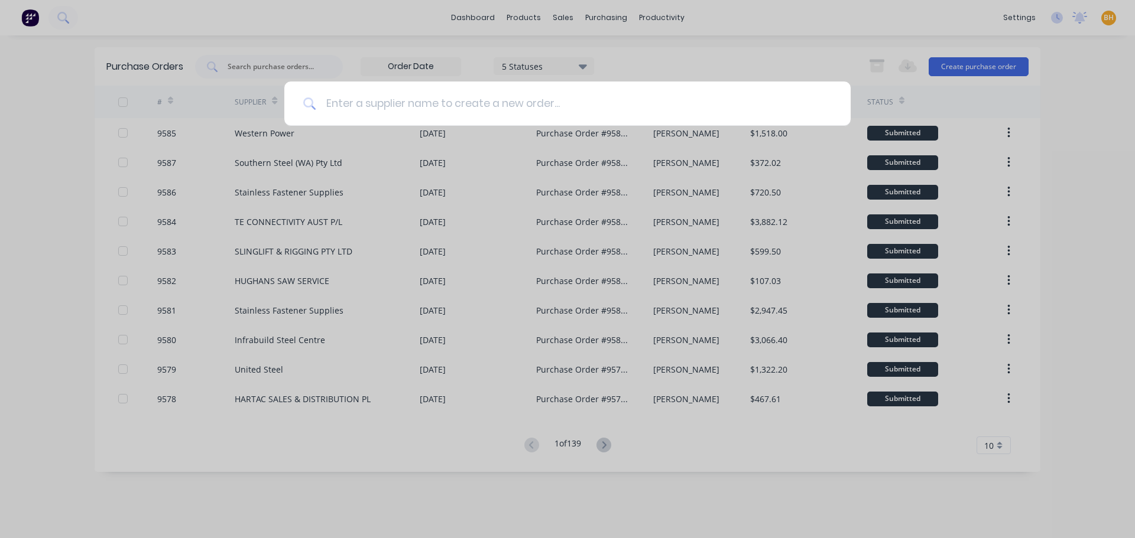
click at [414, 108] on input at bounding box center [573, 104] width 515 height 44
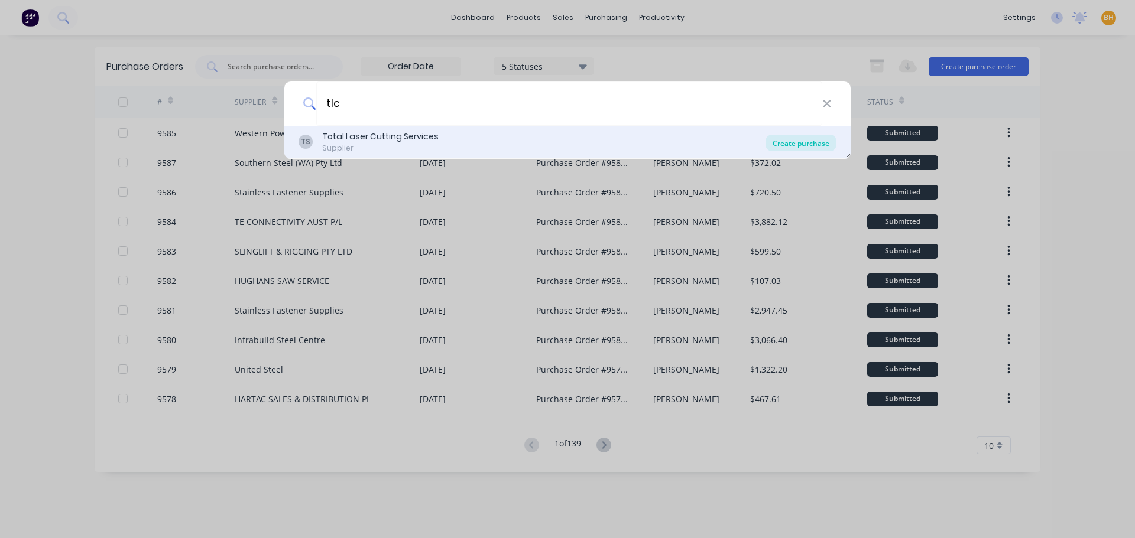
type input "tlc"
click at [819, 147] on div "Create purchase" at bounding box center [800, 143] width 71 height 17
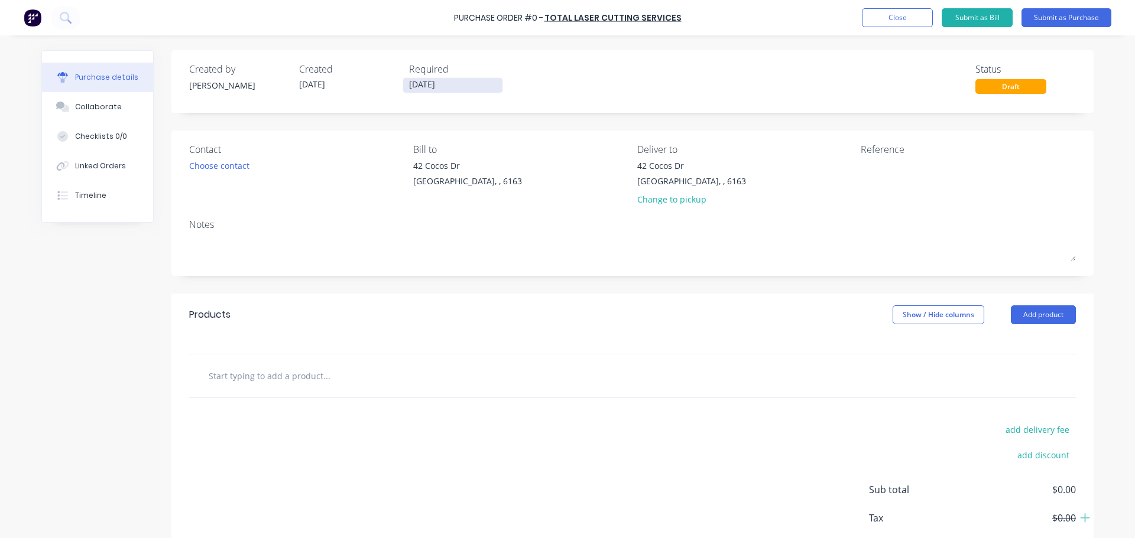
click at [424, 86] on input "[DATE]" at bounding box center [452, 85] width 99 height 15
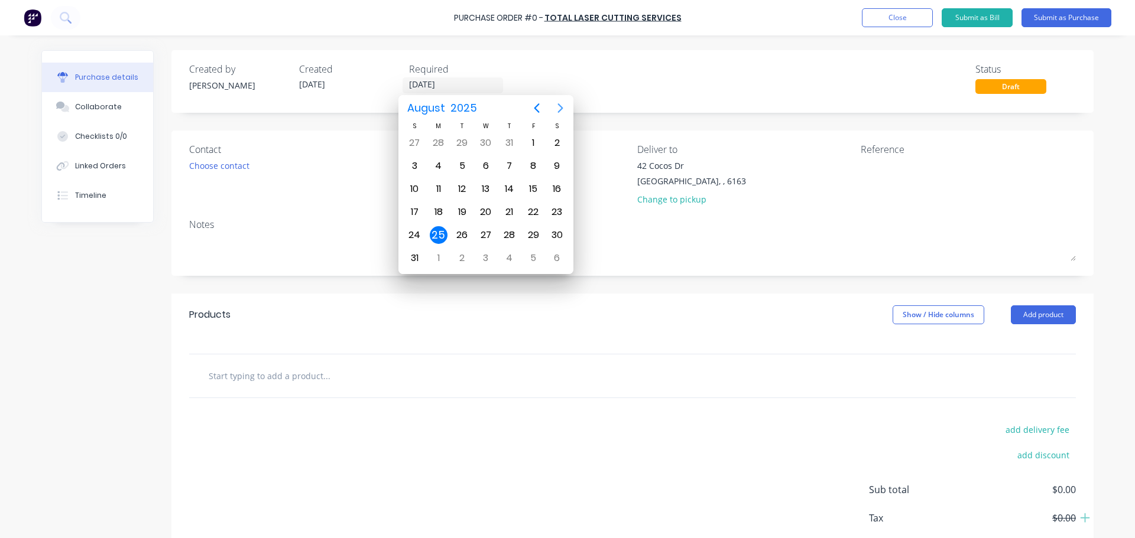
click at [559, 104] on icon "Next page" at bounding box center [560, 107] width 5 height 9
click at [462, 137] on div "2" at bounding box center [462, 143] width 18 height 18
type input "[DATE]"
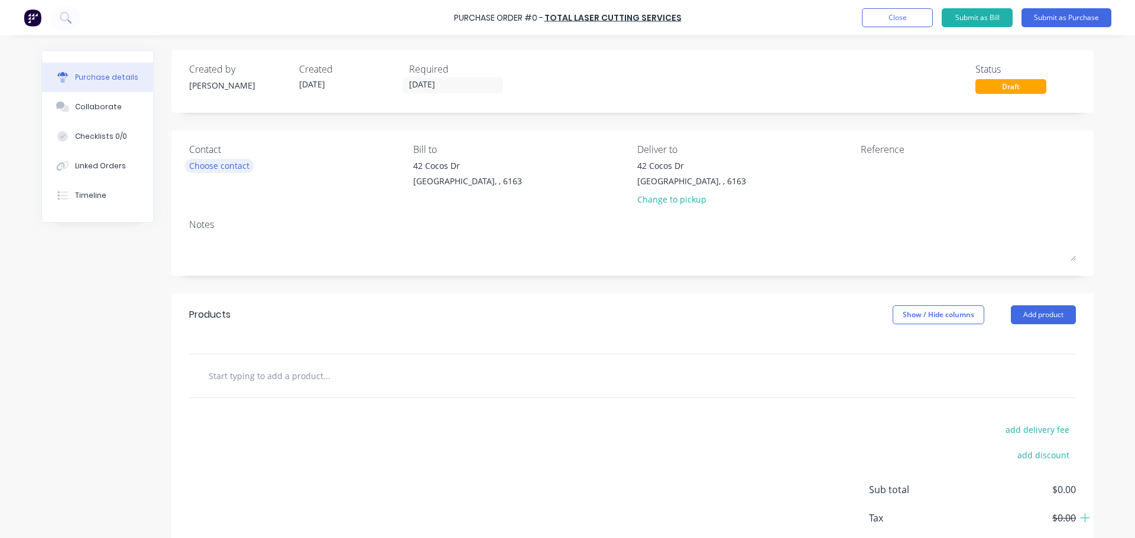
click at [213, 163] on div "Choose contact" at bounding box center [219, 166] width 60 height 12
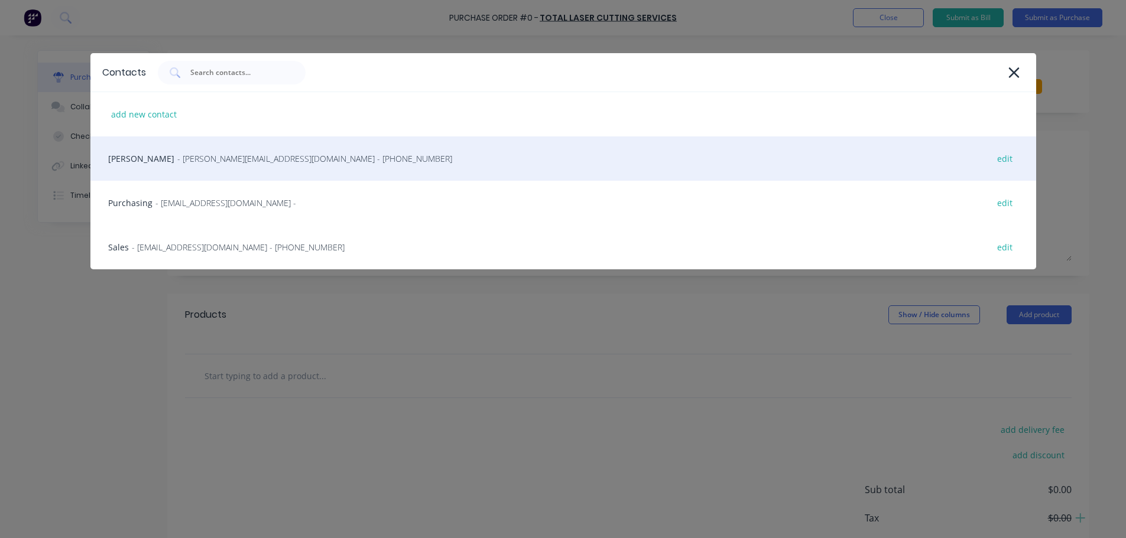
click at [200, 161] on span "- [PERSON_NAME][EMAIL_ADDRESS][DOMAIN_NAME] - [PHONE_NUMBER]" at bounding box center [314, 158] width 275 height 12
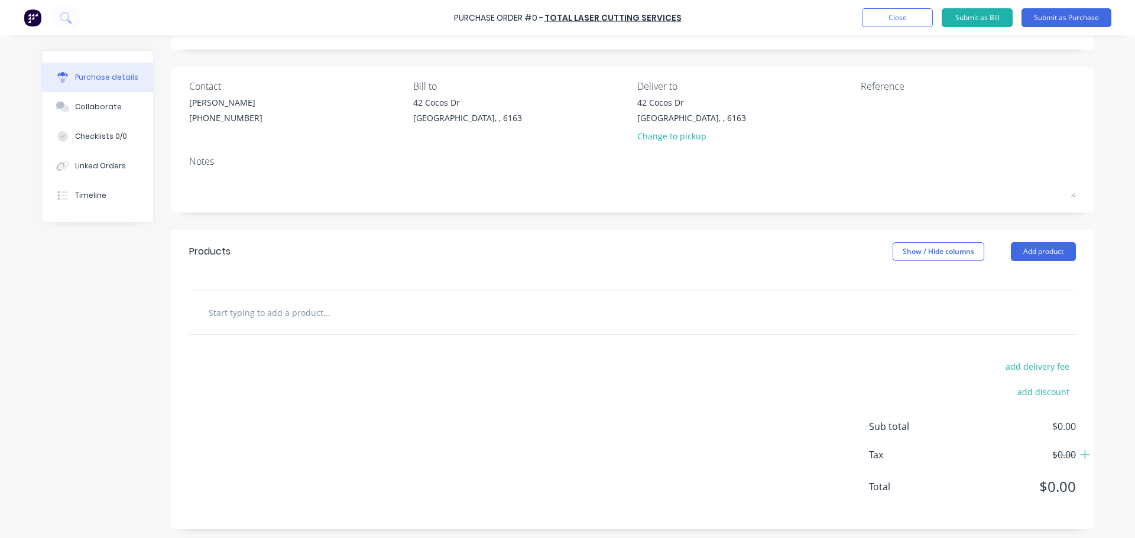
scroll to position [66, 0]
click at [93, 174] on button "Linked Orders" at bounding box center [97, 166] width 111 height 30
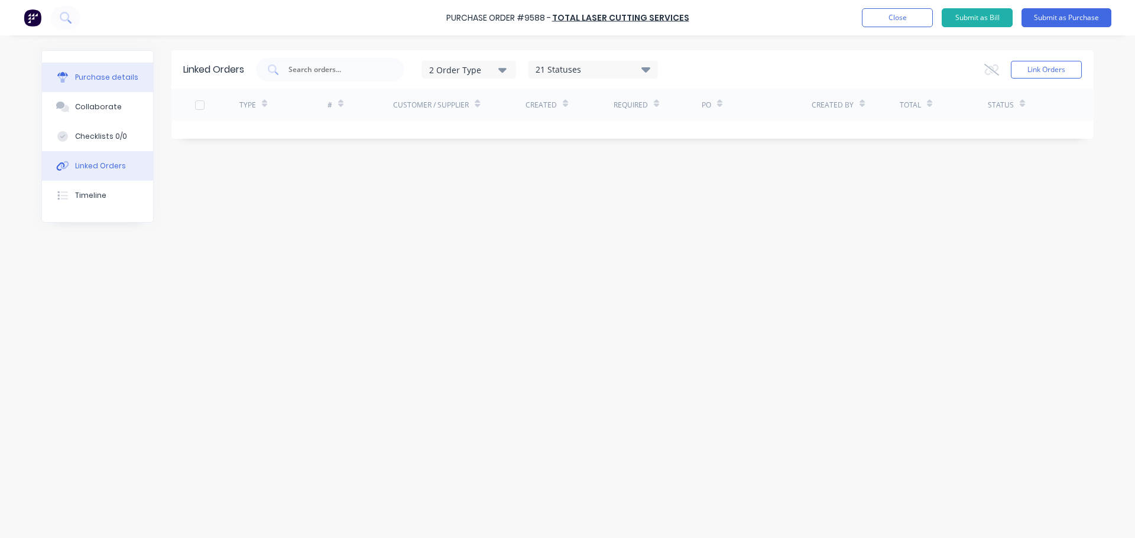
click at [109, 74] on div "Purchase details" at bounding box center [106, 77] width 63 height 11
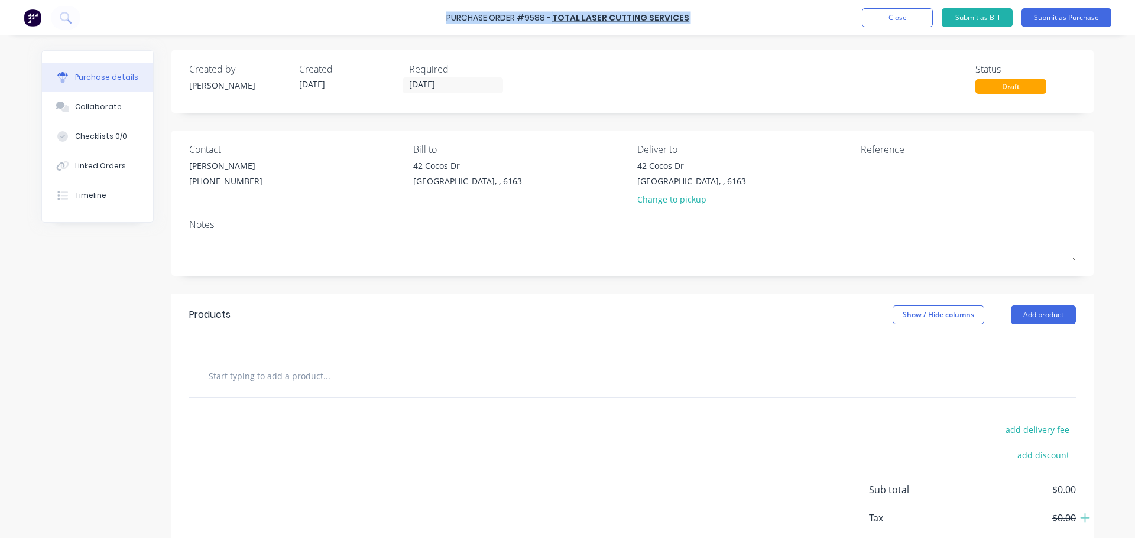
drag, startPoint x: 455, startPoint y: 17, endPoint x: 690, endPoint y: 19, distance: 235.3
click at [690, 19] on div "Purchase Order #9588 - Total Laser Cutting Services Add product Close Submit as…" at bounding box center [567, 17] width 1135 height 35
copy div "Purchase Order #9588 - Total Laser Cutting Services Add product Close Submit as…"
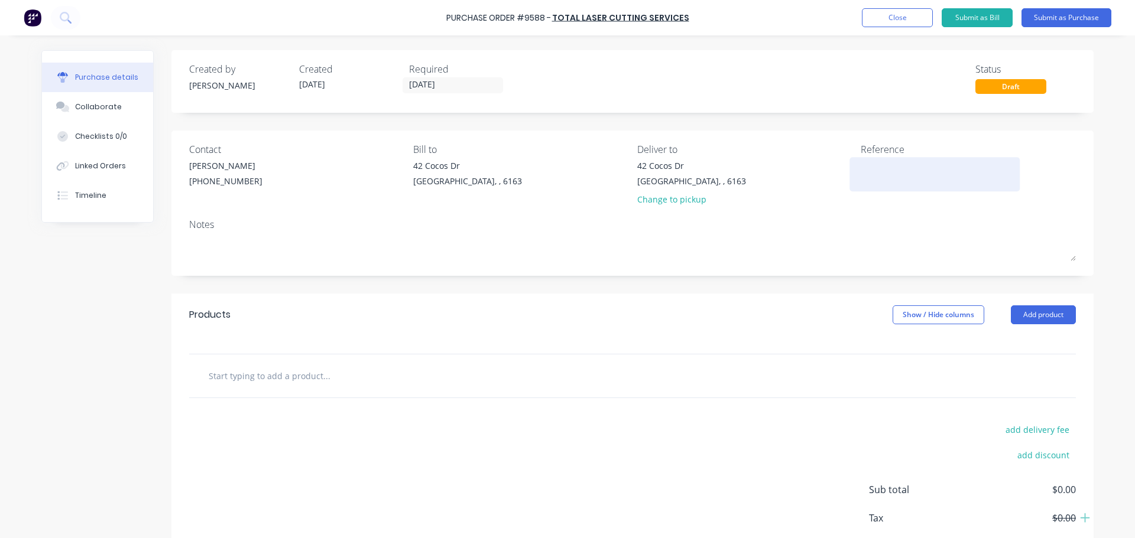
click at [865, 176] on textarea at bounding box center [935, 173] width 148 height 27
paste textarea "Purchase Order #9588 - Total Laser Cutting Services"
type textarea "Purchase Order #9588 - Total Laser Cutting Services"
click at [819, 216] on div "Contact [PERSON_NAME] [PHONE_NUMBER] Bill to [STREET_ADDRESS][PERSON_NAME] Deli…" at bounding box center [632, 204] width 922 height 146
click at [296, 381] on input "text" at bounding box center [326, 377] width 236 height 24
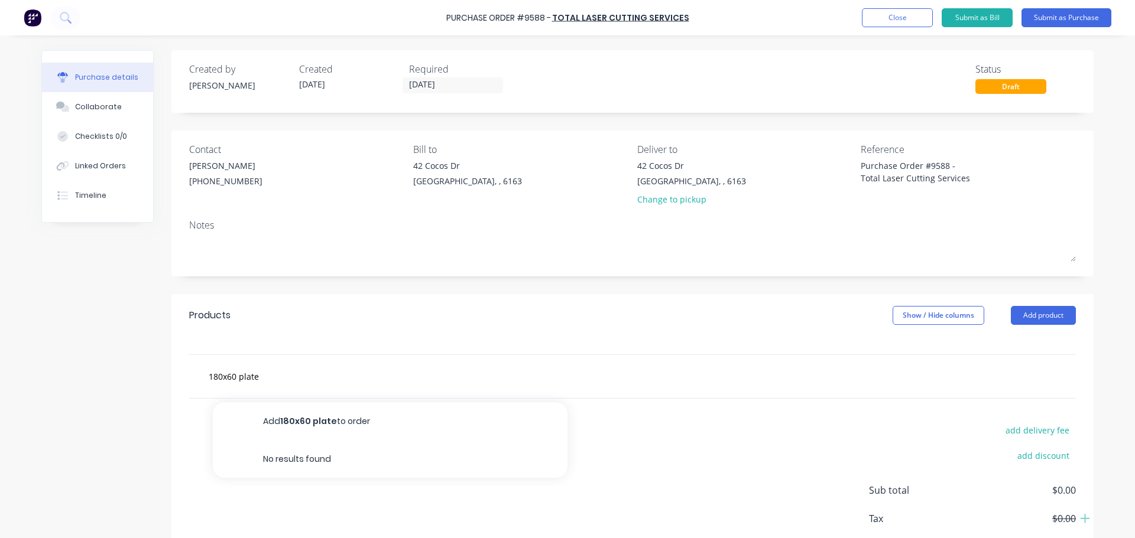
click at [706, 398] on div "180x60 plate Add 180x60 plate to order No results found" at bounding box center [632, 376] width 887 height 43
click at [262, 374] on input "180x60 plate" at bounding box center [326, 377] width 236 height 24
type input "1"
click at [209, 376] on input "text" at bounding box center [326, 377] width 236 height 24
click at [1061, 313] on button "Add product" at bounding box center [1043, 315] width 65 height 19
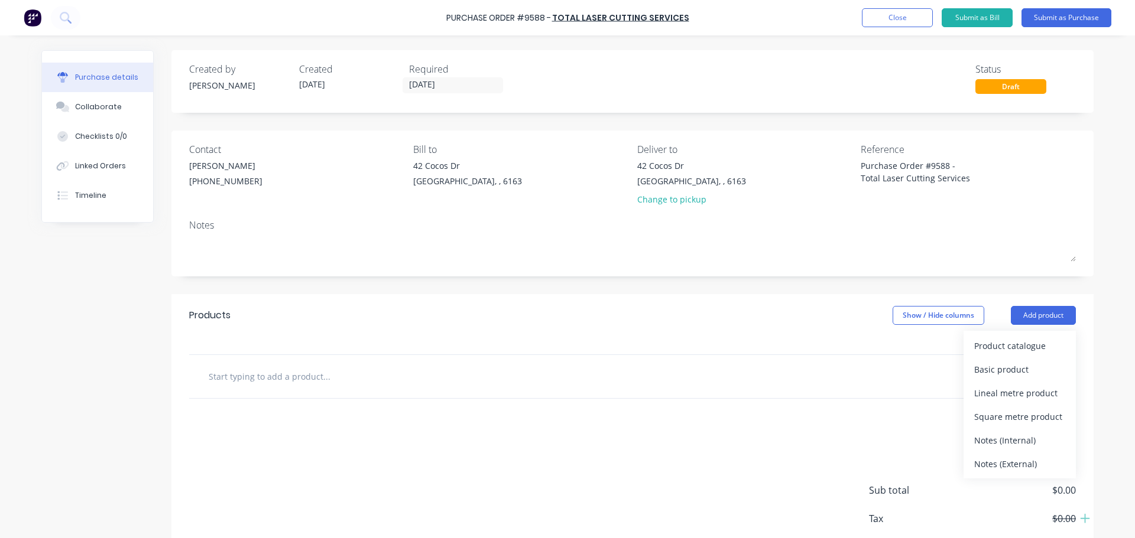
scroll to position [59, 0]
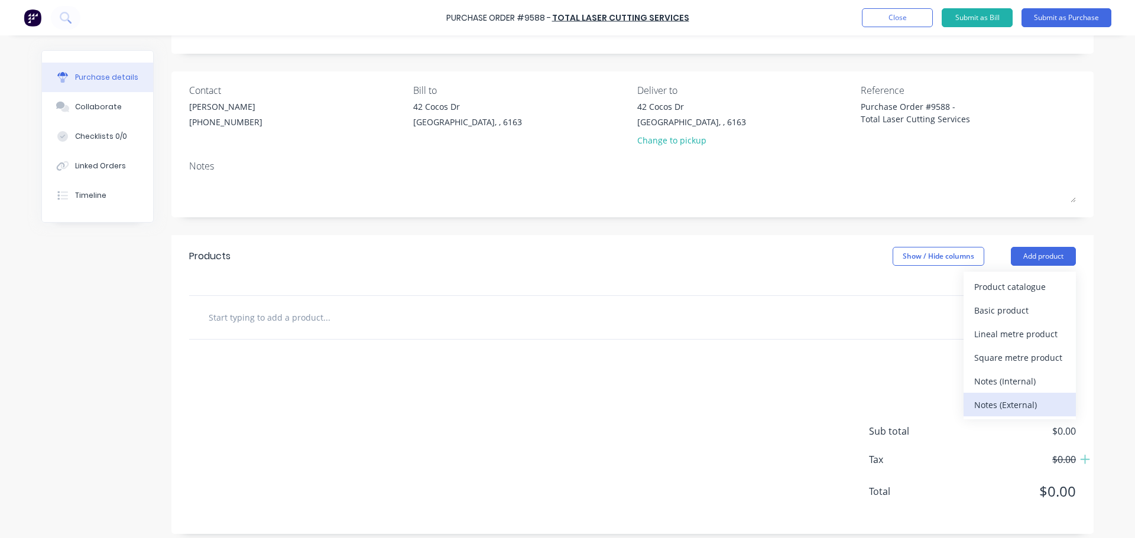
click at [1000, 405] on div "Notes (External)" at bounding box center [1019, 405] width 91 height 17
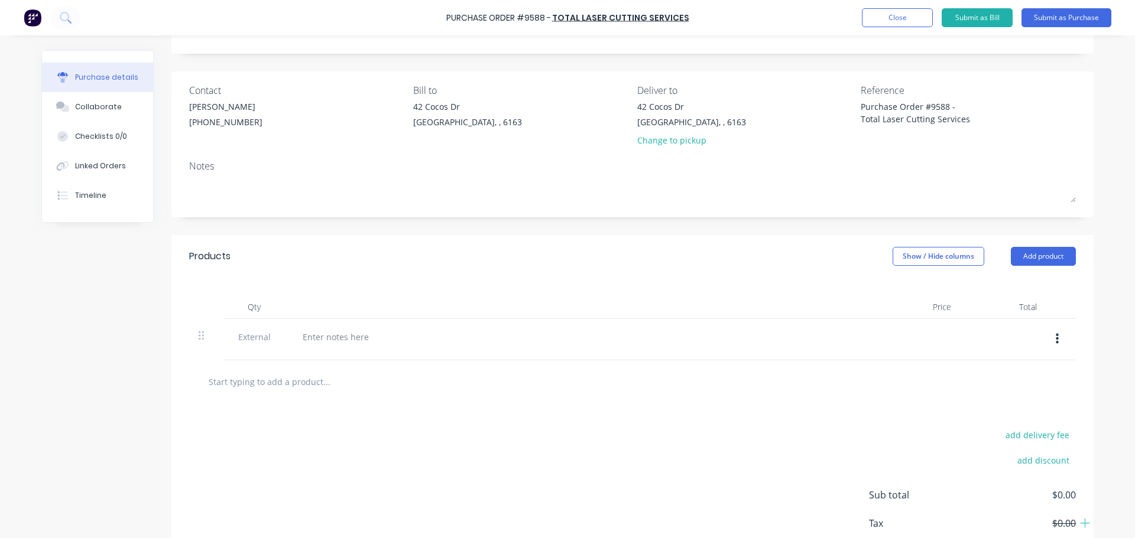
click at [1054, 338] on button "button" at bounding box center [1057, 339] width 28 height 21
click at [993, 395] on button "Delete" at bounding box center [1021, 394] width 100 height 24
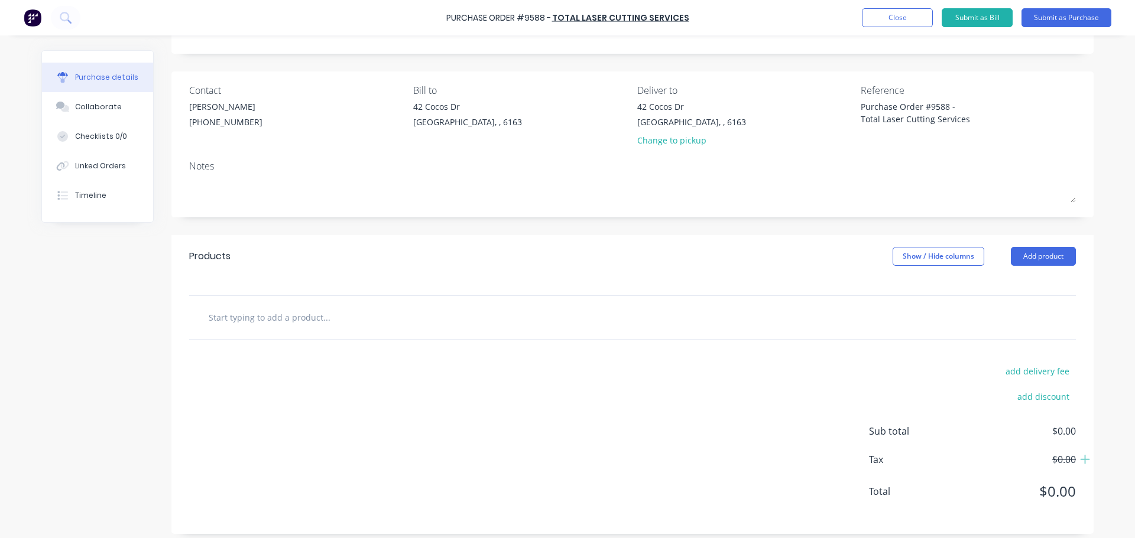
click at [683, 384] on div "add delivery fee add discount Sub total $0.00 Tax $0.00 Total $0.00" at bounding box center [632, 437] width 922 height 194
click at [1057, 258] on button "Add product" at bounding box center [1043, 256] width 65 height 19
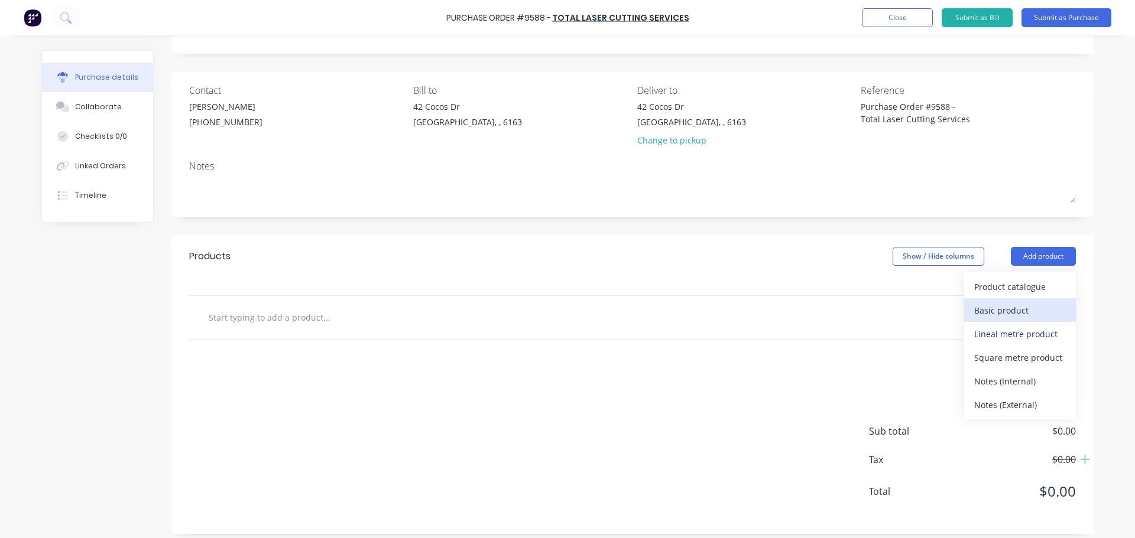
click at [1012, 306] on div "Basic product" at bounding box center [1019, 310] width 91 height 17
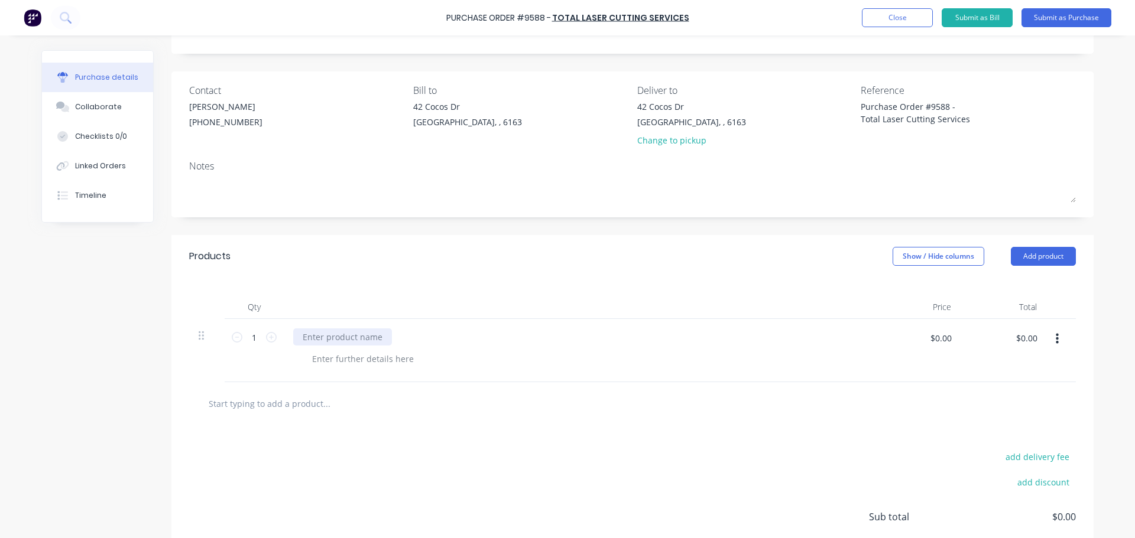
click at [336, 334] on div at bounding box center [342, 337] width 99 height 17
click at [257, 339] on input "1" at bounding box center [254, 338] width 24 height 18
type input "31"
click at [339, 331] on div at bounding box center [342, 337] width 99 height 17
click at [337, 340] on div "180 x 60 x16" at bounding box center [326, 337] width 67 height 17
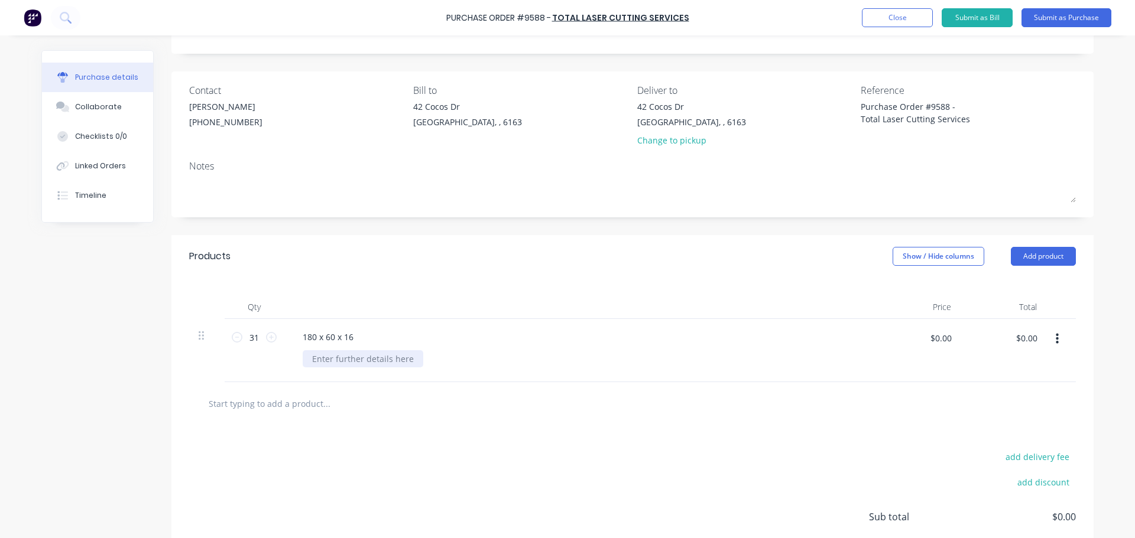
click at [335, 356] on div at bounding box center [363, 359] width 121 height 17
click at [325, 360] on div at bounding box center [363, 359] width 121 height 17
click at [397, 350] on div "180 x 60 x 16 Kindney Plates" at bounding box center [579, 350] width 591 height 63
click at [951, 341] on input "$0.00" at bounding box center [940, 338] width 35 height 19
type input "$6,052.00"
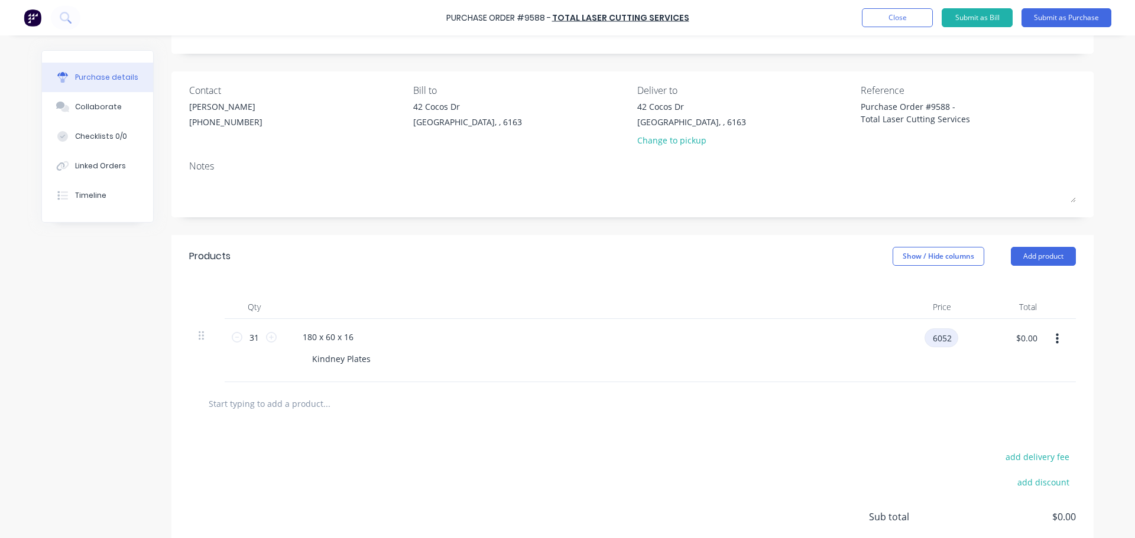
type input "$187,612.00"
click at [949, 342] on input "$6,052.00" at bounding box center [932, 338] width 51 height 19
type input "$6.52"
type input "$202.12"
click at [828, 368] on div "180 x 60 x 16 Kindney Plates" at bounding box center [579, 350] width 591 height 63
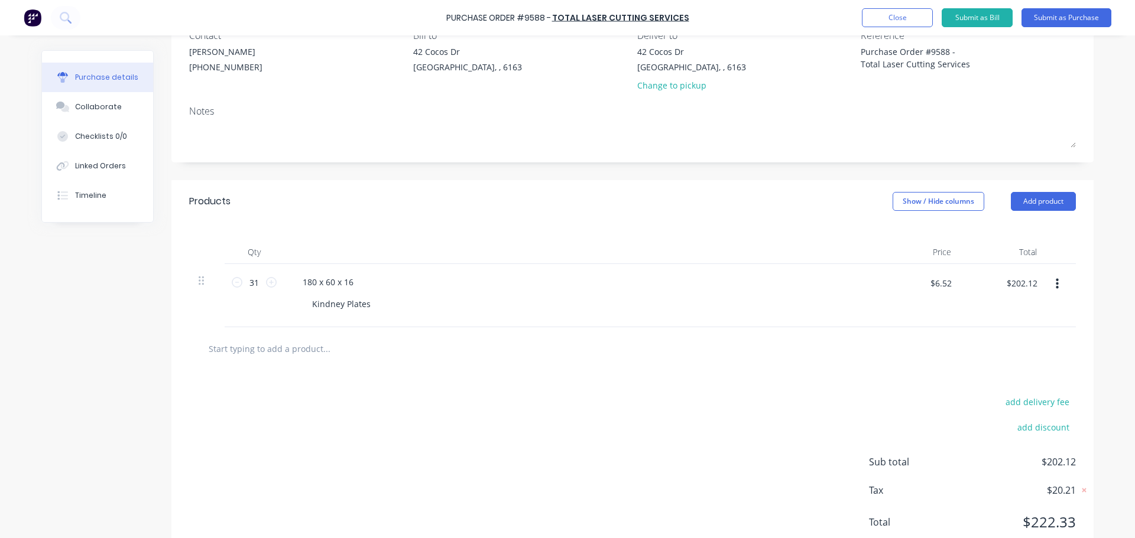
scroll to position [152, 0]
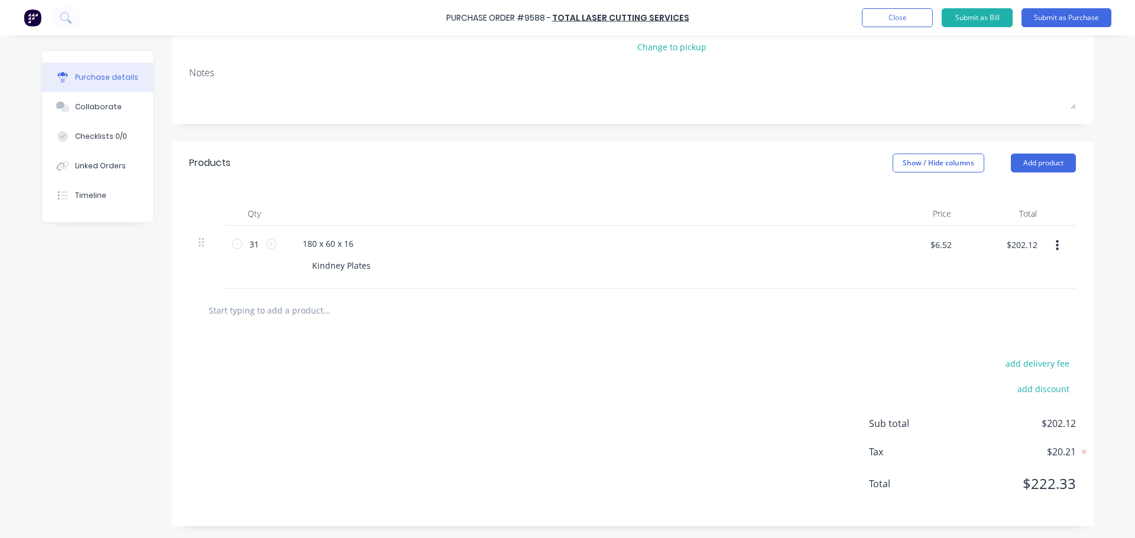
click at [1037, 151] on div "Products Show / Hide columns Add product" at bounding box center [632, 163] width 922 height 43
click at [1039, 157] on button "Add product" at bounding box center [1043, 163] width 65 height 19
click at [1007, 216] on div "Basic product" at bounding box center [1019, 217] width 91 height 17
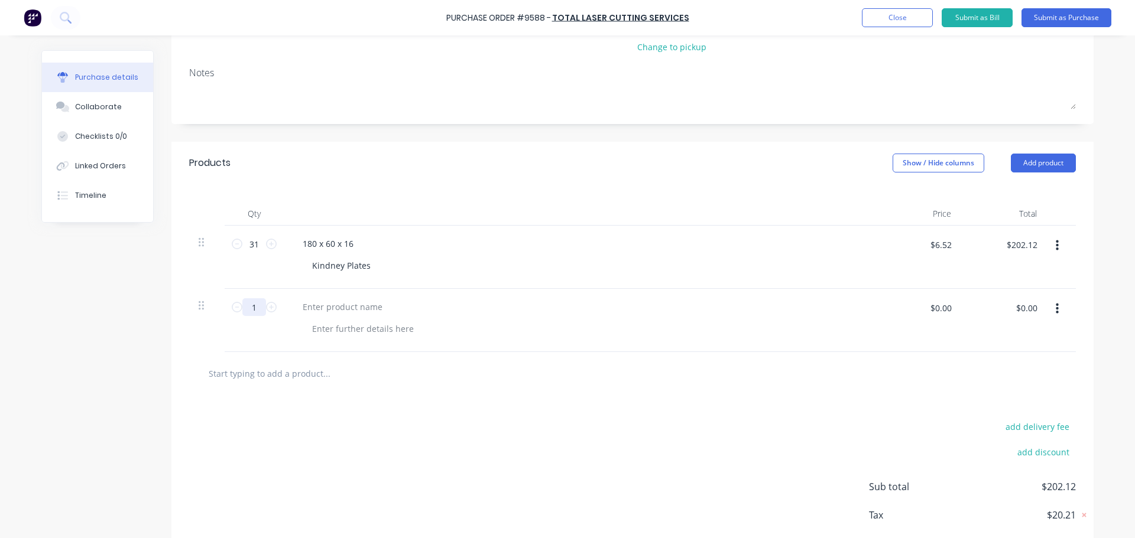
click at [258, 307] on input "1" at bounding box center [254, 307] width 24 height 18
type input "31"
click at [335, 303] on div at bounding box center [342, 306] width 99 height 17
click at [329, 332] on div at bounding box center [363, 328] width 121 height 17
click at [371, 267] on div "Kindney Plates" at bounding box center [341, 265] width 77 height 17
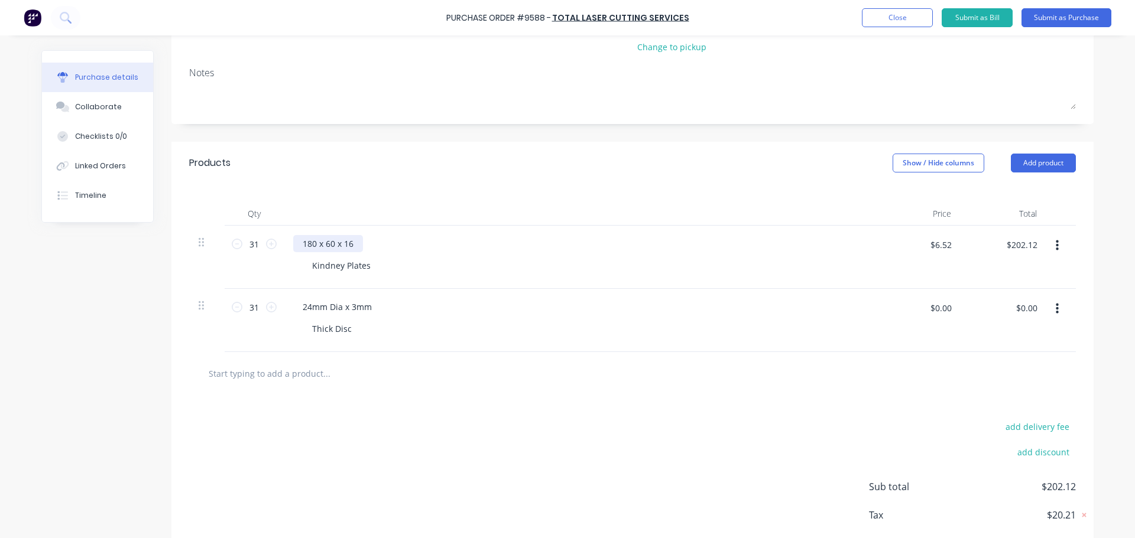
click at [357, 245] on div "180 x 60 x 16" at bounding box center [328, 243] width 70 height 17
drag, startPoint x: 301, startPoint y: 267, endPoint x: 369, endPoint y: 270, distance: 68.1
click at [369, 270] on div "Kindney Plates" at bounding box center [341, 265] width 77 height 17
copy div "Kindney Plates"
click at [356, 245] on div "180 x 60 x 16" at bounding box center [328, 243] width 70 height 17
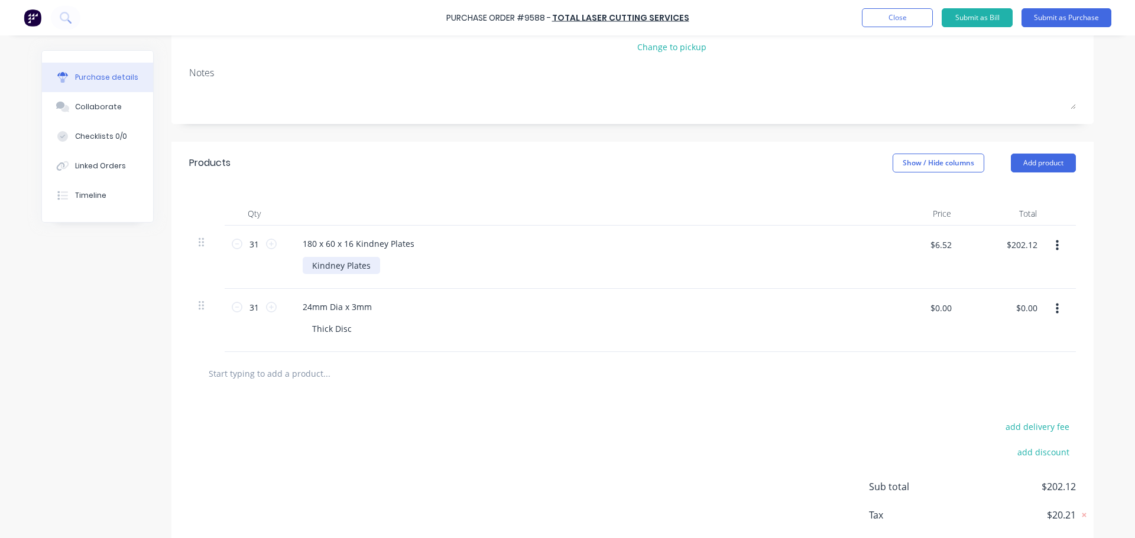
click at [365, 270] on div "Kindney Plates" at bounding box center [341, 265] width 77 height 17
click at [348, 262] on div at bounding box center [363, 265] width 121 height 17
click at [617, 342] on div "24mm Dia x 3mm Thick Disc" at bounding box center [579, 320] width 591 height 63
click at [367, 309] on div "24mm Dia x 3mm" at bounding box center [337, 306] width 88 height 17
click at [307, 330] on div "Thick Disc" at bounding box center [332, 328] width 59 height 17
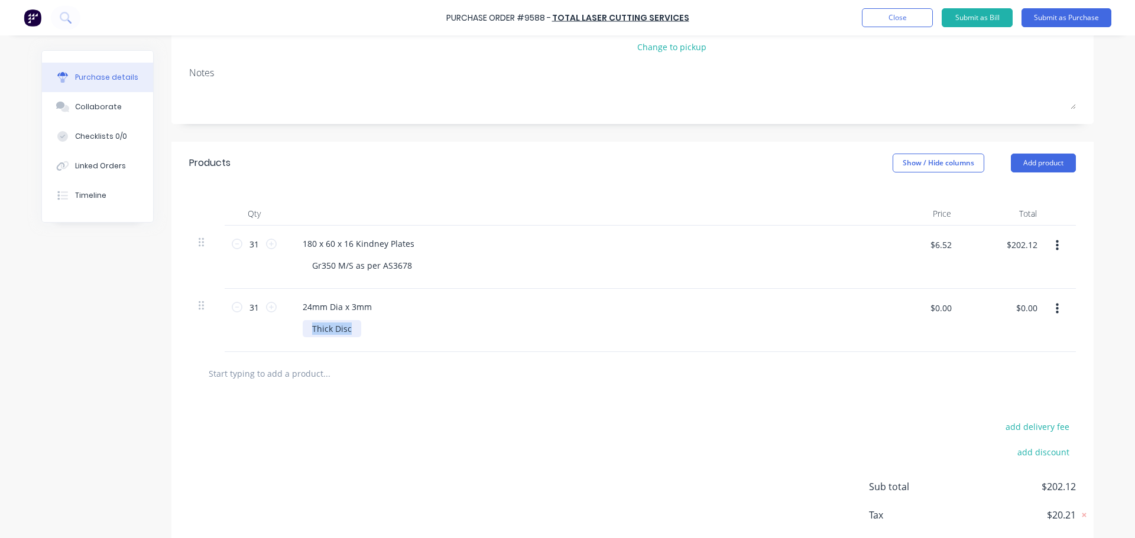
drag, startPoint x: 307, startPoint y: 330, endPoint x: 352, endPoint y: 329, distance: 44.3
click at [352, 329] on div "Thick Disc" at bounding box center [332, 328] width 59 height 17
copy div "Thick Disc"
click at [370, 306] on div "24mm Dia x 3mm" at bounding box center [337, 306] width 88 height 17
click at [348, 334] on div "Thick Disc" at bounding box center [332, 328] width 59 height 17
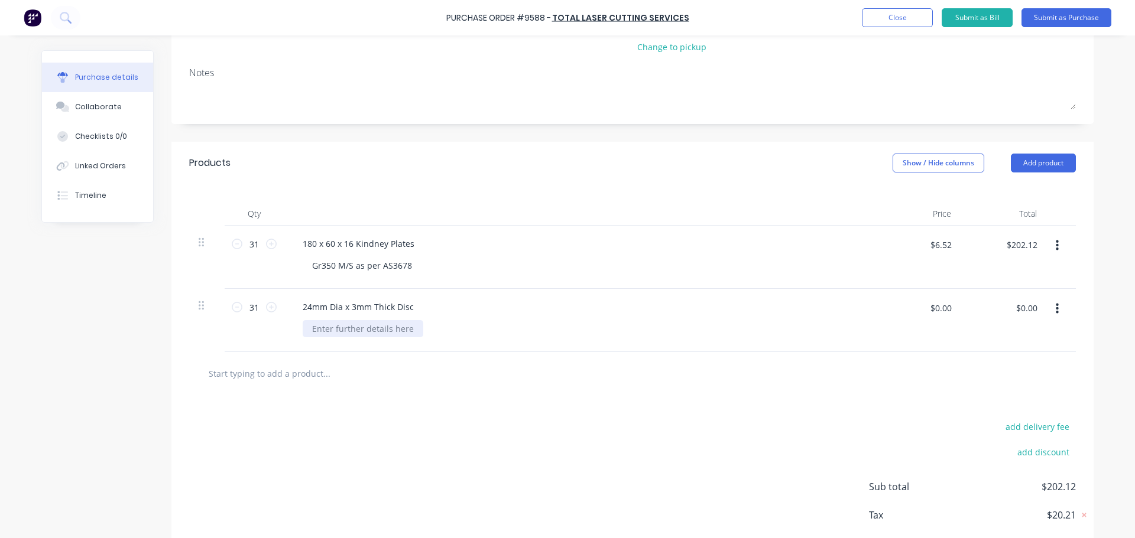
click at [374, 330] on div at bounding box center [363, 328] width 121 height 17
click at [559, 373] on div at bounding box center [633, 374] width 868 height 24
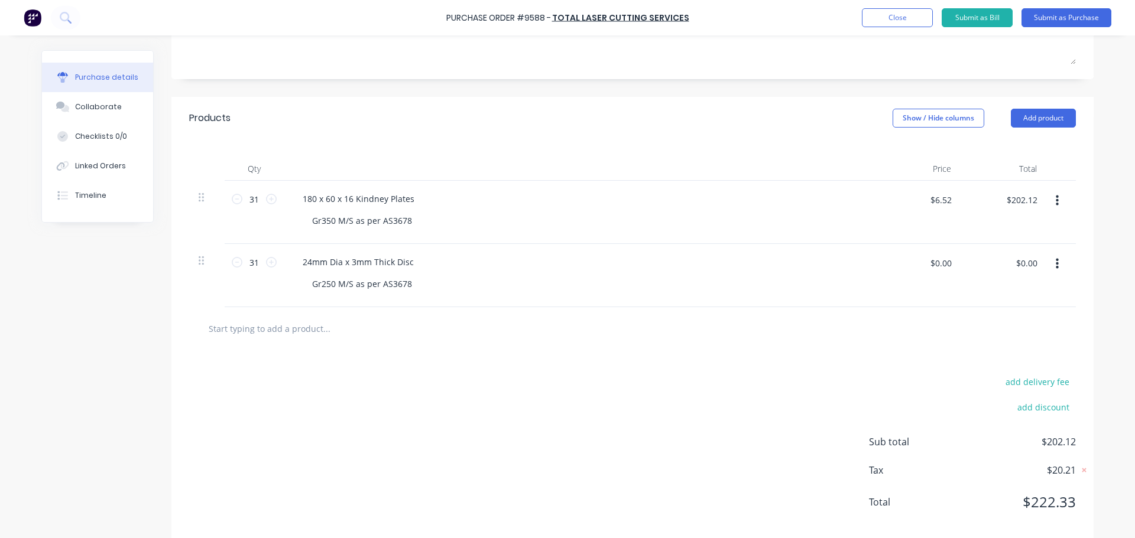
scroll to position [212, 0]
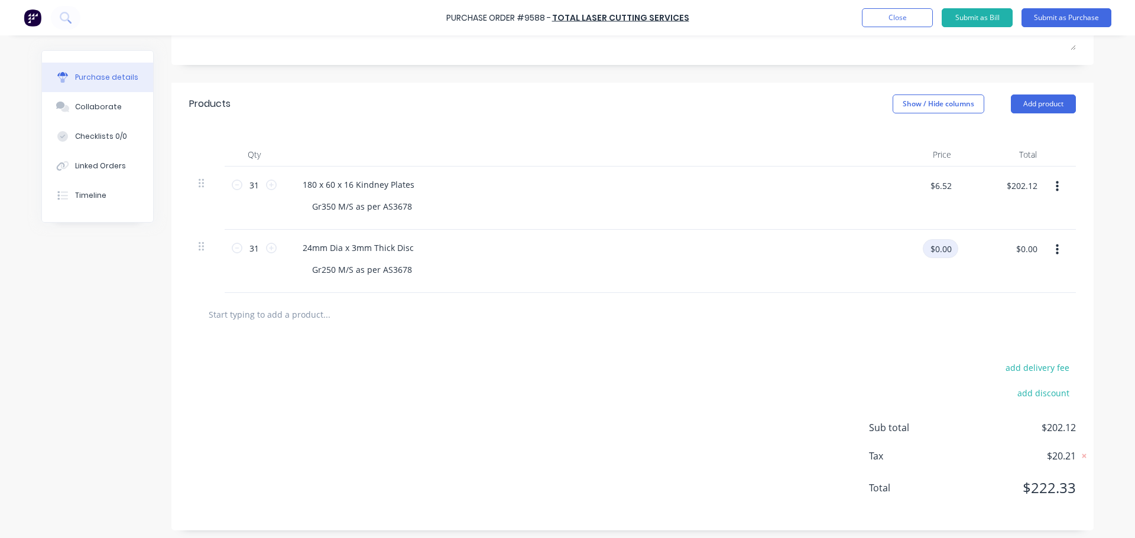
click at [947, 246] on input "$0.00" at bounding box center [940, 248] width 35 height 19
type input "$0.65"
type input "$20.15"
click at [598, 372] on div "add delivery fee add discount Sub total $222.27 Tax $22.23 Total $244.50" at bounding box center [632, 433] width 922 height 194
click at [272, 311] on input "text" at bounding box center [326, 315] width 236 height 24
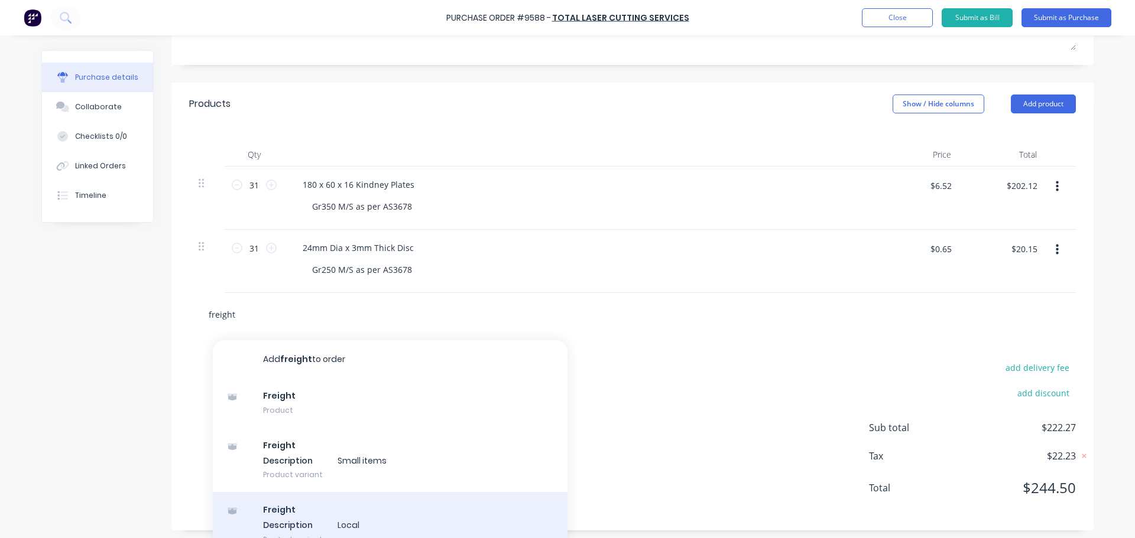
type input "freight"
click at [326, 518] on div "Freight Description Local Product variant" at bounding box center [390, 524] width 355 height 65
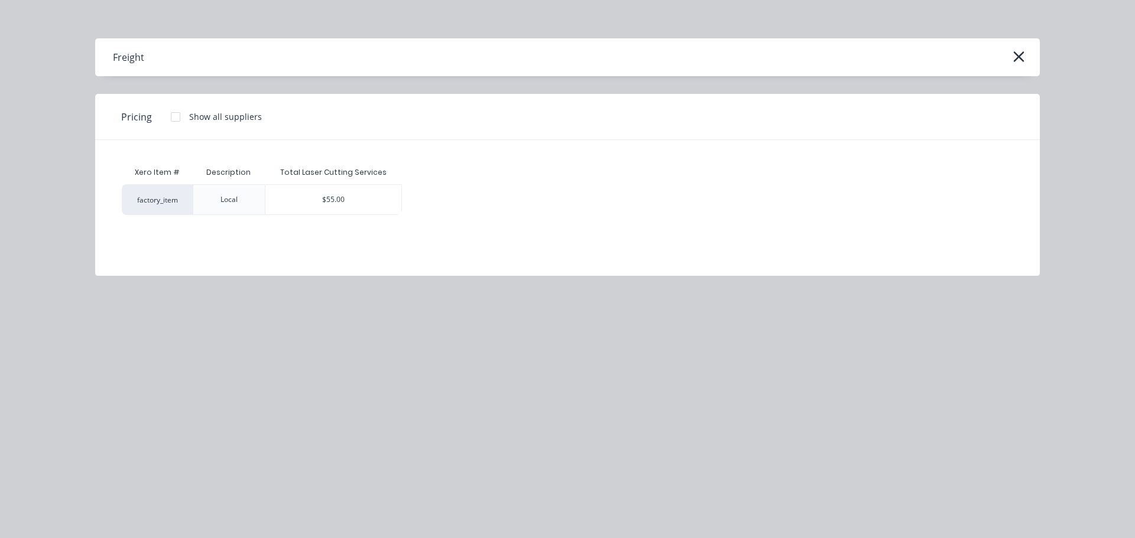
click at [313, 194] on div "$55.00" at bounding box center [333, 200] width 136 height 30
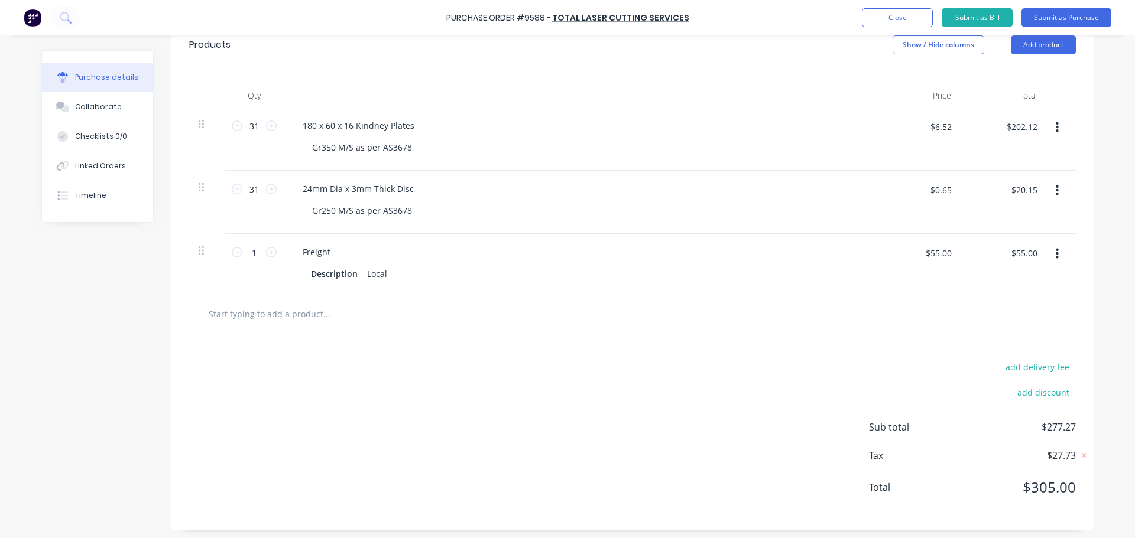
scroll to position [34, 0]
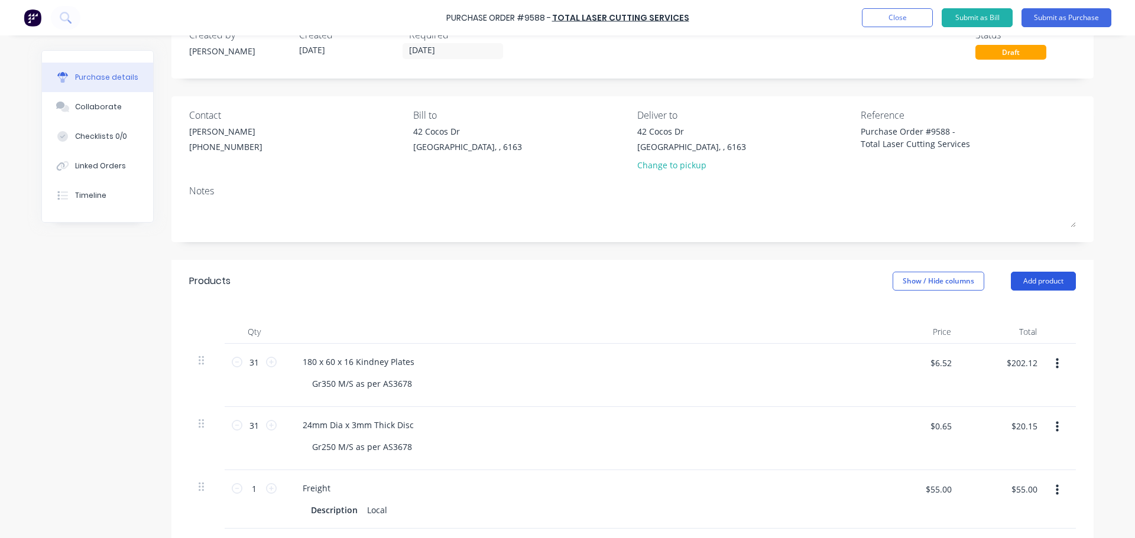
drag, startPoint x: 1059, startPoint y: 287, endPoint x: 1037, endPoint y: 287, distance: 21.3
click at [1059, 286] on button "Add product" at bounding box center [1043, 281] width 65 height 19
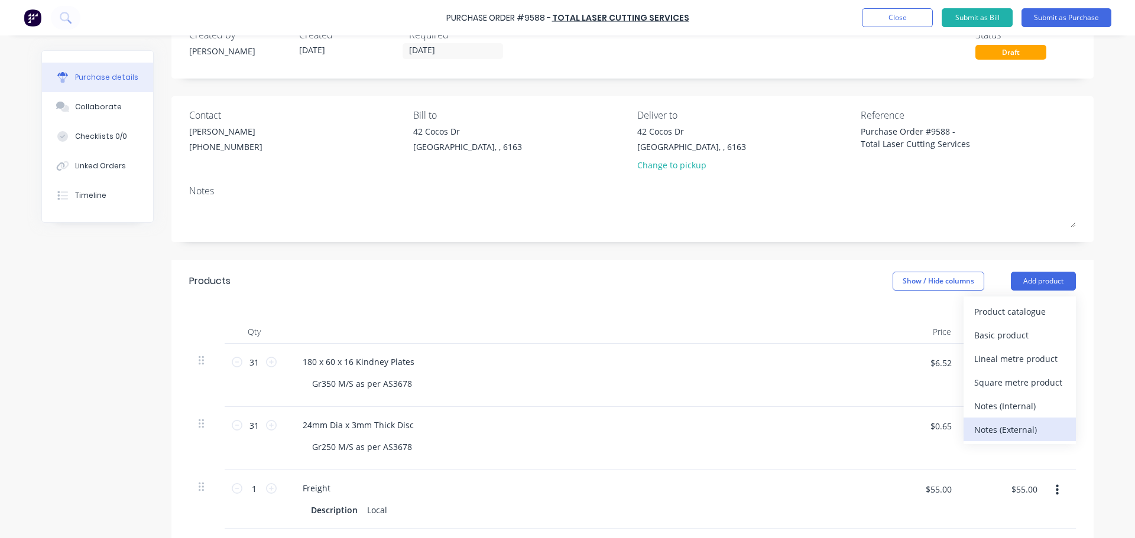
click at [1013, 427] on div "Notes (External)" at bounding box center [1019, 429] width 91 height 17
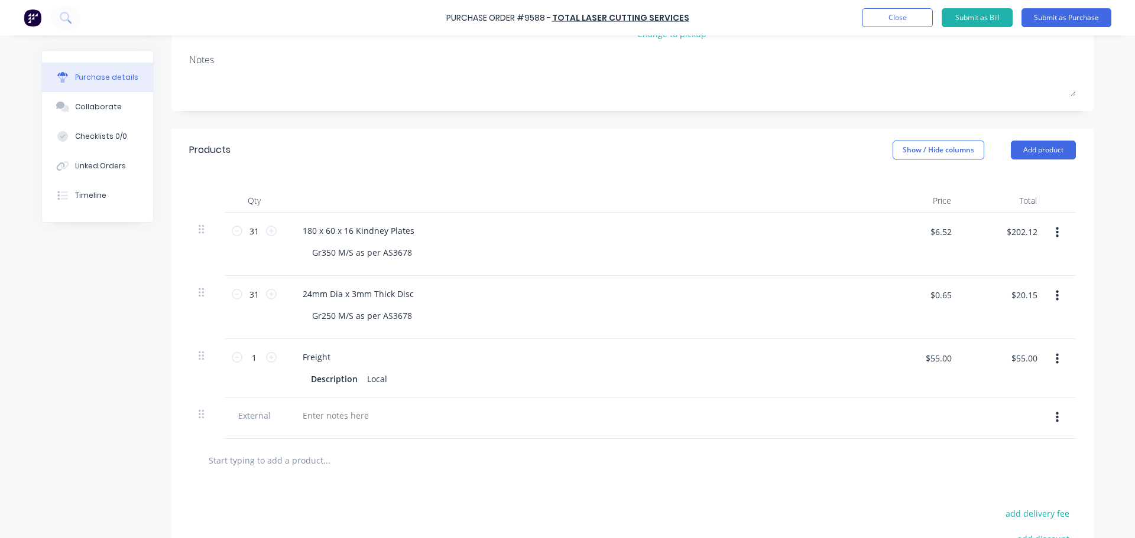
scroll to position [316, 0]
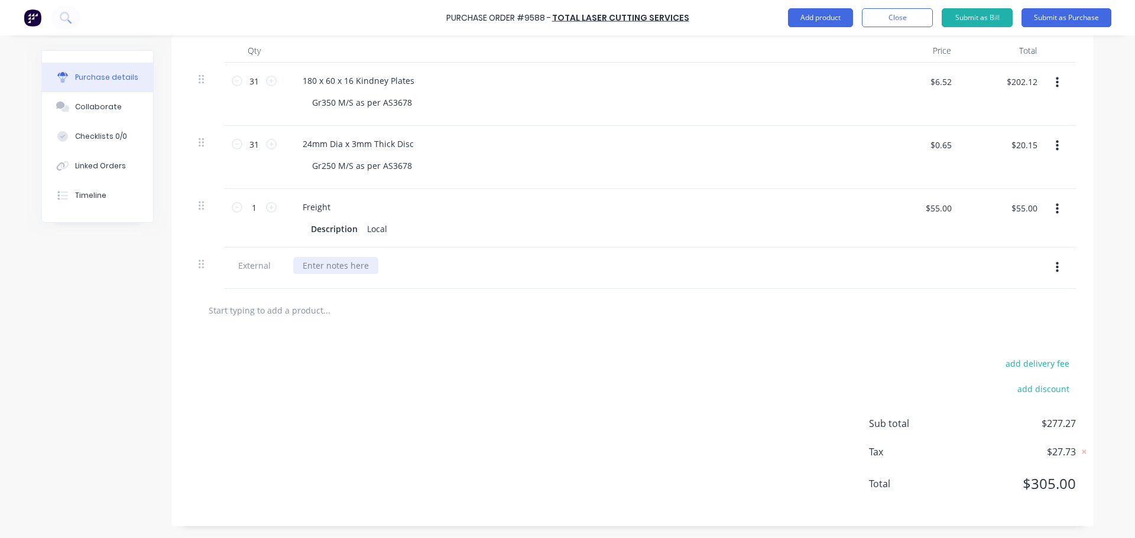
click at [324, 264] on div at bounding box center [335, 265] width 85 height 17
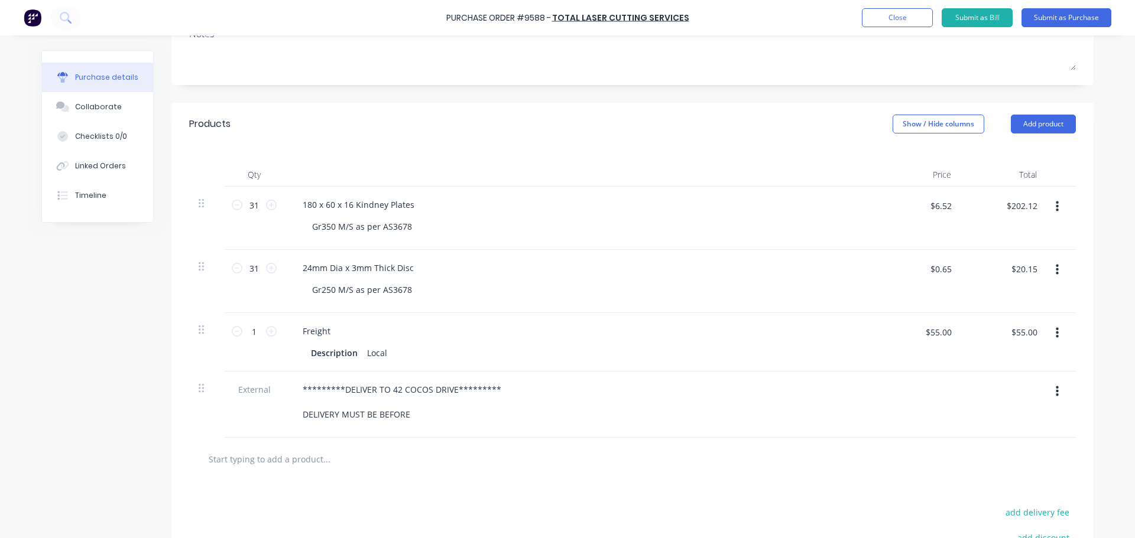
scroll to position [104, 0]
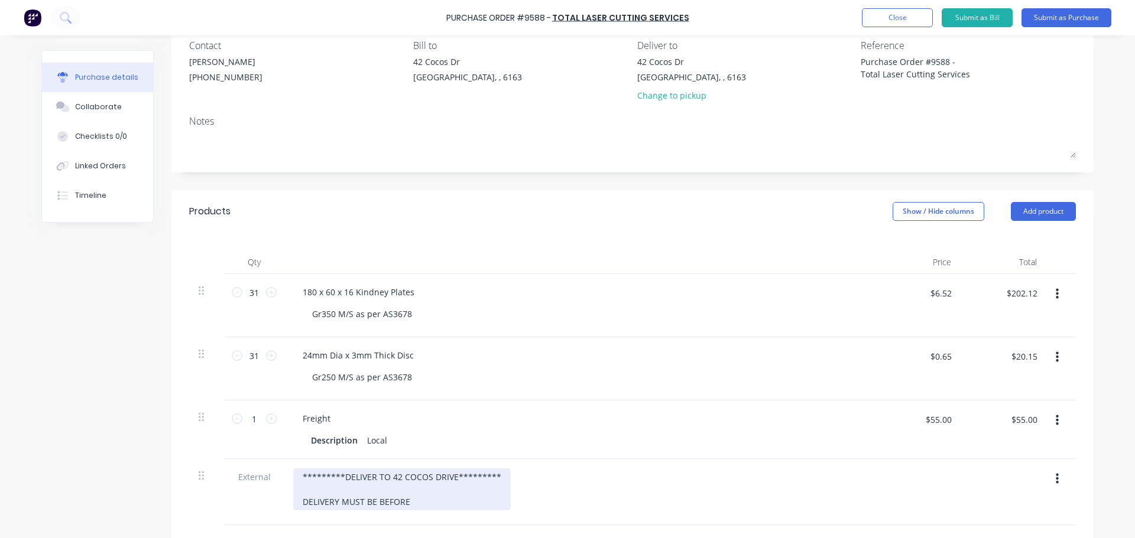
click at [410, 502] on div "*********DELIVER TO 42 COCOS DRIVE********* DELIVERY MUST BE BEFORE" at bounding box center [402, 490] width 218 height 42
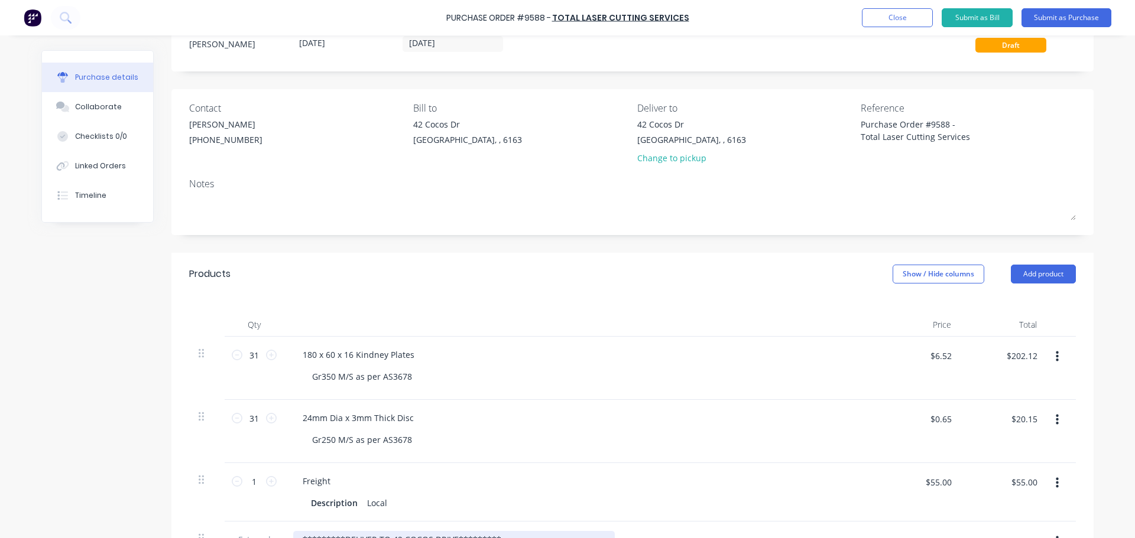
scroll to position [0, 0]
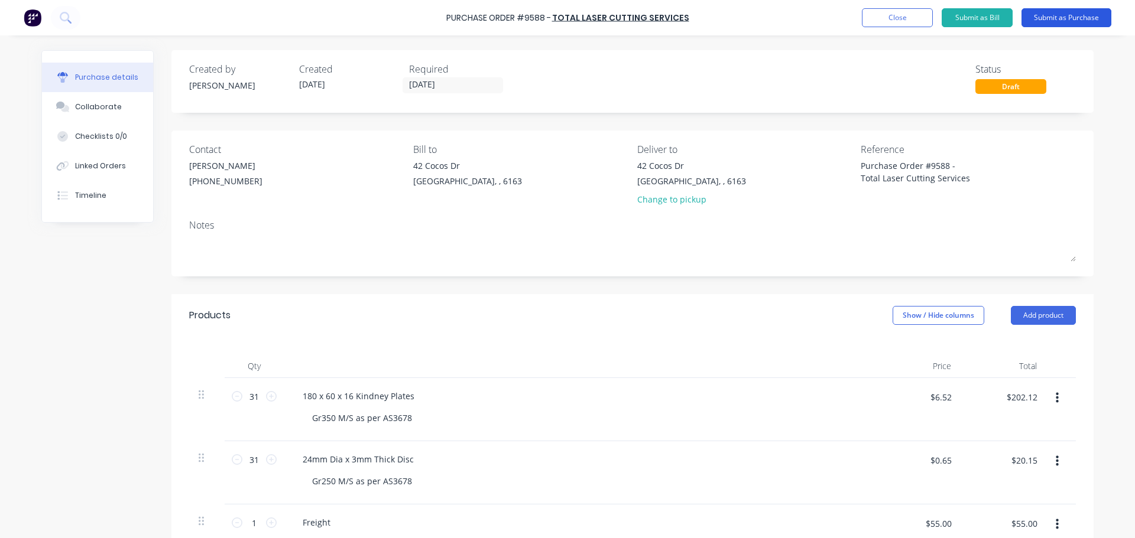
click at [1057, 17] on button "Submit as Purchase" at bounding box center [1066, 17] width 90 height 19
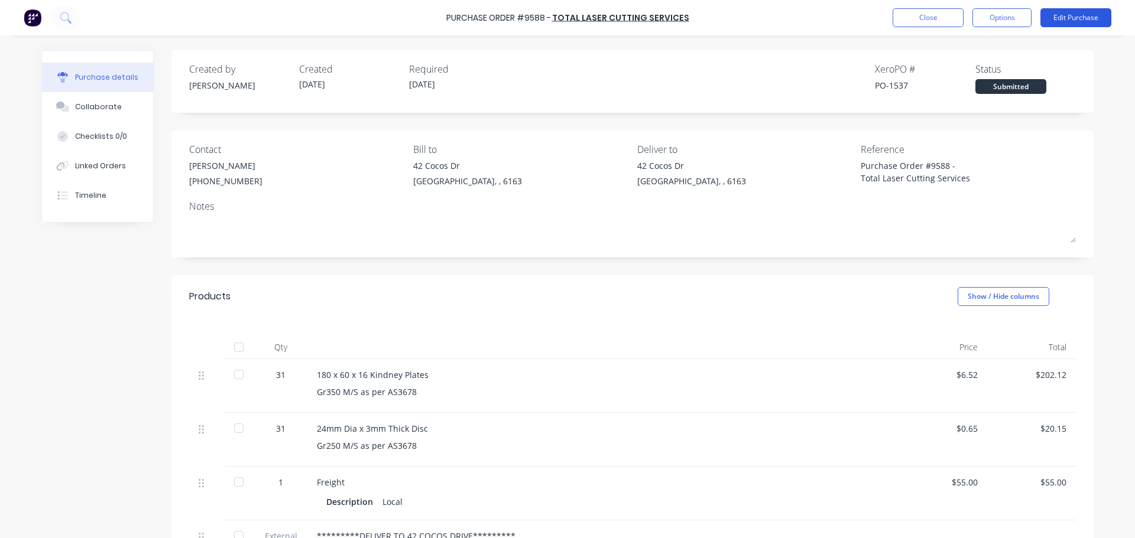
click at [1085, 20] on button "Edit Purchase" at bounding box center [1075, 17] width 71 height 19
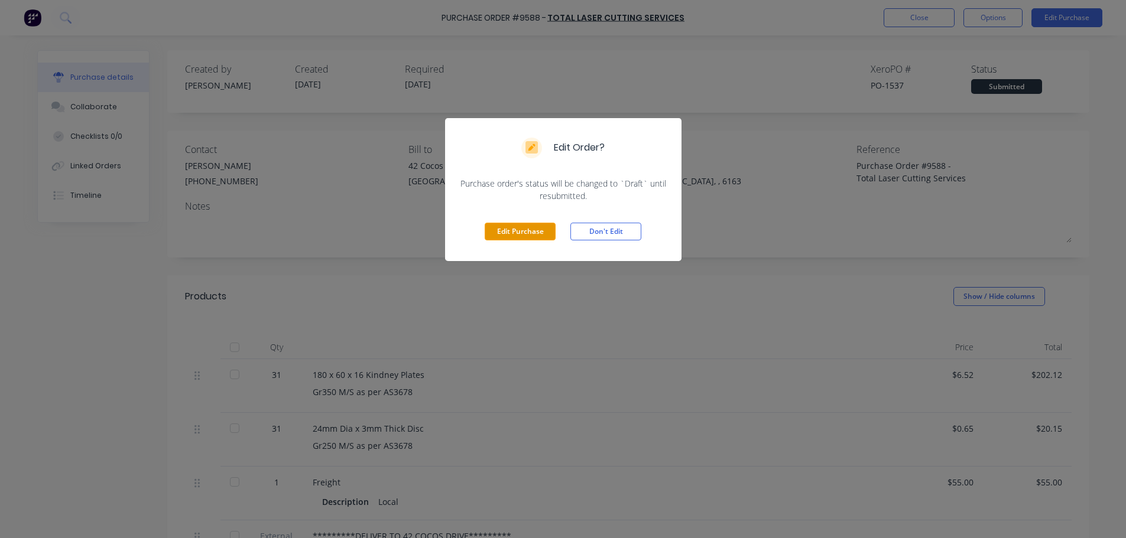
click at [511, 240] on button "Edit Purchase" at bounding box center [520, 232] width 71 height 18
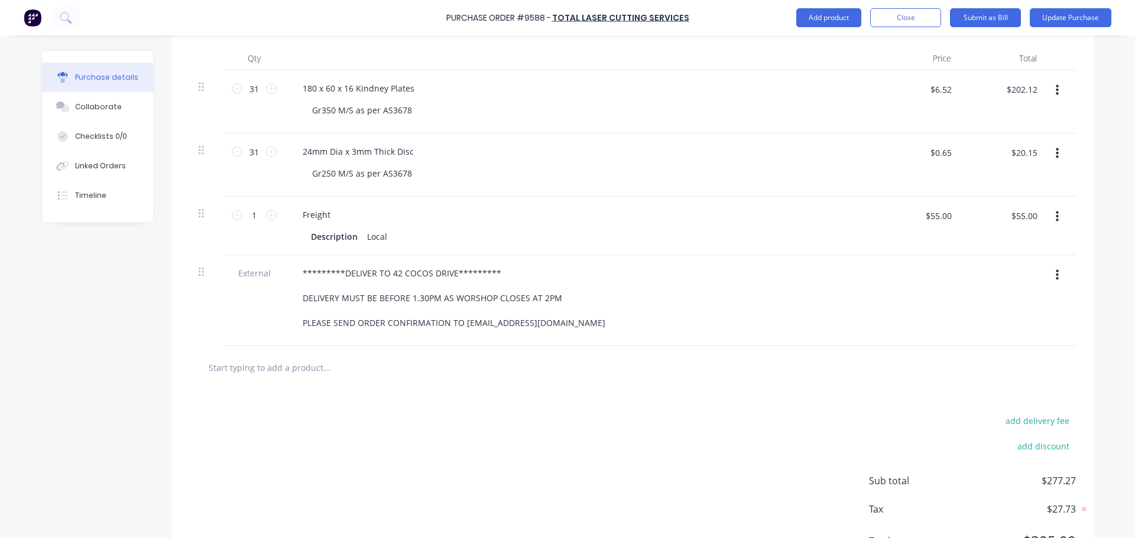
scroll to position [365, 0]
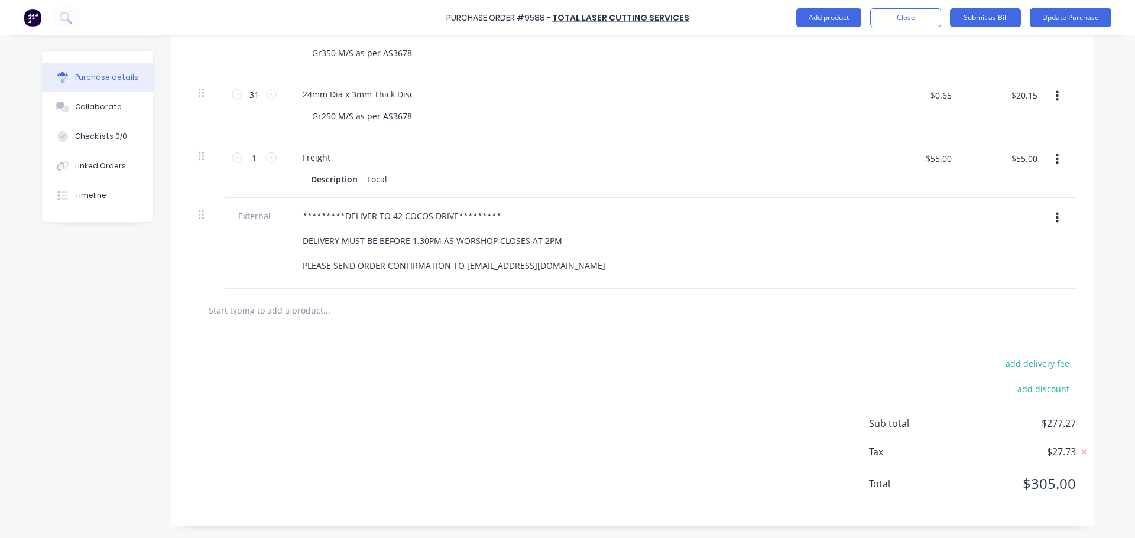
click at [266, 308] on input "text" at bounding box center [326, 310] width 236 height 24
click at [304, 317] on input "text" at bounding box center [326, 310] width 236 height 24
type input "R"
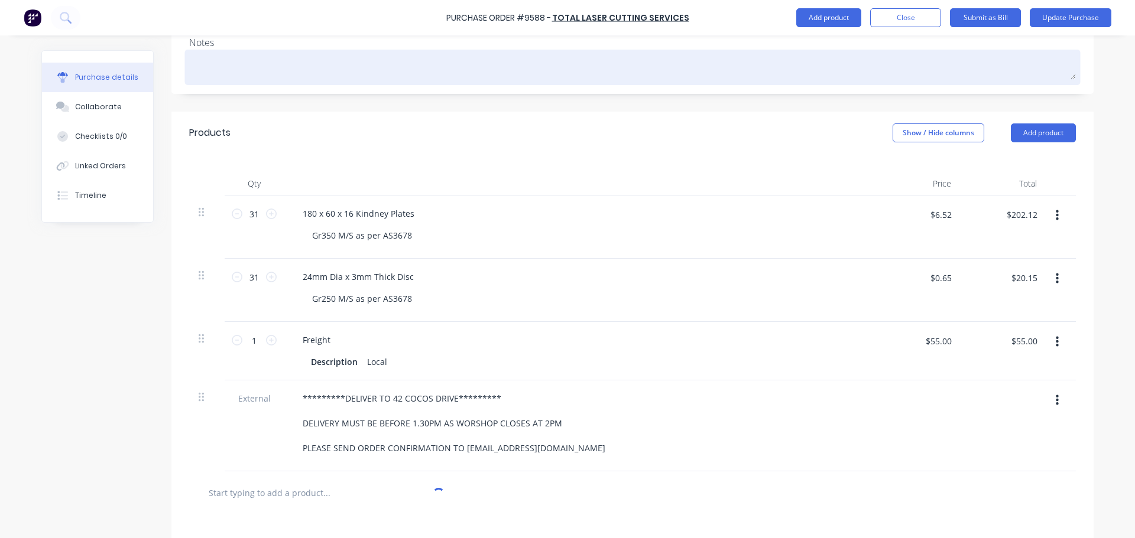
scroll to position [69, 0]
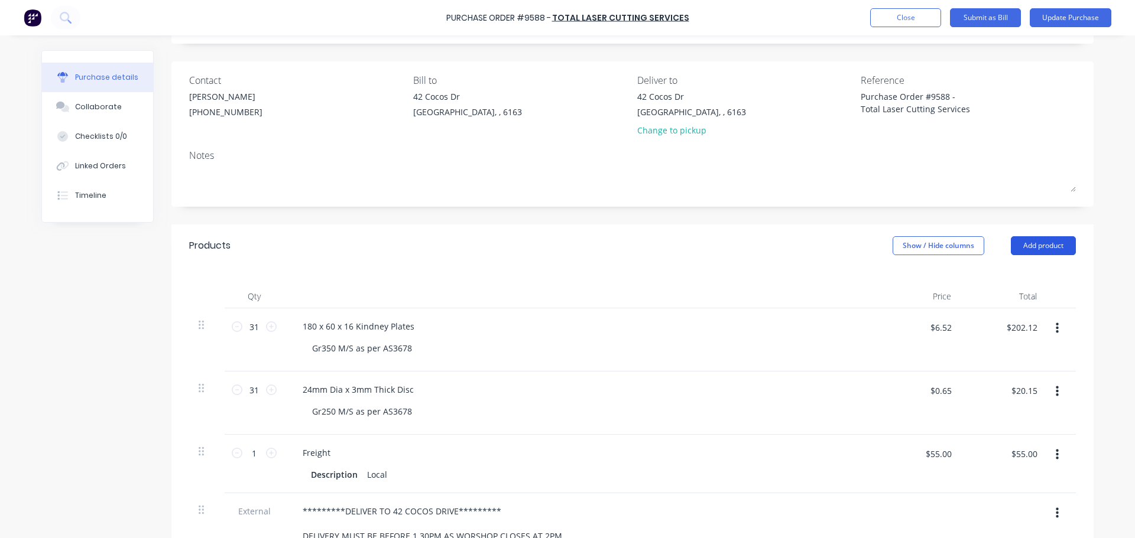
click at [1028, 238] on button "Add product" at bounding box center [1043, 245] width 65 height 19
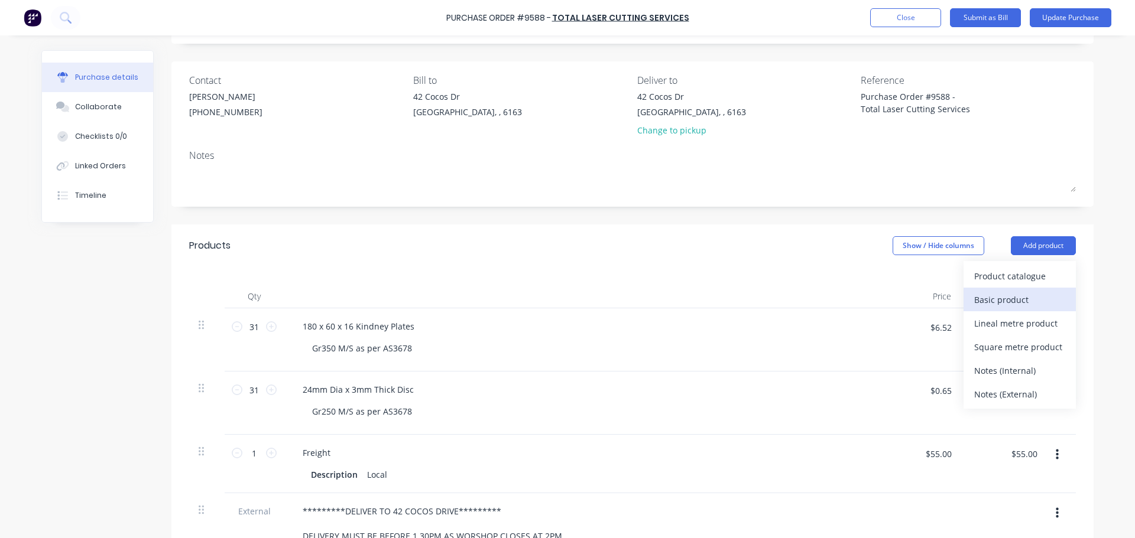
click at [989, 300] on div "Basic product" at bounding box center [1019, 299] width 91 height 17
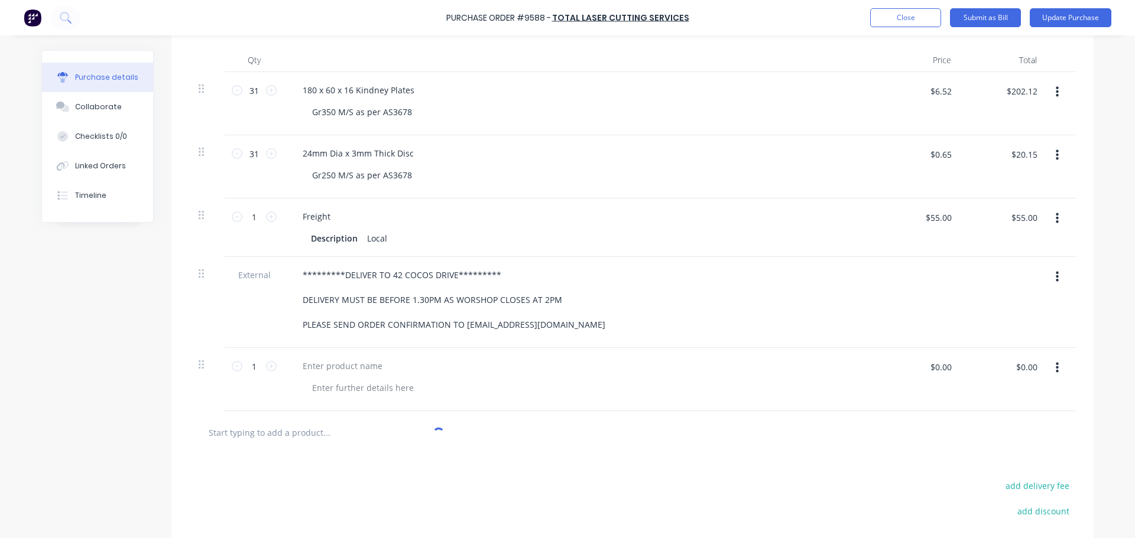
scroll to position [306, 0]
click at [326, 364] on div at bounding box center [342, 366] width 99 height 17
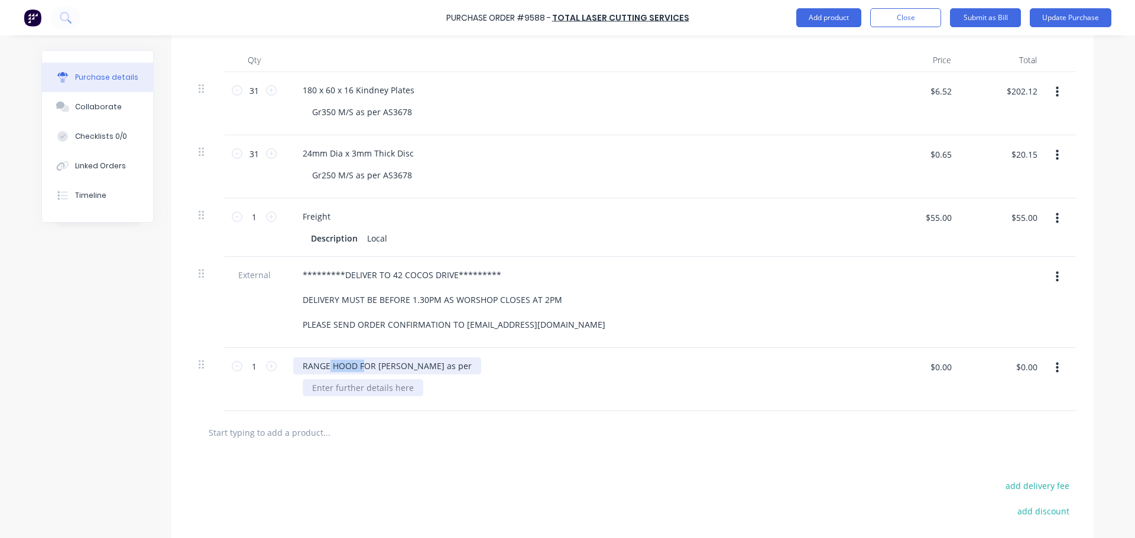
drag, startPoint x: 325, startPoint y: 365, endPoint x: 372, endPoint y: 389, distance: 53.1
click at [372, 389] on div "RANGE HOOD FOR [PERSON_NAME] as per" at bounding box center [579, 379] width 591 height 63
click at [439, 365] on div "RANGE HOOD FOR [PERSON_NAME] as per" at bounding box center [579, 366] width 572 height 17
click at [436, 366] on div "RANGE HOOD FOR [PERSON_NAME] as per" at bounding box center [579, 366] width 572 height 17
click at [431, 367] on div "RANGE HOOD FOR [PERSON_NAME] as per" at bounding box center [387, 366] width 188 height 17
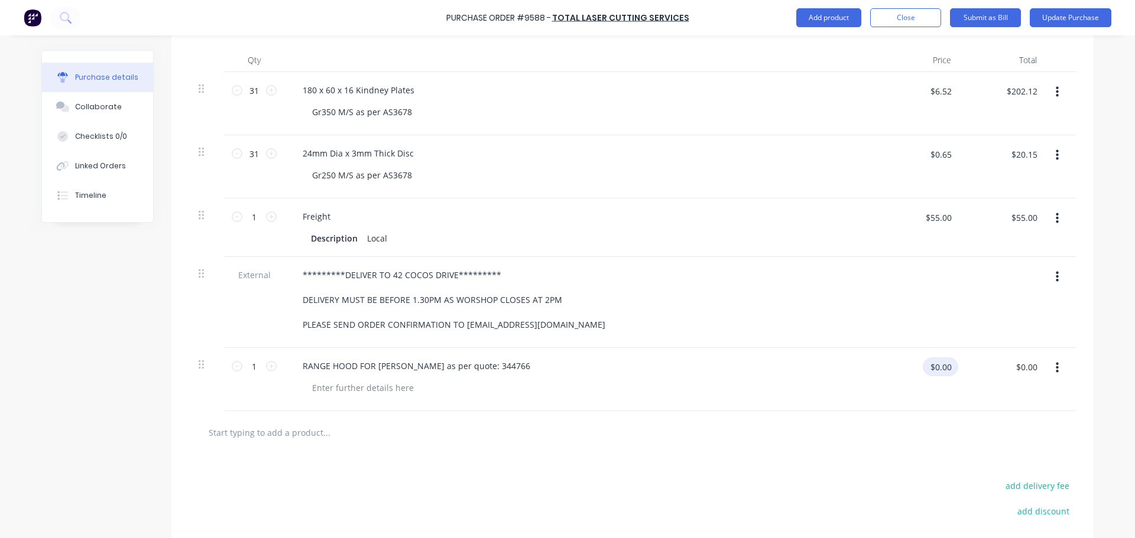
click at [940, 367] on input "$0.00" at bounding box center [940, 367] width 35 height 19
type input "$19.28"
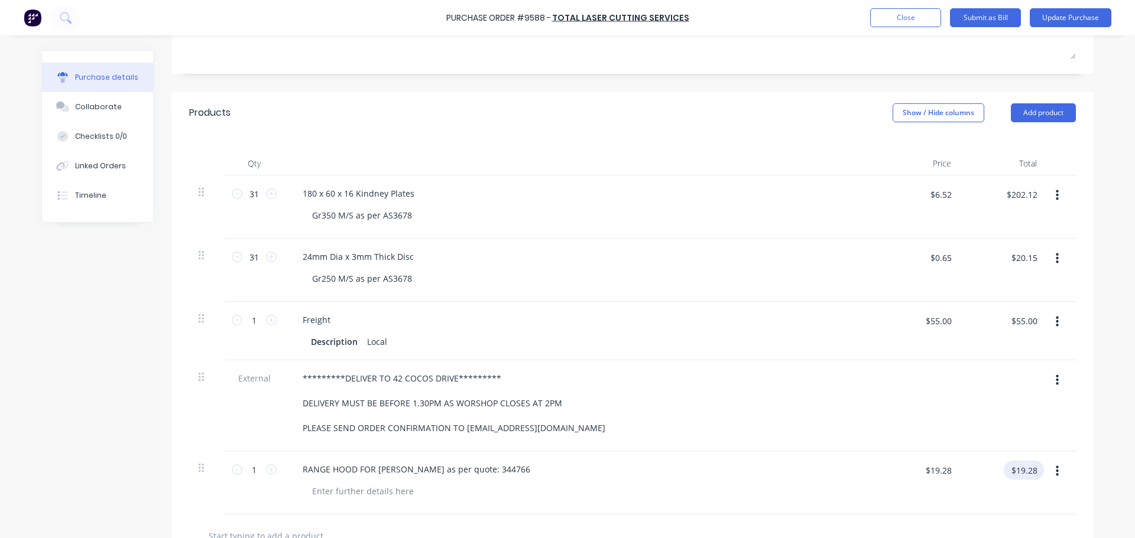
scroll to position [187, 0]
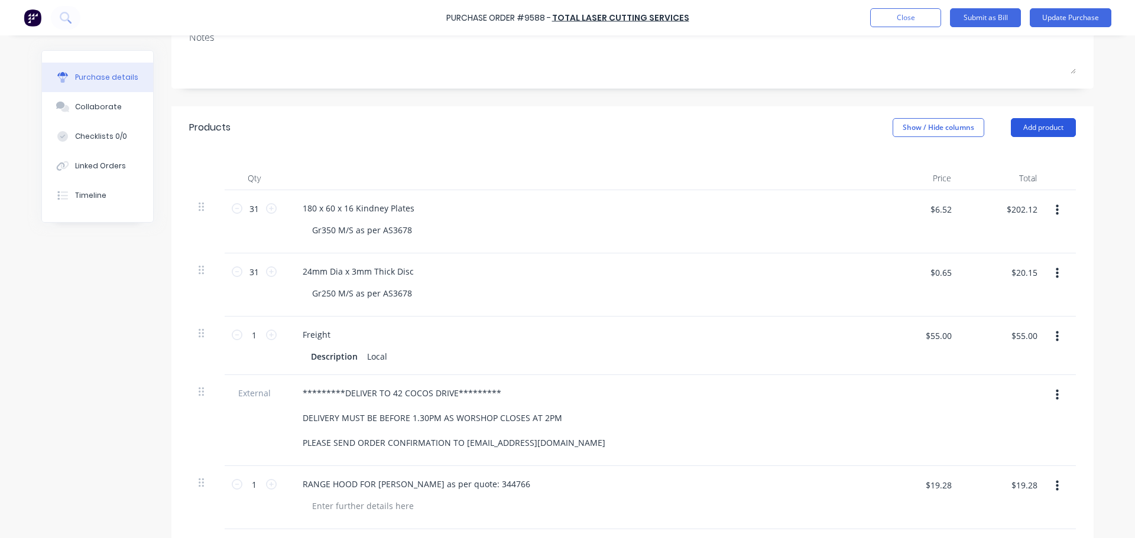
click at [1038, 130] on button "Add product" at bounding box center [1043, 127] width 65 height 19
click at [1005, 184] on div "Basic product" at bounding box center [1019, 181] width 91 height 17
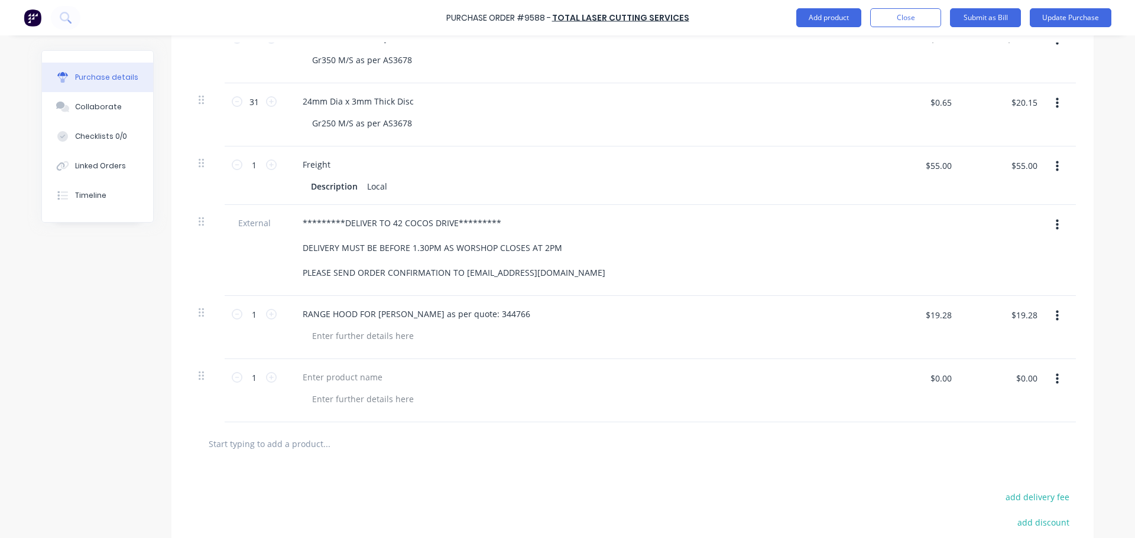
scroll to position [365, 0]
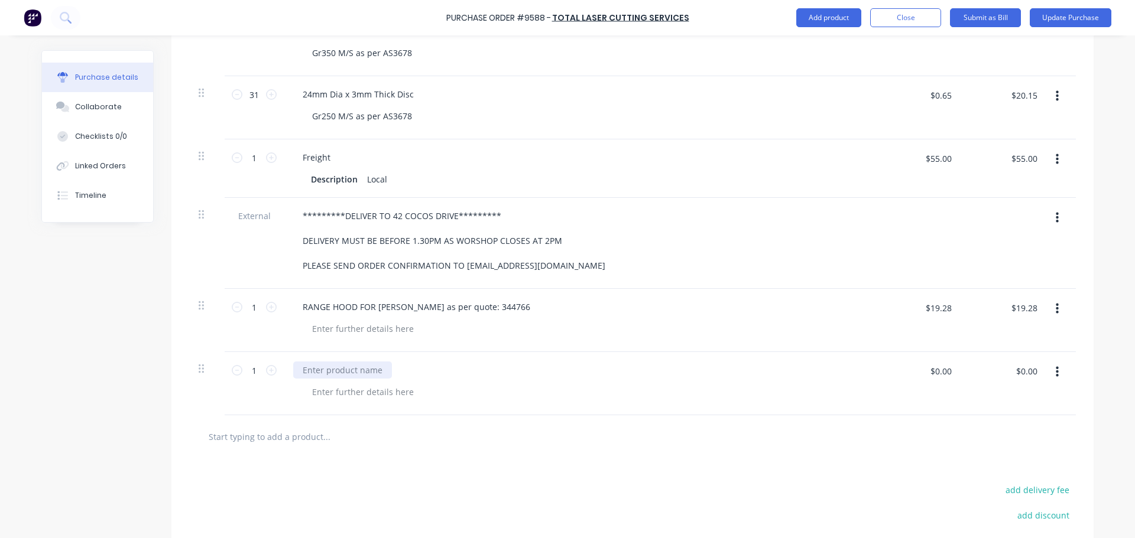
click at [301, 366] on div at bounding box center [342, 370] width 99 height 17
click at [342, 370] on div at bounding box center [342, 370] width 99 height 17
click at [320, 369] on div "Min bending Charge" at bounding box center [343, 370] width 100 height 17
click at [942, 371] on input "$0.00" at bounding box center [940, 371] width 35 height 19
type input "$97.50"
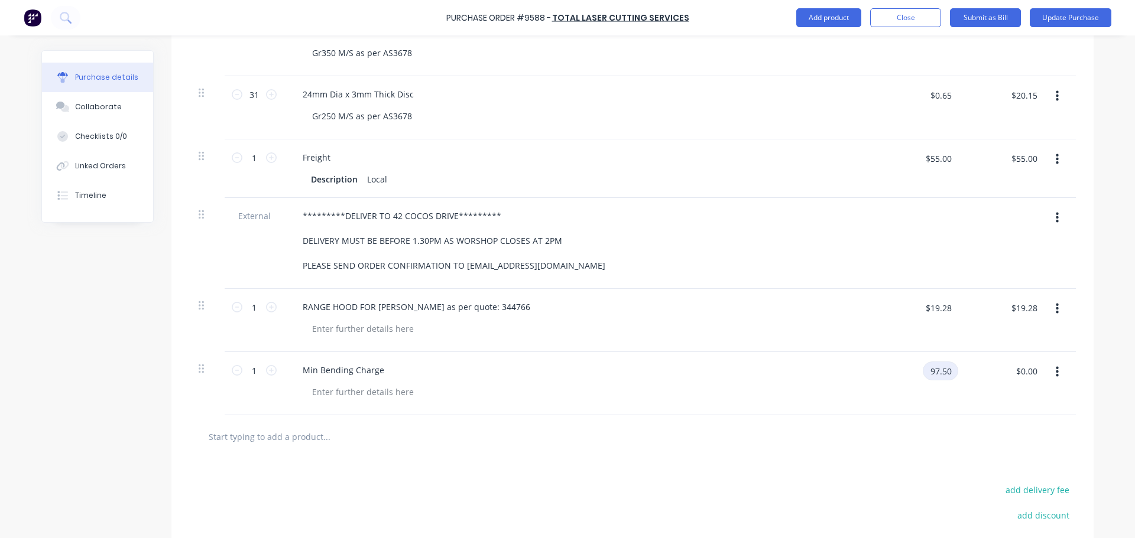
type input "$97.50"
click at [814, 452] on div at bounding box center [632, 437] width 887 height 43
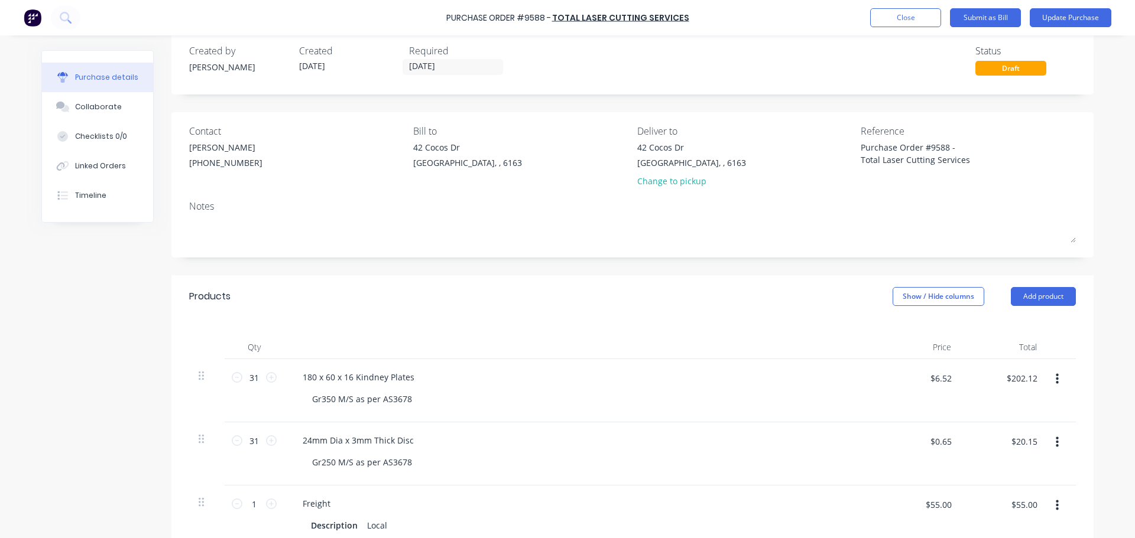
scroll to position [0, 0]
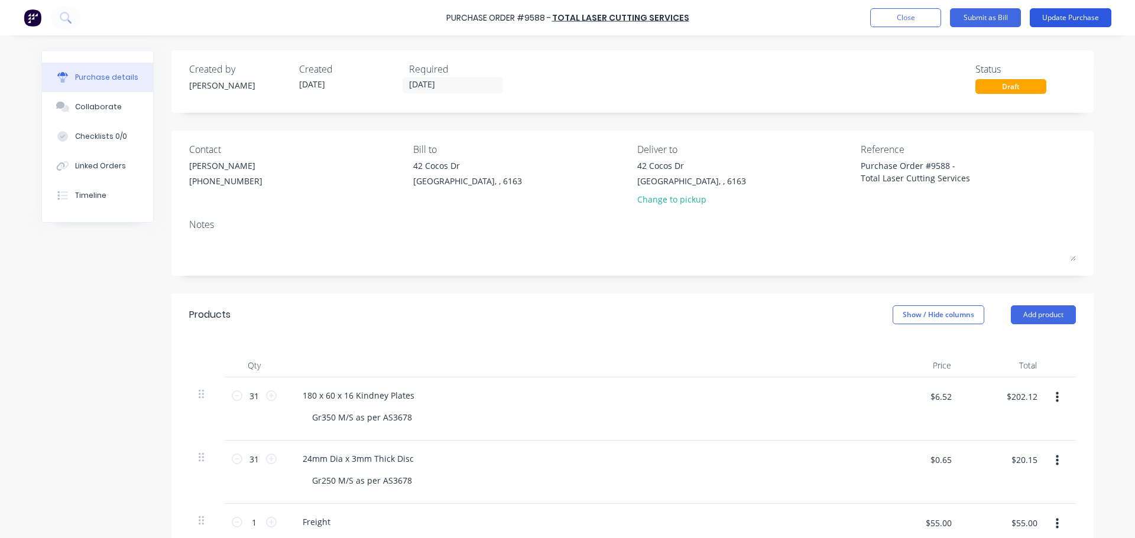
click at [1072, 16] on button "Update Purchase" at bounding box center [1071, 17] width 82 height 19
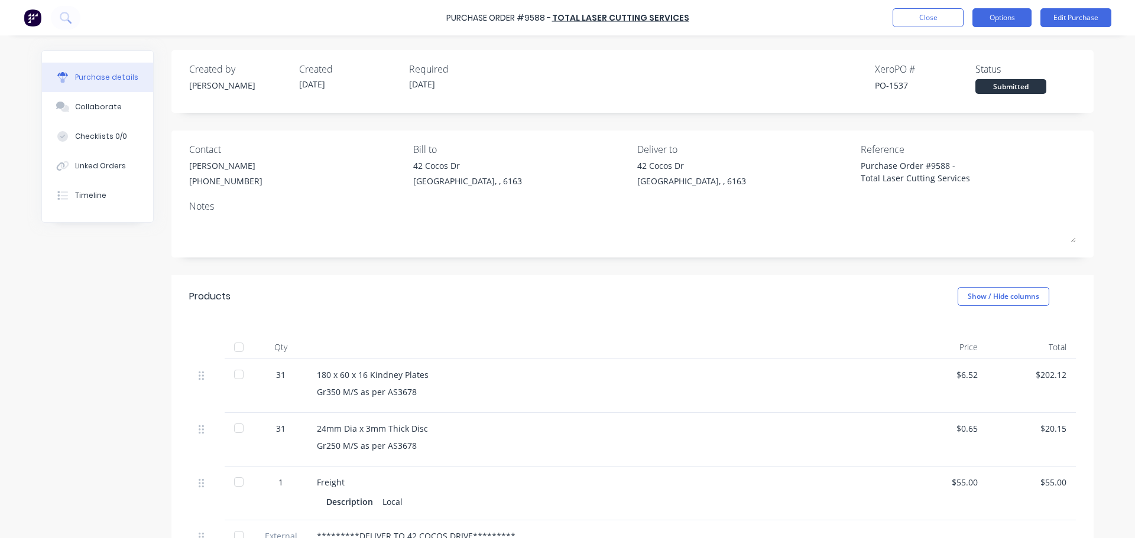
click at [1004, 15] on button "Options" at bounding box center [1001, 17] width 59 height 19
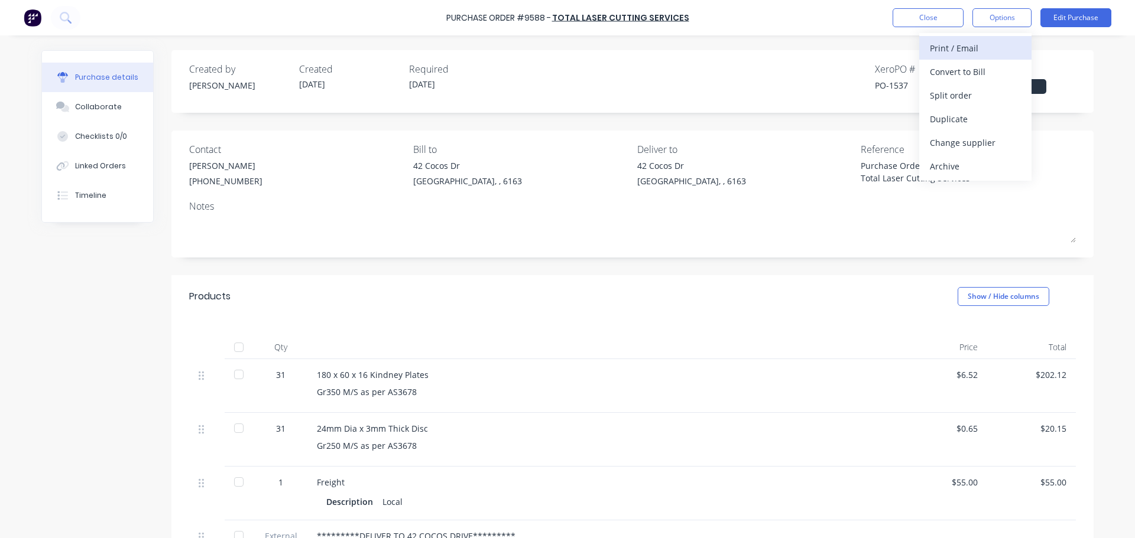
click at [946, 46] on div "Print / Email" at bounding box center [975, 48] width 91 height 17
click at [963, 74] on div "With pricing" at bounding box center [975, 71] width 91 height 17
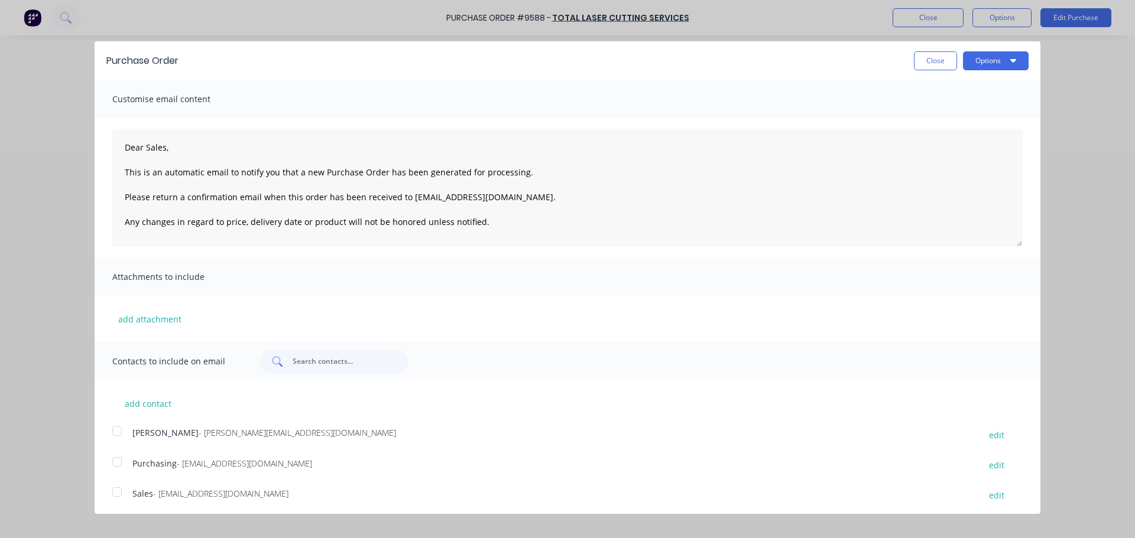
scroll to position [4, 0]
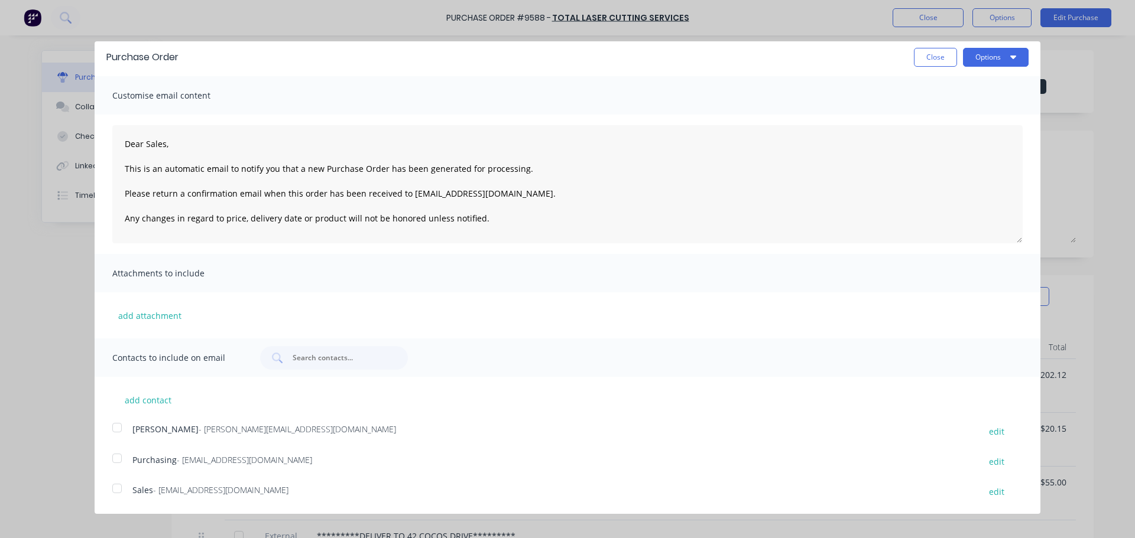
click at [121, 459] on div at bounding box center [117, 459] width 24 height 24
click at [116, 430] on div at bounding box center [117, 428] width 24 height 24
click at [987, 54] on button "Options" at bounding box center [996, 57] width 66 height 19
click at [937, 112] on div "Email" at bounding box center [972, 110] width 91 height 17
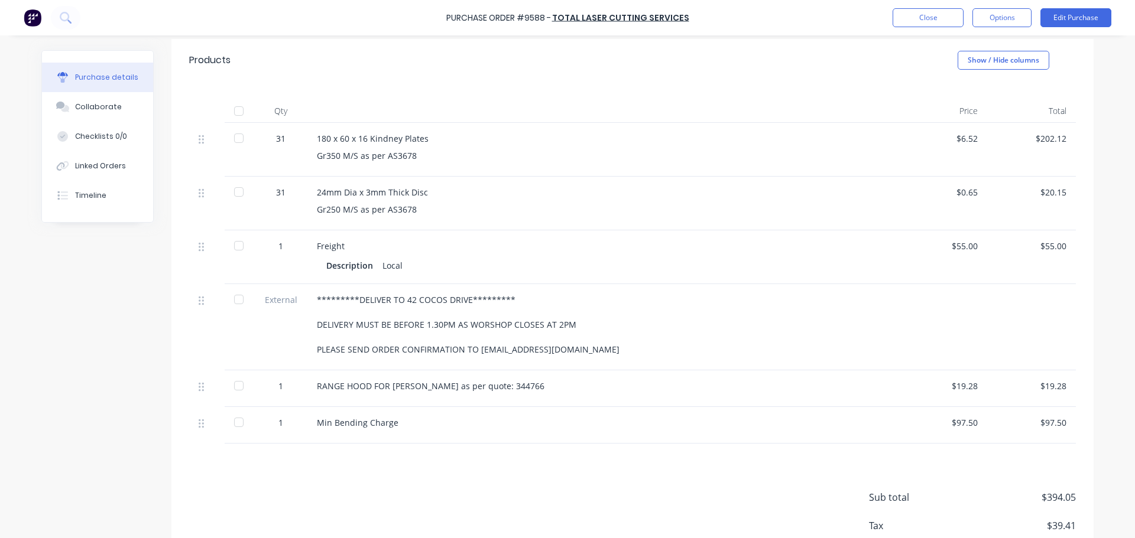
scroll to position [0, 0]
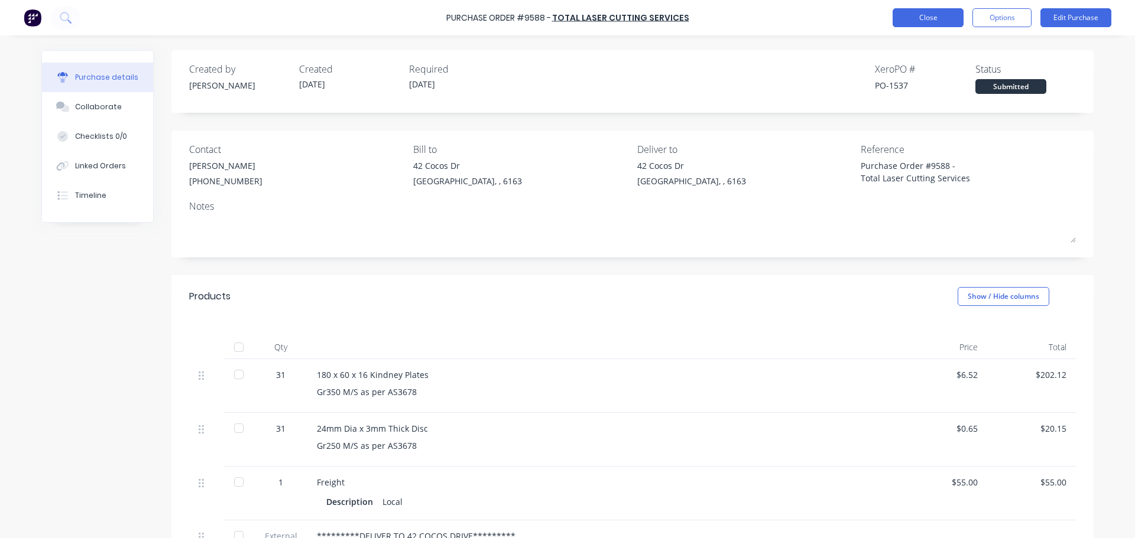
click at [906, 11] on button "Close" at bounding box center [928, 17] width 71 height 19
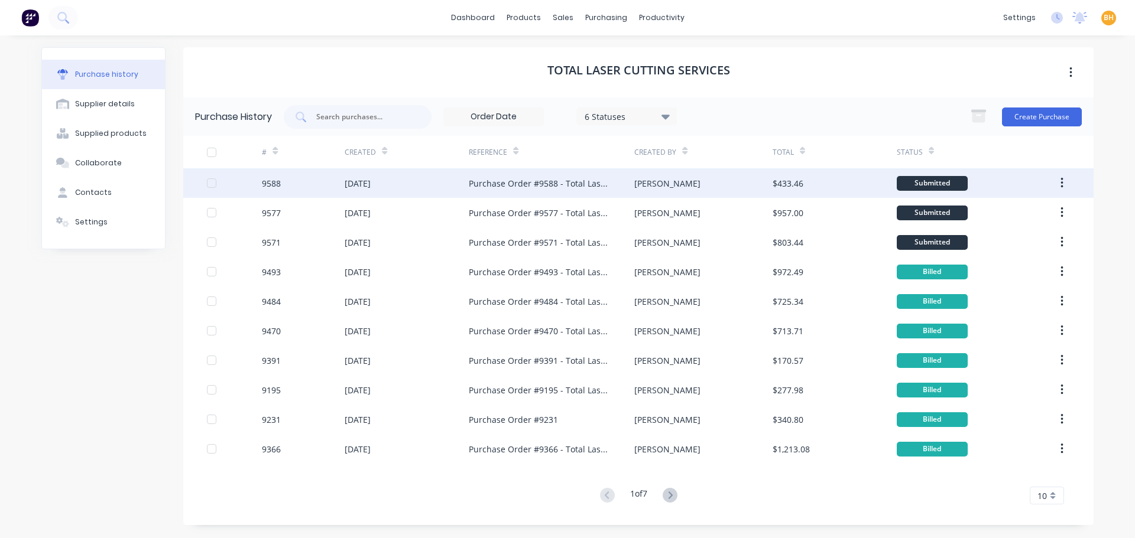
click at [347, 193] on div "[DATE]" at bounding box center [407, 183] width 124 height 30
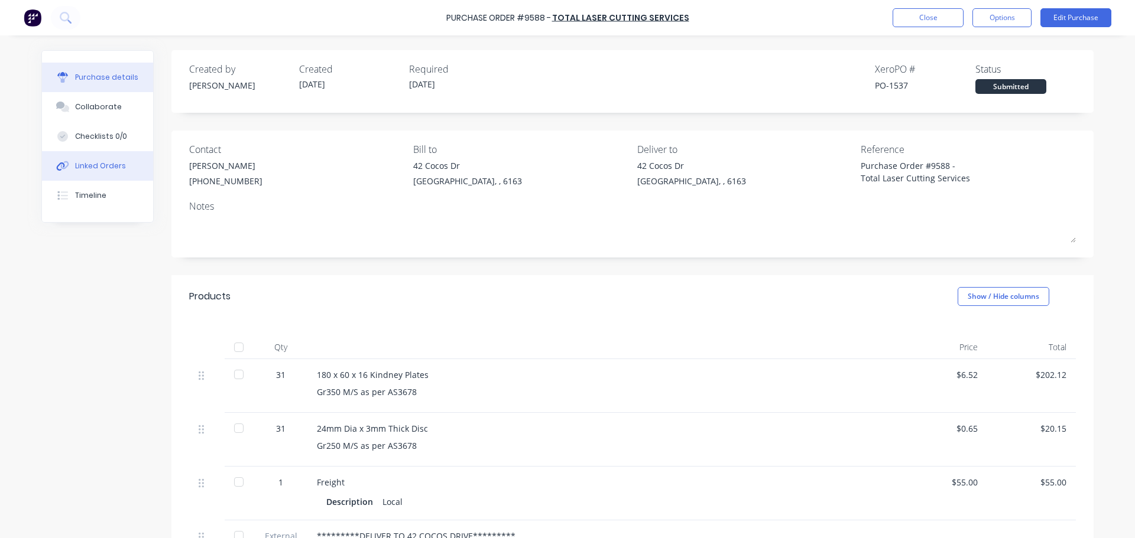
click at [99, 170] on div "Linked Orders" at bounding box center [100, 166] width 51 height 11
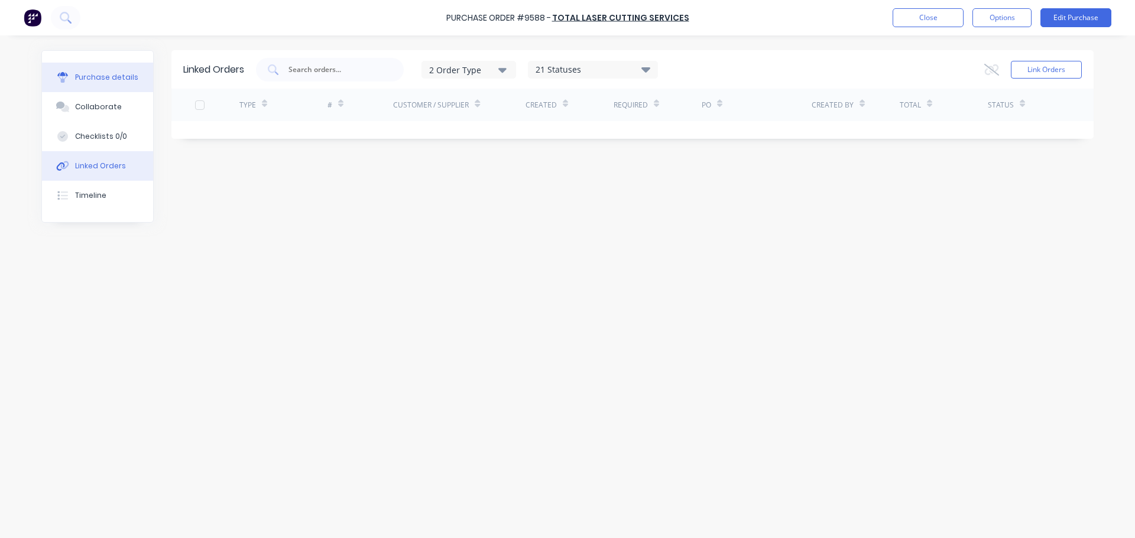
click at [107, 77] on div "Purchase details" at bounding box center [106, 77] width 63 height 11
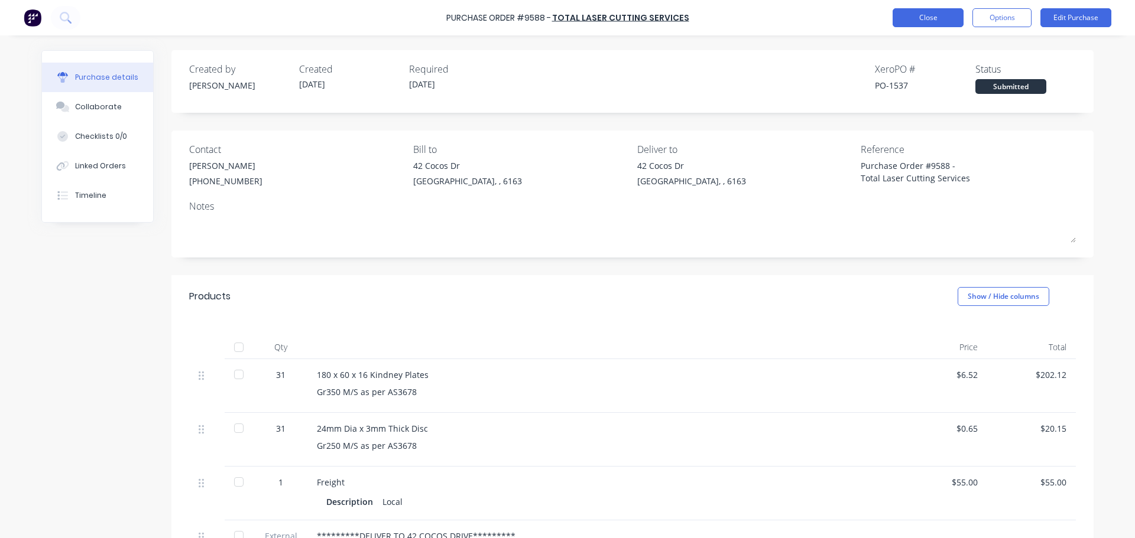
click at [927, 17] on button "Close" at bounding box center [928, 17] width 71 height 19
